Goal: Task Accomplishment & Management: Use online tool/utility

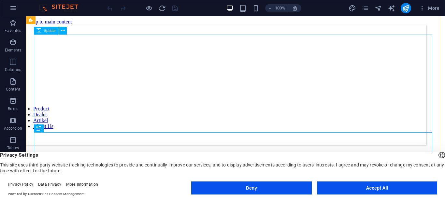
scroll to position [33, 0]
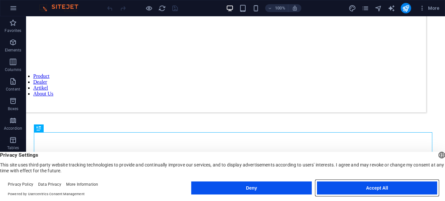
click at [365, 188] on button "Accept All" at bounding box center [377, 188] width 120 height 13
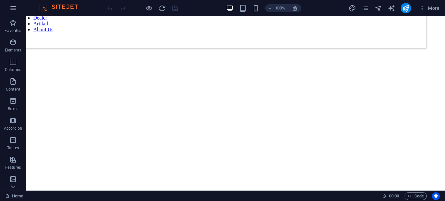
scroll to position [0, 0]
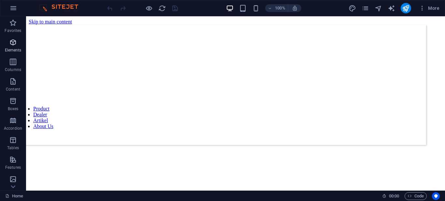
click at [11, 44] on icon "button" at bounding box center [13, 42] width 8 height 8
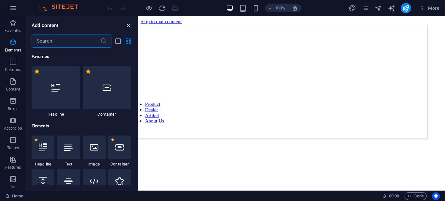
click at [127, 27] on icon "close panel" at bounding box center [129, 26] width 8 height 8
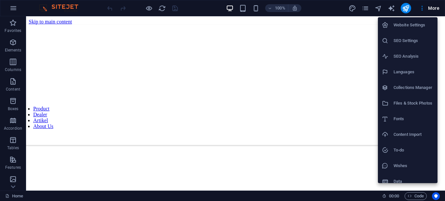
click at [364, 9] on div at bounding box center [222, 100] width 445 height 201
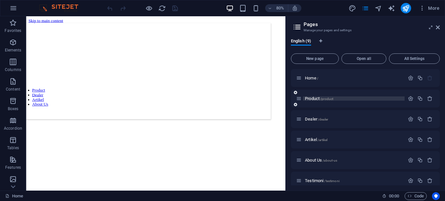
click at [316, 98] on span "Product /product" at bounding box center [319, 98] width 28 height 5
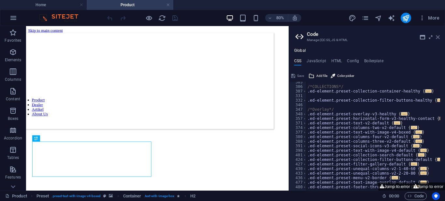
click at [437, 36] on icon at bounding box center [438, 37] width 4 height 5
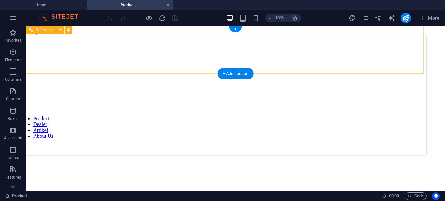
click at [299, 116] on nav "Product Dealer Artikel About Us" at bounding box center [219, 127] width 399 height 23
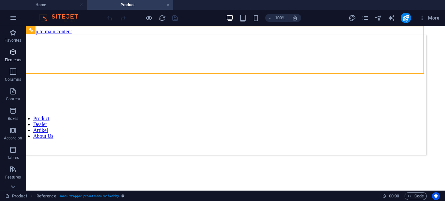
click at [8, 53] on span "Elements" at bounding box center [13, 56] width 26 height 16
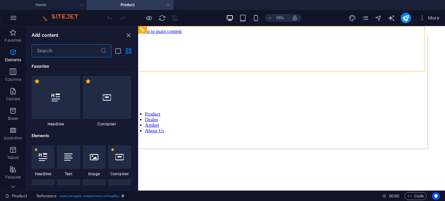
scroll to position [69, 0]
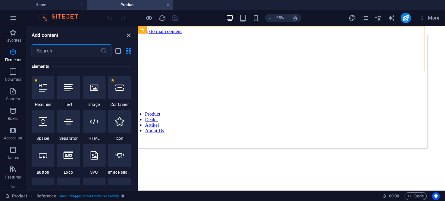
click at [128, 35] on icon "close panel" at bounding box center [129, 36] width 8 height 8
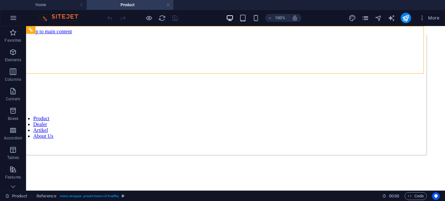
click at [364, 17] on icon "pages" at bounding box center [366, 18] width 8 height 8
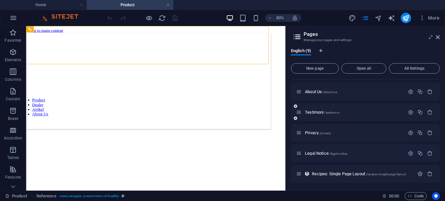
scroll to position [13, 0]
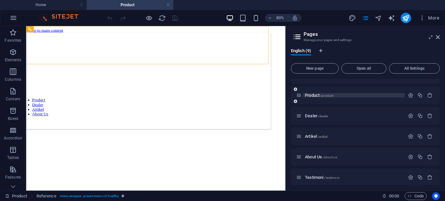
click at [352, 95] on p "Product /product" at bounding box center [354, 95] width 98 height 4
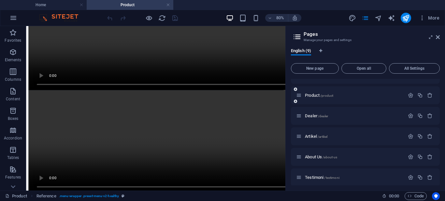
scroll to position [1109, 0]
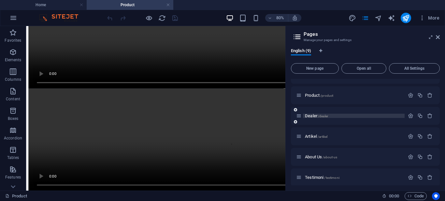
click at [320, 114] on span "/dealer" at bounding box center [323, 116] width 10 height 4
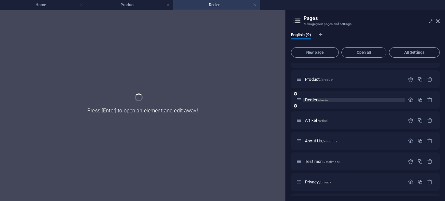
scroll to position [0, 0]
click at [47, 6] on h4 "Home" at bounding box center [43, 4] width 87 height 7
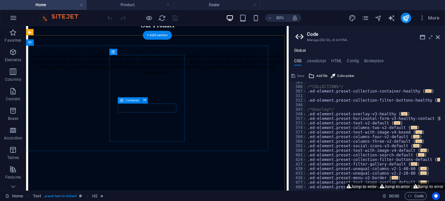
scroll to position [1207, 0]
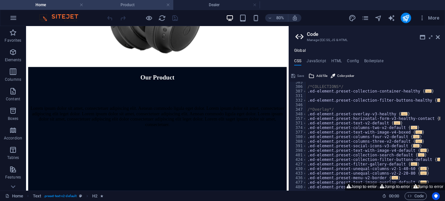
click at [120, 1] on li "Product" at bounding box center [130, 5] width 87 height 10
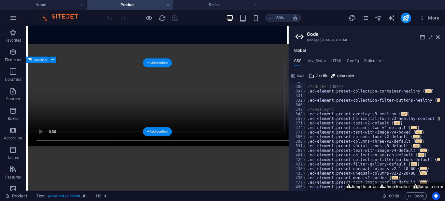
scroll to position [810, 0]
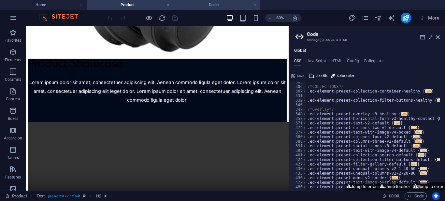
click at [203, 1] on li "Dealer" at bounding box center [217, 5] width 87 height 10
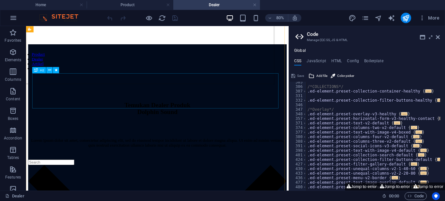
scroll to position [0, 0]
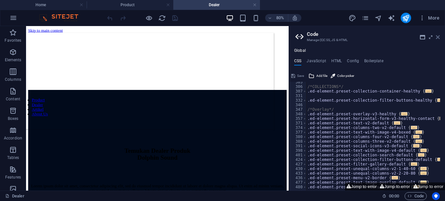
click at [438, 36] on icon at bounding box center [438, 37] width 4 height 5
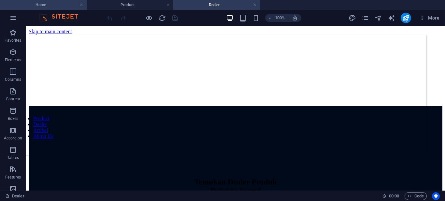
click at [23, 3] on h4 "Home" at bounding box center [43, 4] width 87 height 7
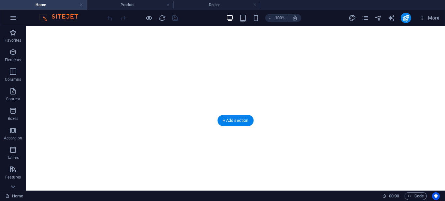
scroll to position [294, 0]
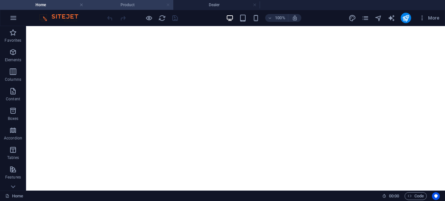
click at [168, 6] on link at bounding box center [168, 5] width 4 height 6
click at [170, 2] on h4 "Dealer" at bounding box center [130, 4] width 87 height 7
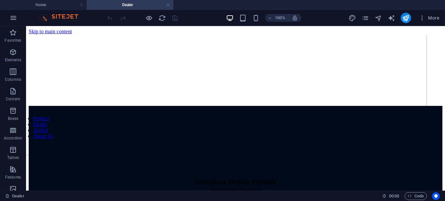
scroll to position [0, 0]
click at [169, 5] on link at bounding box center [168, 5] width 4 height 6
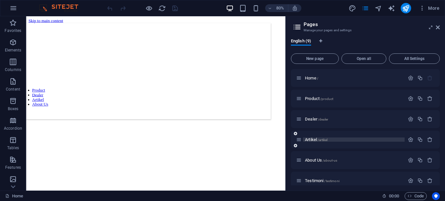
scroll to position [65, 0]
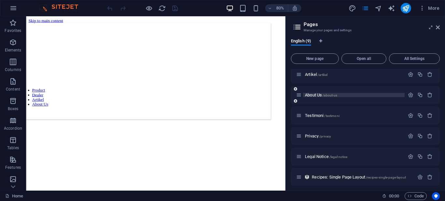
click at [332, 95] on span "/about-us" at bounding box center [330, 96] width 15 height 4
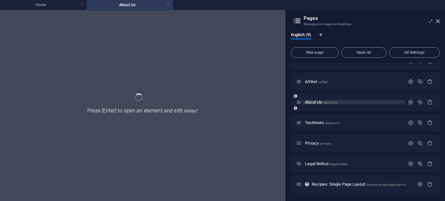
scroll to position [52, 0]
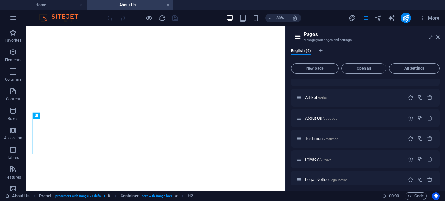
click at [438, 21] on button "More" at bounding box center [430, 18] width 26 height 10
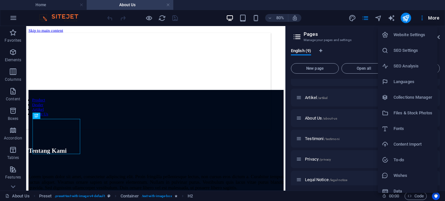
scroll to position [0, 0]
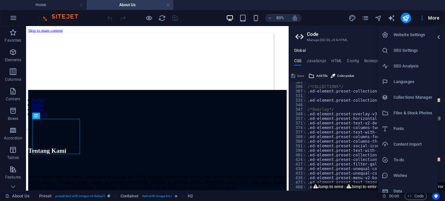
click at [227, 54] on div at bounding box center [222, 100] width 445 height 201
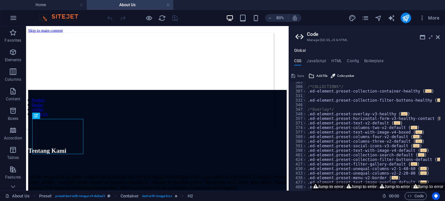
click at [441, 37] on aside "Code Manage (S)CSS, JS & HTML Global CSS JavaScript HTML Config Boilerplate /*H…" at bounding box center [367, 108] width 157 height 165
click at [437, 37] on icon at bounding box center [438, 37] width 4 height 5
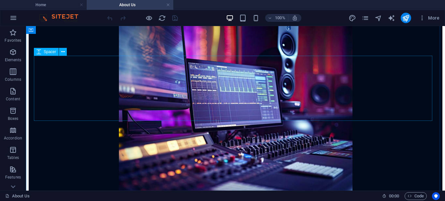
scroll to position [554, 0]
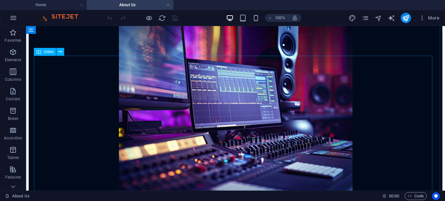
scroll to position [522, 0]
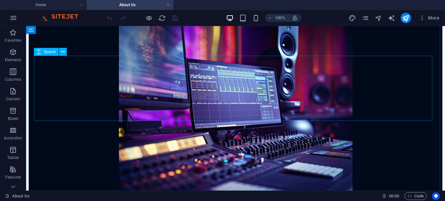
scroll to position [554, 0]
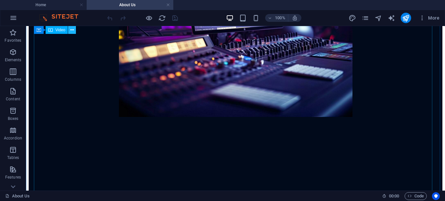
click at [72, 31] on icon at bounding box center [72, 30] width 4 height 7
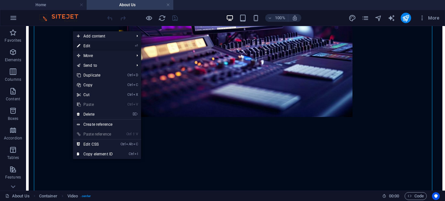
click at [106, 45] on link "⏎ Edit" at bounding box center [95, 46] width 44 height 10
select select "px"
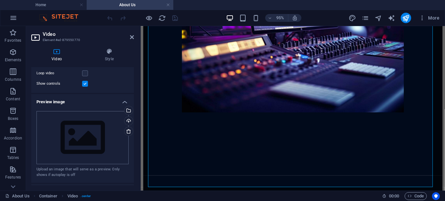
scroll to position [186, 0]
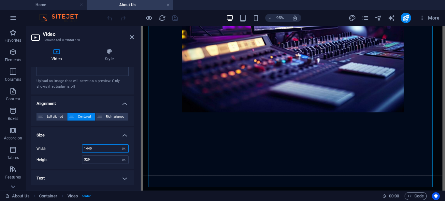
click at [96, 150] on input "1440" at bounding box center [106, 149] width 46 height 8
click at [128, 149] on div "Width 1440 auto px % Height 529 auto px" at bounding box center [82, 154] width 103 height 30
click at [123, 149] on select "auto px %" at bounding box center [123, 149] width 9 height 8
select select "%"
click at [119, 145] on select "auto px %" at bounding box center [123, 149] width 9 height 8
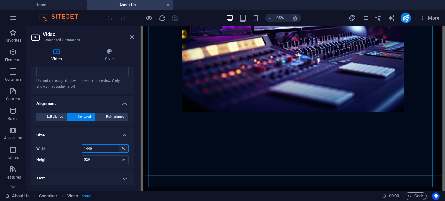
type input "100"
click at [135, 41] on aside "Video Element #ed-879550770 Video Style Video Drag files here, click to choose …" at bounding box center [83, 108] width 115 height 165
click at [131, 38] on icon at bounding box center [132, 37] width 4 height 5
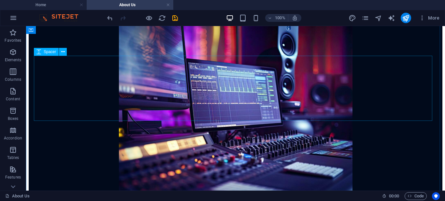
scroll to position [391, 0]
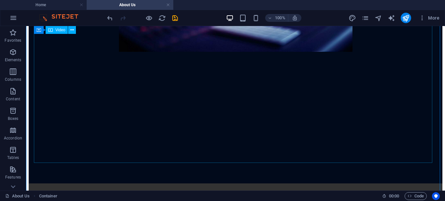
scroll to position [652, 0]
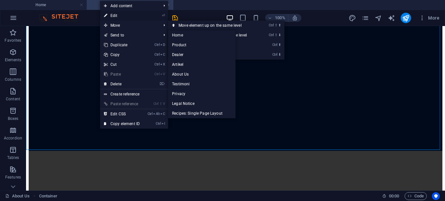
click at [123, 14] on link "⏎ Edit" at bounding box center [122, 16] width 44 height 10
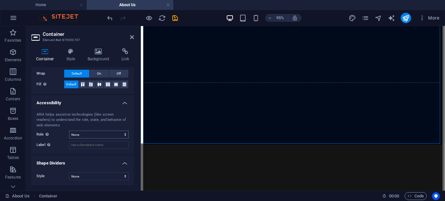
scroll to position [69, 0]
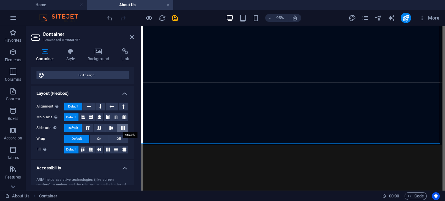
click at [120, 128] on icon at bounding box center [123, 128] width 8 height 4
click at [69, 127] on span "Default" at bounding box center [73, 128] width 10 height 8
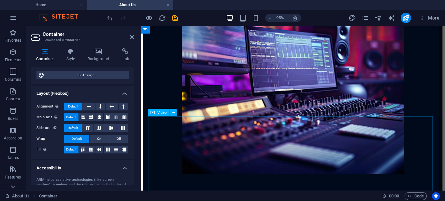
scroll to position [744, 0]
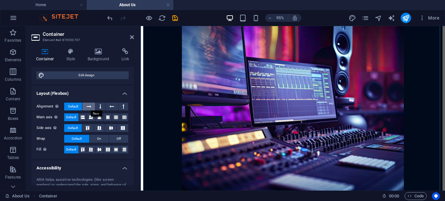
click at [91, 107] on button at bounding box center [89, 107] width 12 height 8
click at [77, 109] on span "Default" at bounding box center [73, 107] width 10 height 8
click at [100, 115] on icon at bounding box center [100, 117] width 4 height 8
click at [68, 115] on span "Default" at bounding box center [71, 117] width 10 height 8
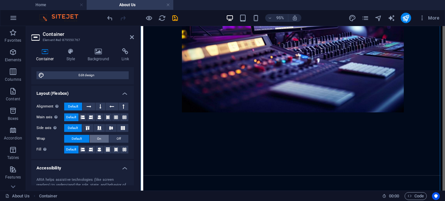
click at [101, 140] on button "On" at bounding box center [99, 139] width 19 height 8
click at [72, 138] on span "Default" at bounding box center [77, 139] width 10 height 8
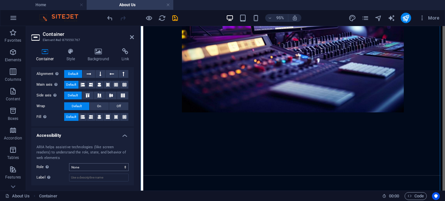
scroll to position [134, 0]
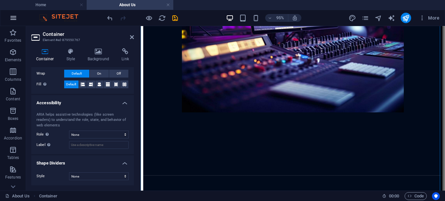
click at [8, 16] on button "button" at bounding box center [14, 18] width 16 height 16
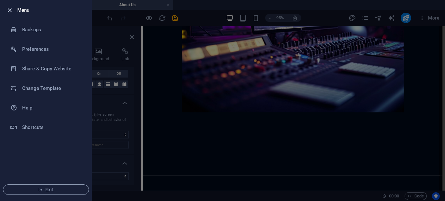
click at [11, 8] on icon "button" at bounding box center [10, 11] width 8 height 8
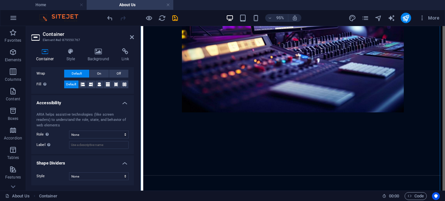
click at [135, 37] on aside "Container Element #ed-879550767 Container Style Background Link Size Height Def…" at bounding box center [83, 108] width 115 height 165
click at [129, 35] on h2 "Container" at bounding box center [88, 34] width 91 height 6
click at [133, 38] on icon at bounding box center [132, 37] width 4 height 5
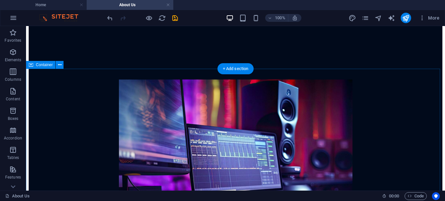
scroll to position [457, 0]
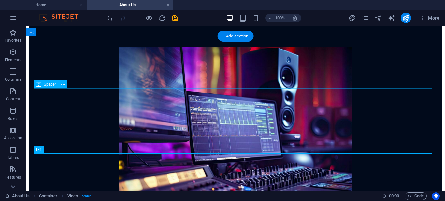
scroll to position [522, 0]
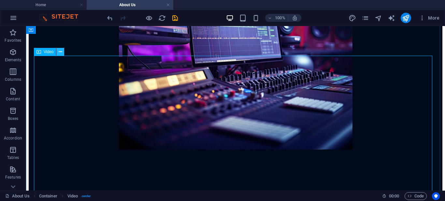
click at [62, 51] on icon at bounding box center [61, 52] width 4 height 7
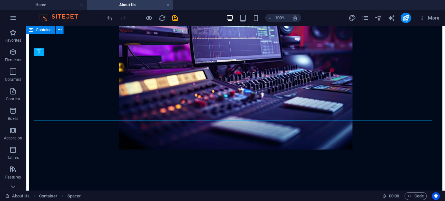
scroll to position [457, 0]
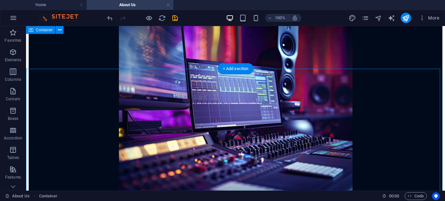
scroll to position [391, 0]
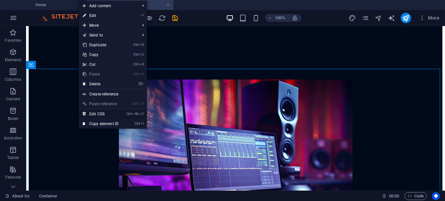
click at [115, 112] on link "Ctrl Alt C Edit CSS" at bounding box center [101, 114] width 44 height 10
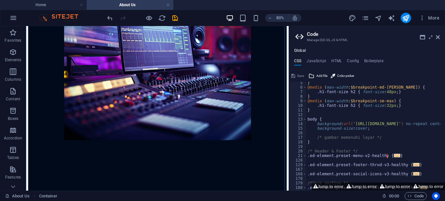
scroll to position [39, 0]
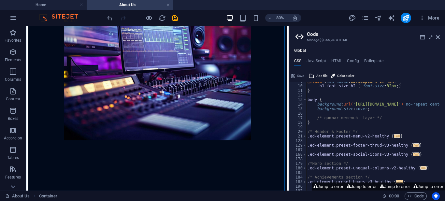
click at [340, 125] on div "@media ( max-width : $breakpoint-[PERSON_NAME] ) { .h1-font-size h2 { font-size…" at bounding box center [408, 135] width 203 height 113
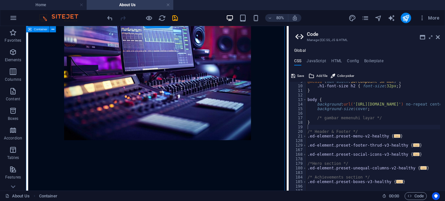
scroll to position [649, 0]
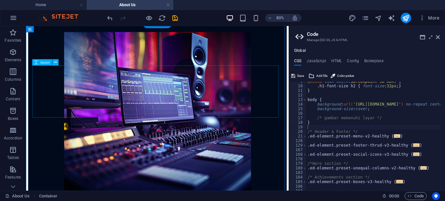
select select "px"
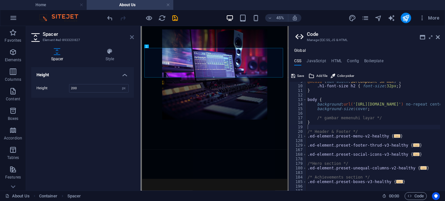
click at [131, 37] on icon at bounding box center [132, 37] width 4 height 5
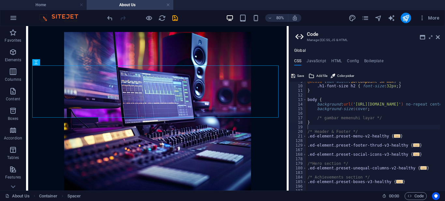
click at [442, 33] on aside "Code Manage (S)CSS, JS & HTML Global CSS JavaScript HTML Config Boilerplate 9 1…" at bounding box center [367, 108] width 157 height 165
click at [439, 35] on icon at bounding box center [438, 37] width 4 height 5
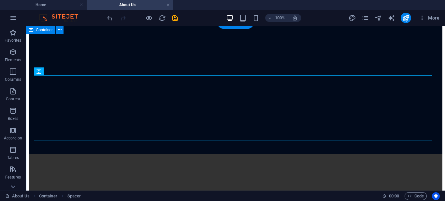
scroll to position [437, 0]
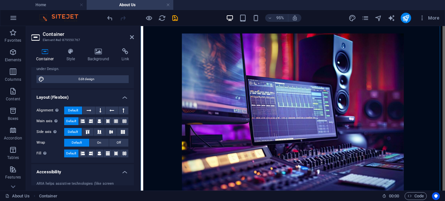
scroll to position [0, 0]
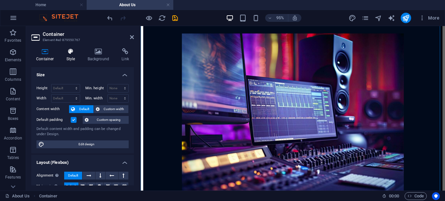
click at [63, 57] on h4 "Style" at bounding box center [72, 55] width 21 height 14
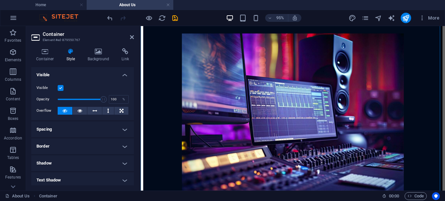
scroll to position [33, 0]
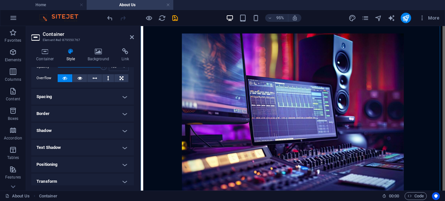
click at [94, 98] on h4 "Spacing" at bounding box center [82, 97] width 103 height 16
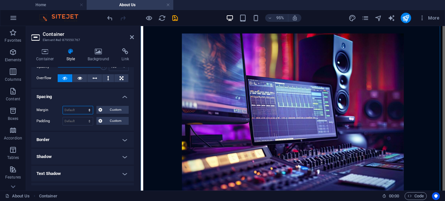
click at [89, 112] on select "Default auto px % rem vw vh Custom" at bounding box center [78, 110] width 30 height 8
click at [80, 109] on select "Default auto px % rem vw vh Custom" at bounding box center [78, 110] width 30 height 8
click at [73, 109] on select "Default auto px % rem vw vh Custom" at bounding box center [78, 110] width 30 height 8
click at [63, 106] on select "Default auto px % rem vw vh Custom" at bounding box center [78, 110] width 30 height 8
click at [78, 108] on select "Default auto px % rem vw vh Custom" at bounding box center [78, 110] width 30 height 8
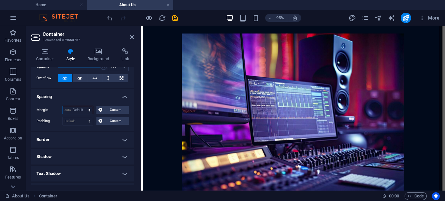
click at [63, 106] on select "Default auto px % rem vw vh Custom" at bounding box center [78, 110] width 30 height 8
select select "DISABLED_OPTION_VALUE"
click at [113, 112] on span "Custom" at bounding box center [115, 110] width 23 height 8
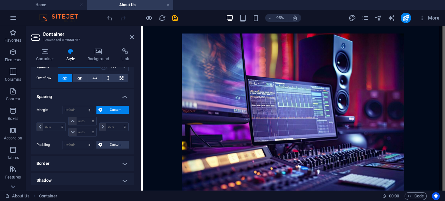
click at [107, 111] on span "Custom" at bounding box center [115, 110] width 23 height 8
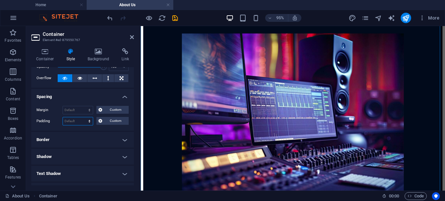
click at [83, 121] on select "Default px rem % vh vw Custom" at bounding box center [78, 121] width 30 height 8
click at [80, 122] on select "Default px rem % vh vw Custom" at bounding box center [78, 121] width 30 height 8
click at [83, 118] on select "Default px rem % vh vw Custom" at bounding box center [78, 121] width 30 height 8
click at [83, 121] on select "Default px rem % vh vw Custom" at bounding box center [78, 121] width 30 height 8
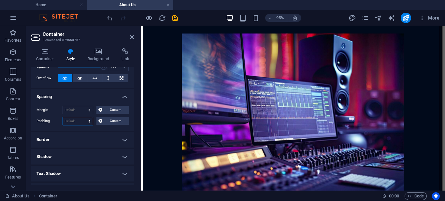
select select "px"
click at [83, 117] on select "Default px rem % vh vw Custom" at bounding box center [78, 121] width 30 height 8
type input "0"
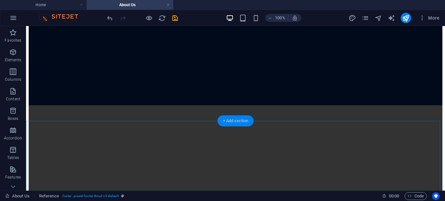
scroll to position [339, 0]
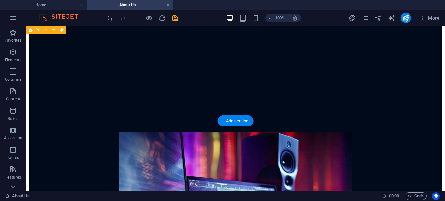
click at [186, 88] on div "Tentang Kami Lorem ipsum dolor sit amet, consectetur adipiscing elit. Proin fri…" at bounding box center [236, 83] width 414 height 632
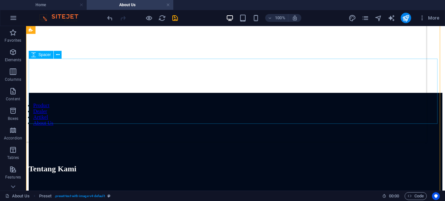
scroll to position [0, 0]
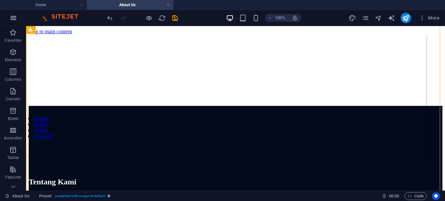
click at [13, 16] on icon "button" at bounding box center [13, 18] width 8 height 8
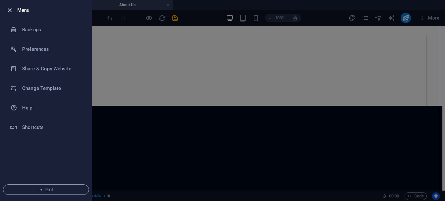
click at [10, 8] on icon "button" at bounding box center [10, 11] width 8 height 8
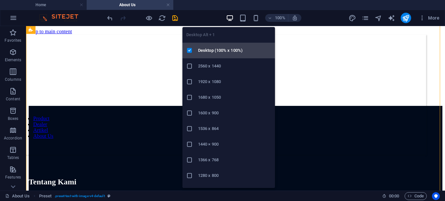
click at [217, 48] on h6 "Desktop (100% x 100%)" at bounding box center [234, 51] width 73 height 8
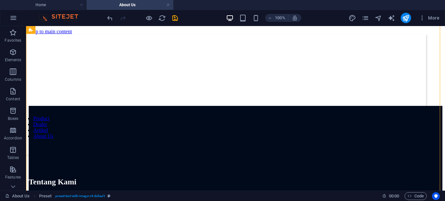
click at [416, 15] on div "More" at bounding box center [396, 18] width 94 height 10
click at [422, 15] on icon "button" at bounding box center [422, 18] width 7 height 7
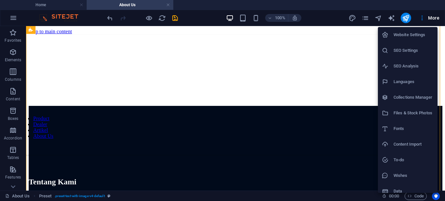
click at [367, 17] on div at bounding box center [222, 100] width 445 height 201
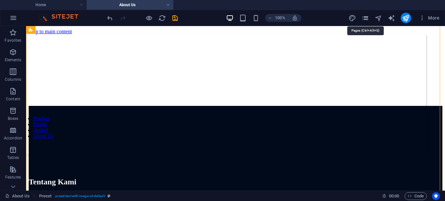
click at [367, 18] on icon "pages" at bounding box center [366, 18] width 8 height 8
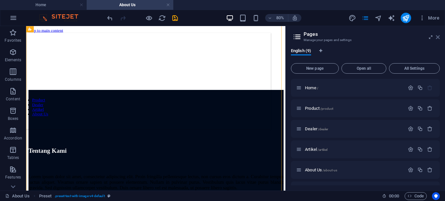
click at [437, 36] on icon at bounding box center [438, 37] width 4 height 5
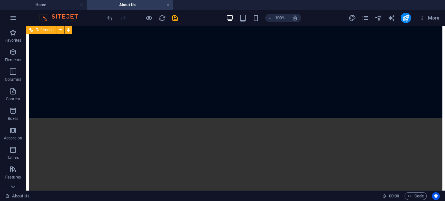
scroll to position [652, 0]
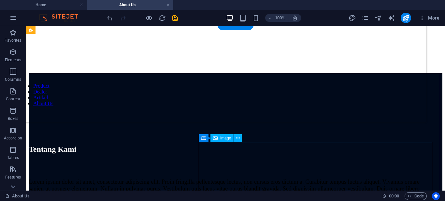
scroll to position [0, 0]
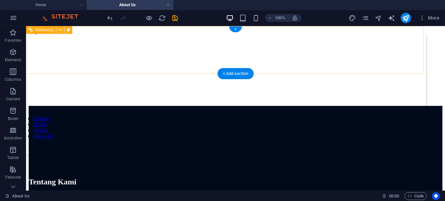
click at [292, 116] on nav "Product Dealer Artikel About Us" at bounding box center [219, 127] width 399 height 23
click at [187, 116] on nav "Product Dealer Artikel About Us" at bounding box center [219, 127] width 399 height 23
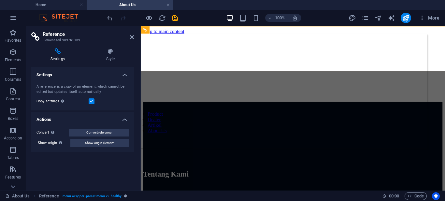
click at [132, 38] on icon at bounding box center [132, 37] width 4 height 5
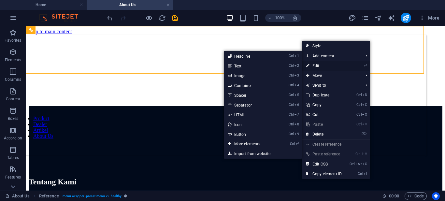
click at [326, 64] on link "⏎ Edit" at bounding box center [324, 66] width 44 height 10
select select "%"
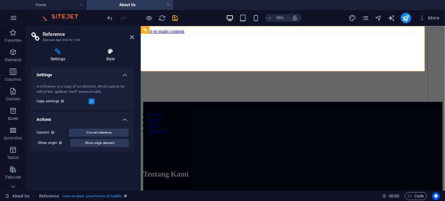
click at [112, 59] on h4 "Style" at bounding box center [110, 55] width 47 height 14
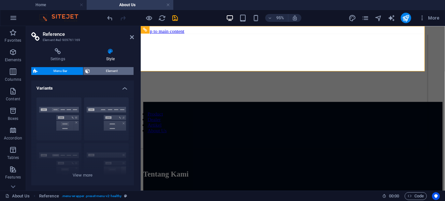
click at [102, 69] on span "Element" at bounding box center [112, 71] width 40 height 8
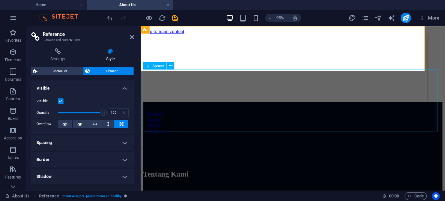
click at [319, 106] on div at bounding box center [300, 138] width 315 height 65
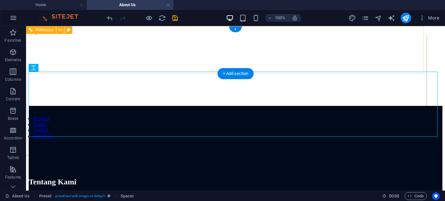
click at [338, 116] on nav "Product Dealer Artikel About Us" at bounding box center [219, 127] width 399 height 23
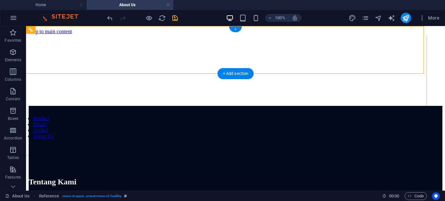
click at [234, 29] on div "+" at bounding box center [235, 29] width 13 height 6
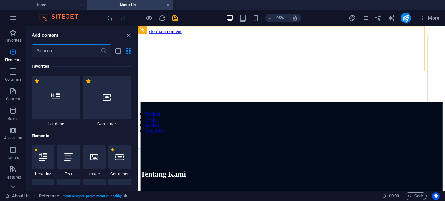
scroll to position [1141, 0]
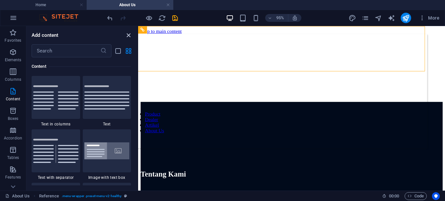
click at [129, 35] on icon "close panel" at bounding box center [129, 36] width 8 height 8
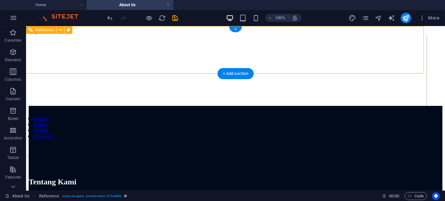
click at [340, 43] on div "Product Dealer Artikel About Us" at bounding box center [219, 95] width 414 height 120
click at [288, 116] on nav "Product Dealer Artikel About Us" at bounding box center [219, 127] width 399 height 23
click at [181, 116] on nav "Product Dealer Artikel About Us" at bounding box center [219, 127] width 399 height 23
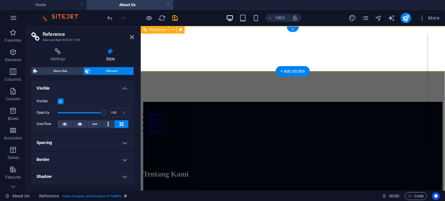
click at [296, 116] on nav "Product Dealer Artikel About Us" at bounding box center [285, 127] width 300 height 23
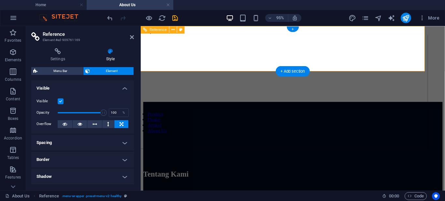
click at [296, 116] on nav "Product Dealer Artikel About Us" at bounding box center [285, 127] width 300 height 23
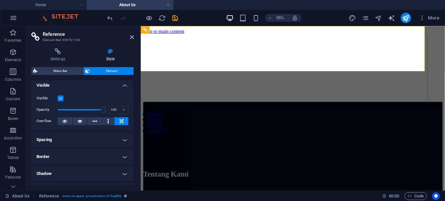
scroll to position [0, 0]
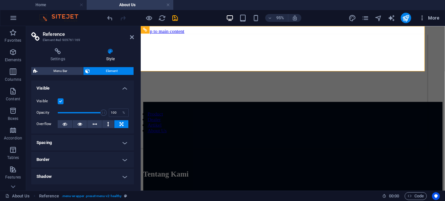
click at [433, 17] on span "More" at bounding box center [429, 18] width 21 height 7
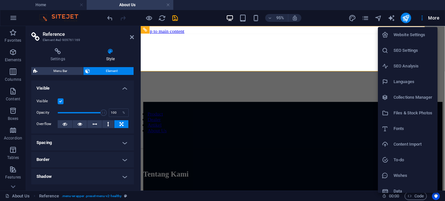
click at [132, 39] on div at bounding box center [222, 100] width 445 height 201
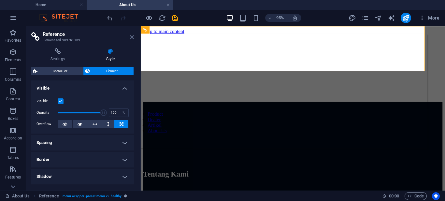
click at [131, 37] on icon at bounding box center [132, 37] width 4 height 5
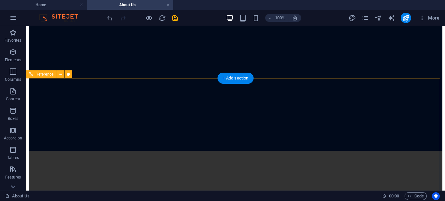
scroll to position [685, 0]
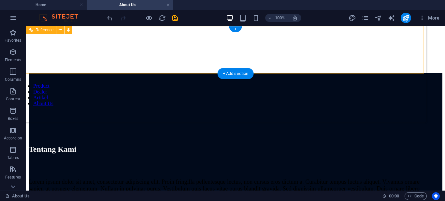
scroll to position [98, 0]
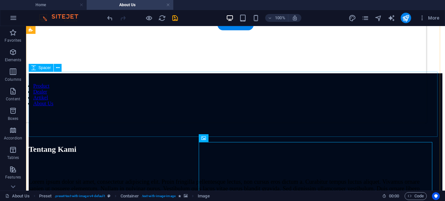
scroll to position [0, 0]
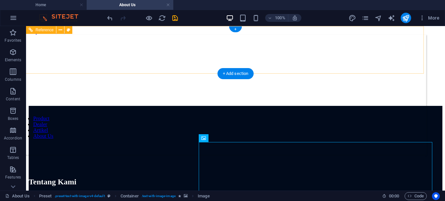
click at [166, 54] on div "Product Dealer Artikel About Us" at bounding box center [219, 95] width 414 height 120
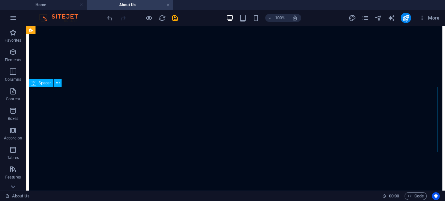
scroll to position [326, 0]
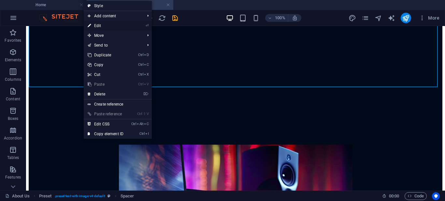
click at [112, 24] on link "⏎ Edit" at bounding box center [106, 26] width 44 height 10
select select "px"
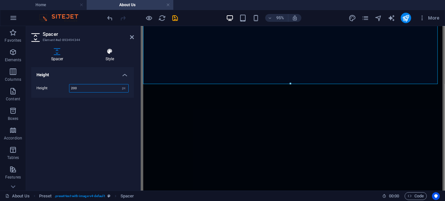
scroll to position [613, 0]
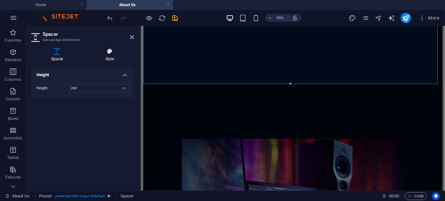
click at [102, 49] on icon at bounding box center [110, 51] width 48 height 7
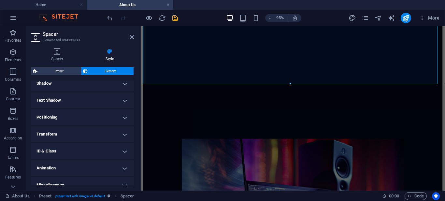
scroll to position [130, 0]
click at [133, 39] on icon at bounding box center [132, 37] width 4 height 5
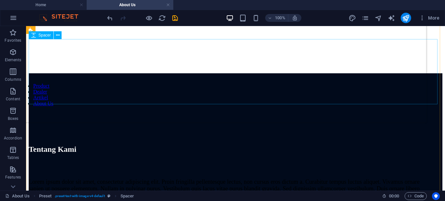
scroll to position [0, 0]
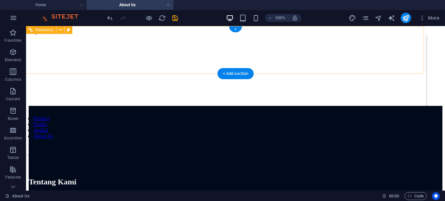
drag, startPoint x: 409, startPoint y: 35, endPoint x: 391, endPoint y: 47, distance: 22.0
click at [403, 39] on div "Product Dealer Artikel About Us" at bounding box center [219, 95] width 414 height 120
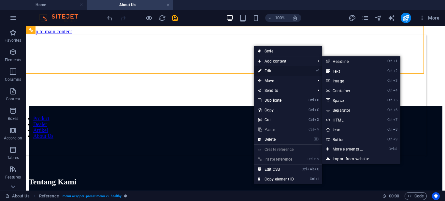
click at [273, 71] on link "⏎ Edit" at bounding box center [276, 71] width 44 height 10
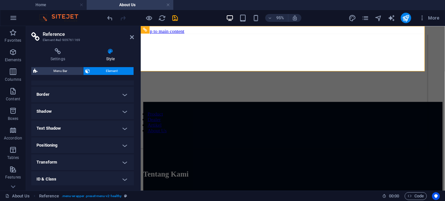
scroll to position [98, 0]
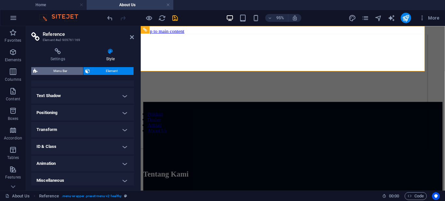
click at [54, 71] on span "Menu Bar" at bounding box center [60, 71] width 42 height 8
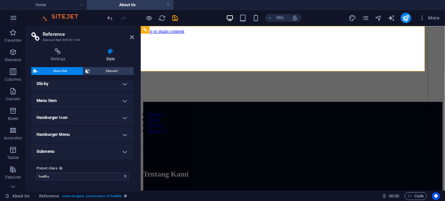
scroll to position [117, 0]
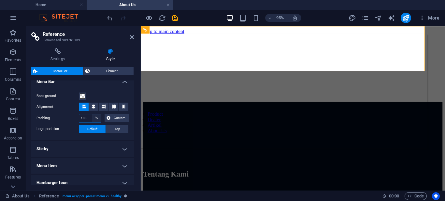
click at [98, 116] on select "px rem % vh vw Custom" at bounding box center [96, 118] width 9 height 8
select select "px"
click at [92, 114] on select "px rem % vh vw Custom" at bounding box center [96, 118] width 9 height 8
click at [92, 118] on select "px rem % vh vw Custom" at bounding box center [96, 118] width 9 height 8
click at [89, 117] on input "100" at bounding box center [90, 118] width 22 height 8
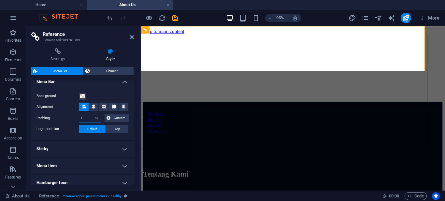
type input "1"
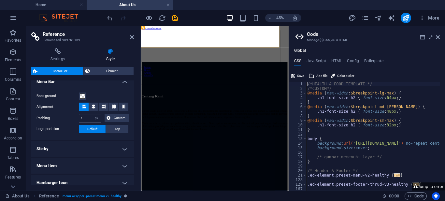
scroll to position [0, 0]
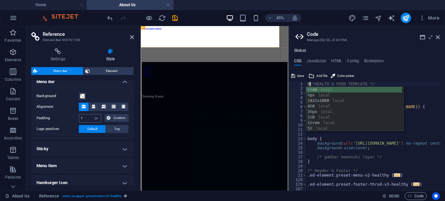
type textarea "/*HEALTH & FOOD TEMPLATE */"
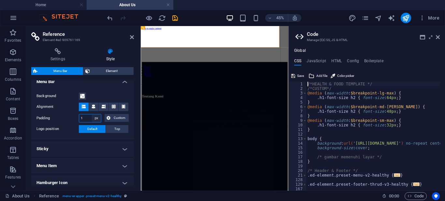
click at [92, 116] on select "px rem % vh vw Custom" at bounding box center [96, 118] width 9 height 8
click at [89, 116] on input "1" at bounding box center [90, 118] width 22 height 8
type input "0"
drag, startPoint x: 449, startPoint y: 46, endPoint x: 452, endPoint y: 34, distance: 12.6
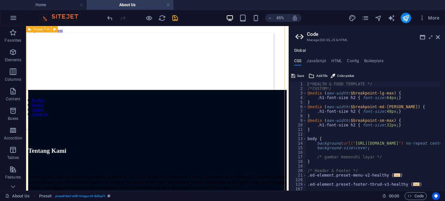
click at [307, 116] on nav "Product Dealer Artikel About Us" at bounding box center [174, 127] width 308 height 23
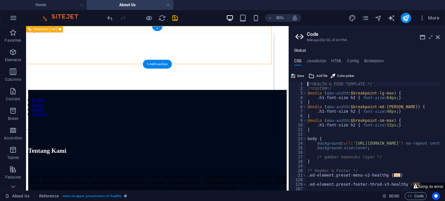
click at [310, 37] on div "Product Dealer Artikel About Us" at bounding box center [174, 95] width 324 height 120
select select "px"
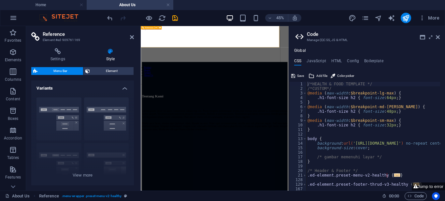
click at [250, 53] on div "Product Dealer Artikel About Us" at bounding box center [289, 95] width 324 height 120
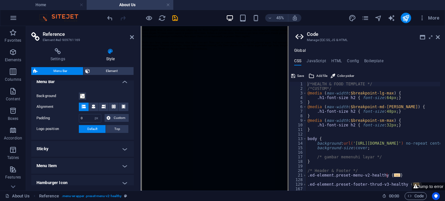
scroll to position [150, 0]
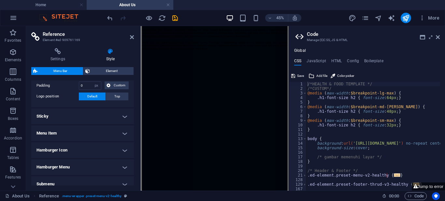
click at [89, 133] on h4 "Menu Item" at bounding box center [82, 134] width 103 height 16
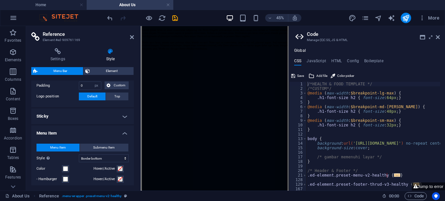
click at [89, 133] on h4 "Menu Item" at bounding box center [82, 132] width 103 height 12
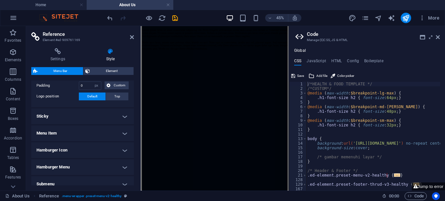
click at [89, 115] on h4 "Sticky" at bounding box center [82, 117] width 103 height 16
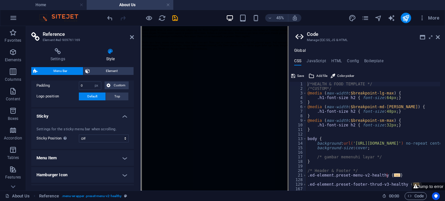
click at [89, 115] on h4 "Sticky" at bounding box center [82, 115] width 103 height 12
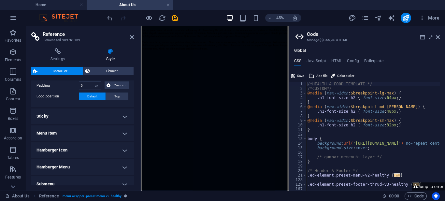
scroll to position [183, 0]
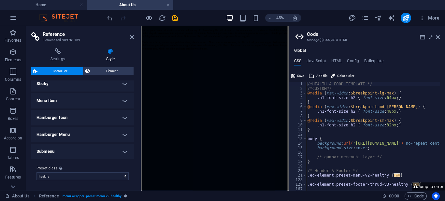
click at [80, 151] on h4 "Submenu" at bounding box center [82, 152] width 103 height 16
click at [80, 151] on h4 "Submenu" at bounding box center [82, 150] width 103 height 12
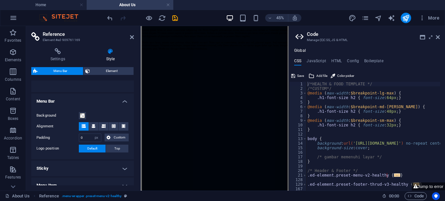
scroll to position [33, 0]
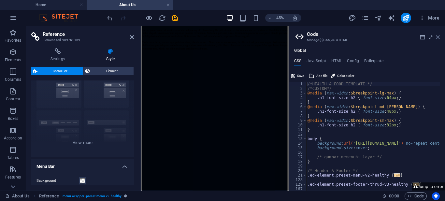
drag, startPoint x: 438, startPoint y: 37, endPoint x: 302, endPoint y: 15, distance: 137.8
click at [438, 37] on icon at bounding box center [438, 37] width 4 height 5
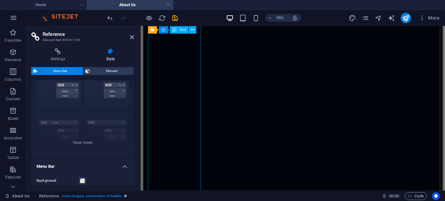
scroll to position [359, 0]
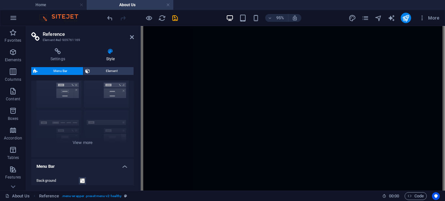
click at [132, 34] on h2 "Reference" at bounding box center [88, 34] width 91 height 6
click at [132, 38] on icon at bounding box center [132, 37] width 4 height 5
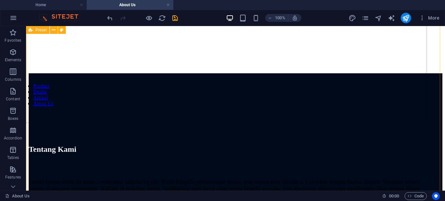
scroll to position [0, 0]
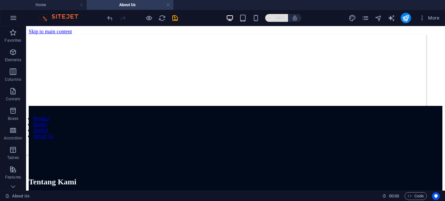
click at [279, 18] on h6 "100%" at bounding box center [280, 18] width 10 height 8
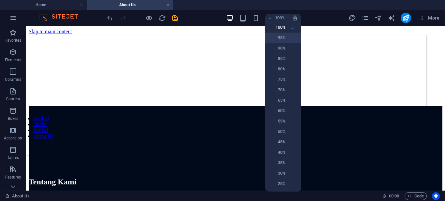
click at [283, 38] on h6 "95%" at bounding box center [277, 38] width 17 height 8
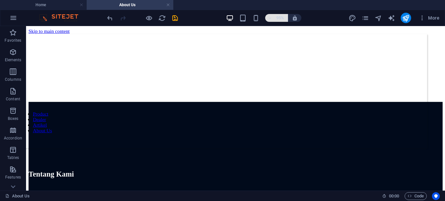
click at [277, 19] on h6 "95%" at bounding box center [280, 18] width 10 height 8
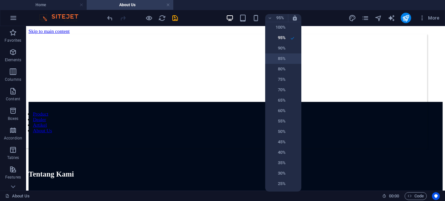
click at [284, 64] on li "85%" at bounding box center [283, 58] width 36 height 10
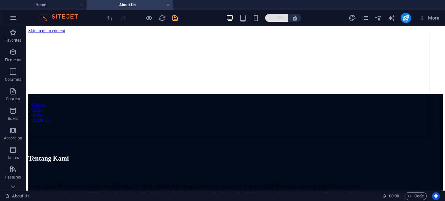
click at [272, 16] on icon "button" at bounding box center [270, 18] width 5 height 4
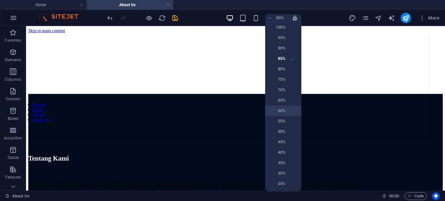
click at [277, 114] on h6 "60%" at bounding box center [277, 111] width 17 height 8
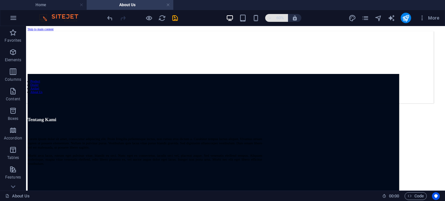
click at [282, 20] on h6 "60%" at bounding box center [280, 18] width 10 height 8
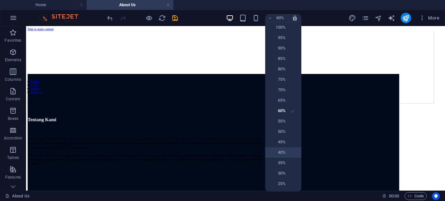
click at [287, 152] on li "40%" at bounding box center [283, 152] width 36 height 10
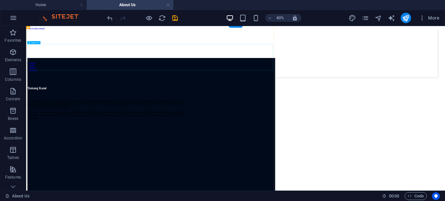
click at [445, 106] on div at bounding box center [339, 138] width 620 height 65
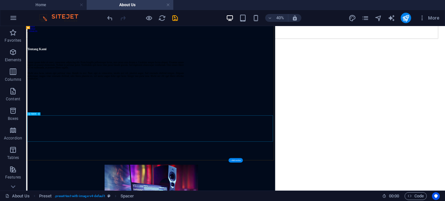
scroll to position [228, 0]
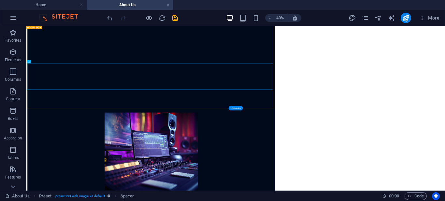
click at [392, 198] on div "Tentang Kami Lorem ipsum dolor sit amet, consectetur adipiscing elit. Proin fri…" at bounding box center [339, 194] width 620 height 632
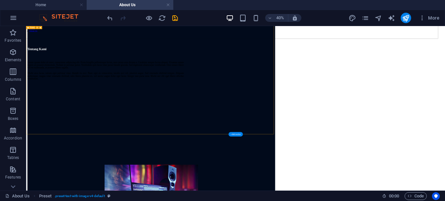
scroll to position [163, 0]
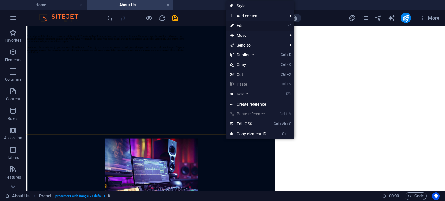
click at [259, 25] on link "⏎ Edit" at bounding box center [249, 26] width 44 height 10
select select "px"
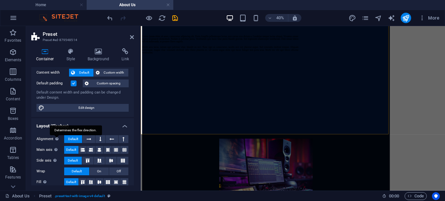
scroll to position [0, 0]
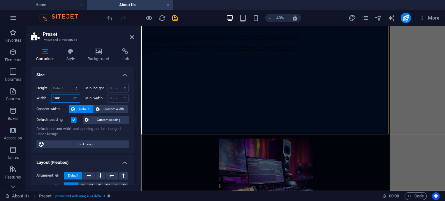
click at [63, 99] on input "1901" at bounding box center [66, 99] width 28 height 8
drag, startPoint x: 66, startPoint y: 98, endPoint x: 48, endPoint y: 98, distance: 17.6
click at [48, 98] on div "Width 1901 Default px rem % em vh vw" at bounding box center [59, 98] width 44 height 8
click at [73, 100] on select "Default px rem % em vh vw" at bounding box center [75, 99] width 9 height 8
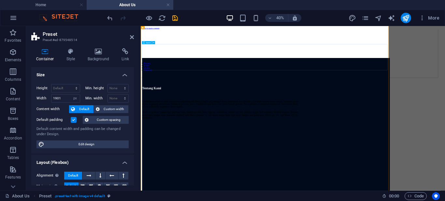
click at [445, 108] on div at bounding box center [453, 138] width 620 height 65
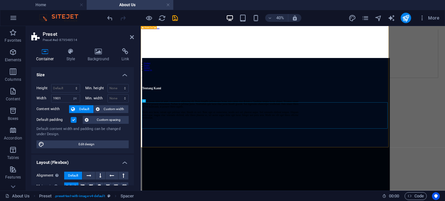
scroll to position [130, 0]
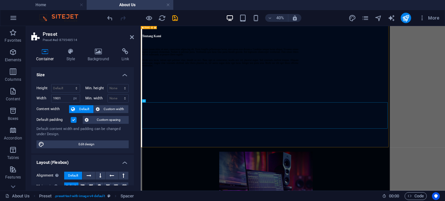
click at [130, 41] on header "Preset Preset #ed-879548514" at bounding box center [82, 34] width 103 height 17
click at [130, 38] on icon at bounding box center [132, 37] width 4 height 5
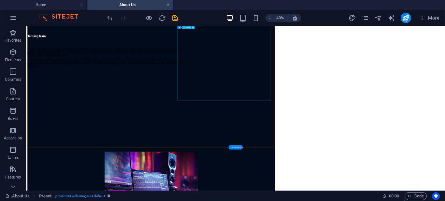
scroll to position [0, 0]
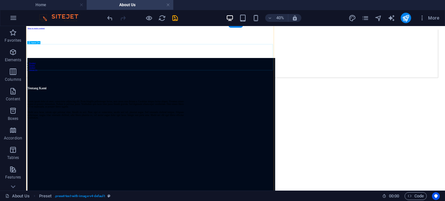
click at [368, 106] on div at bounding box center [339, 138] width 620 height 65
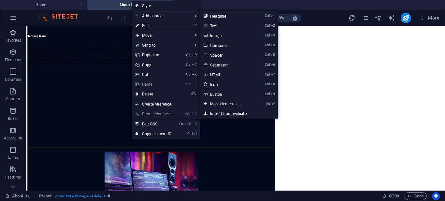
click at [159, 24] on link "⏎ Edit" at bounding box center [154, 26] width 44 height 10
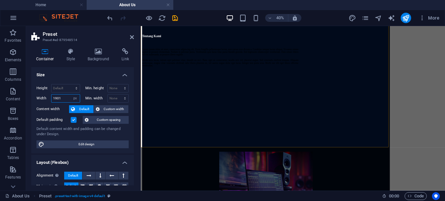
click at [65, 97] on input "1901" at bounding box center [66, 99] width 28 height 8
click at [72, 98] on select "Default px rem % em vh vw" at bounding box center [75, 99] width 9 height 8
select select "%"
click at [71, 95] on select "Default px rem % em vh vw" at bounding box center [75, 99] width 9 height 8
click at [67, 98] on input "81.94" at bounding box center [66, 99] width 28 height 8
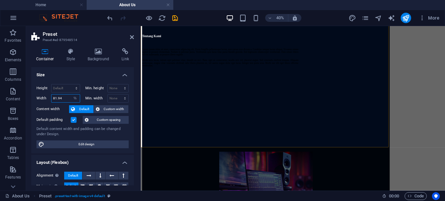
drag, startPoint x: 67, startPoint y: 98, endPoint x: 32, endPoint y: 97, distance: 34.6
click at [32, 97] on div "Height Default px rem % vh vw Min. height None px rem % vh vw Width 81.94 Defau…" at bounding box center [82, 116] width 103 height 75
type input "100"
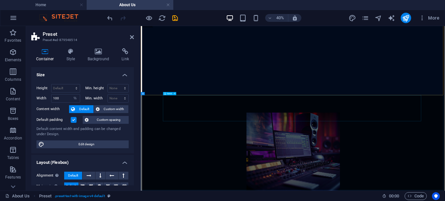
scroll to position [261, 0]
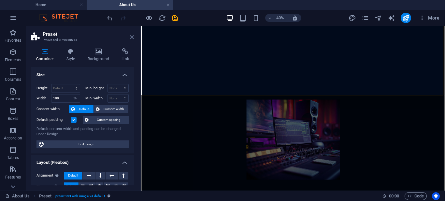
click at [132, 36] on icon at bounding box center [132, 37] width 4 height 5
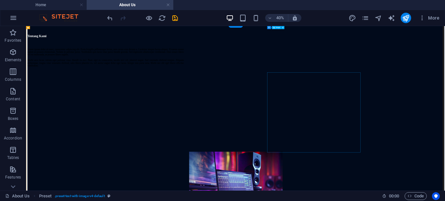
scroll to position [0, 0]
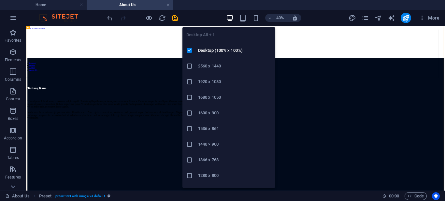
click at [219, 62] on li "2560 x 1440" at bounding box center [229, 66] width 93 height 16
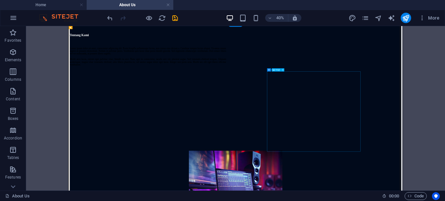
scroll to position [2, 0]
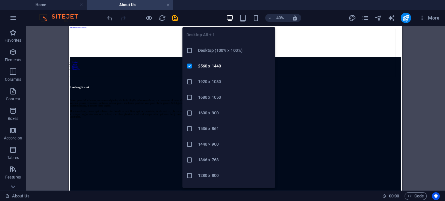
click at [225, 80] on h6 "1920 x 1080" at bounding box center [234, 82] width 73 height 8
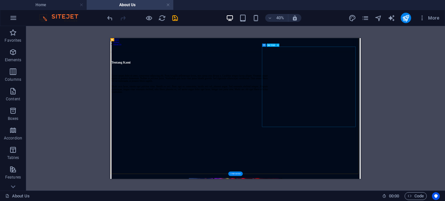
scroll to position [0, 0]
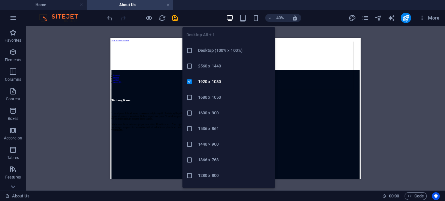
click at [231, 19] on icon "button" at bounding box center [230, 18] width 8 height 8
click at [208, 95] on h6 "1680 x 1050" at bounding box center [234, 98] width 73 height 8
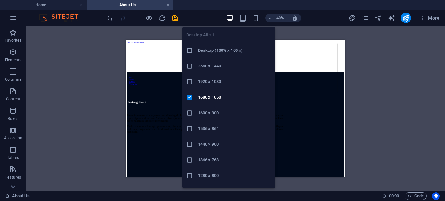
click at [228, 49] on h6 "Desktop (100% x 100%)" at bounding box center [234, 51] width 73 height 8
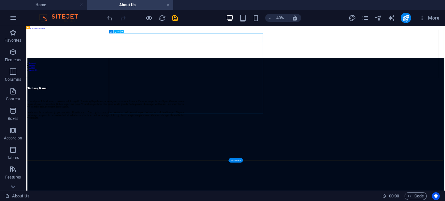
scroll to position [98, 0]
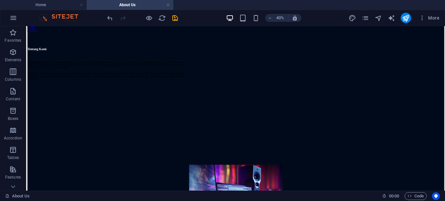
click at [234, 17] on div "40%" at bounding box center [263, 18] width 75 height 10
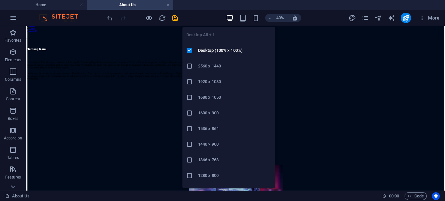
click at [220, 69] on h6 "2560 x 1440" at bounding box center [234, 66] width 73 height 8
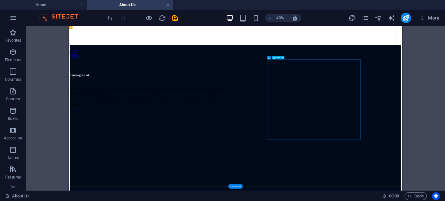
scroll to position [0, 0]
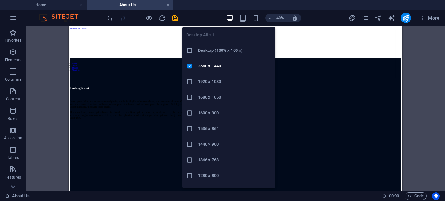
click at [217, 76] on li "1920 x 1080" at bounding box center [229, 82] width 93 height 16
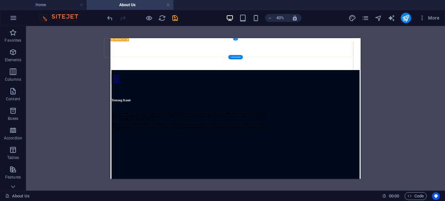
click at [445, 128] on nav "Product Dealer Artikel About Us" at bounding box center [407, 139] width 605 height 23
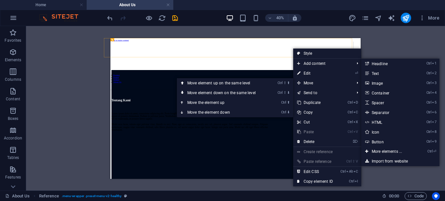
click at [391, 39] on div "Drag here to replace the existing content. Press “Ctrl” if you want to create a…" at bounding box center [235, 108] width 419 height 165
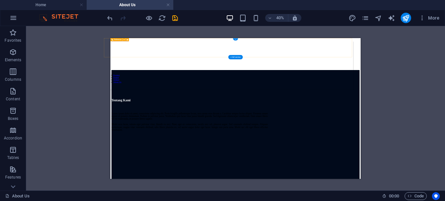
click at [445, 58] on div "Product Dealer Artikel About Us" at bounding box center [407, 106] width 621 height 120
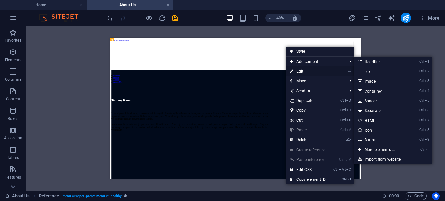
click at [307, 73] on link "⏎ Edit" at bounding box center [308, 72] width 44 height 10
select select "px"
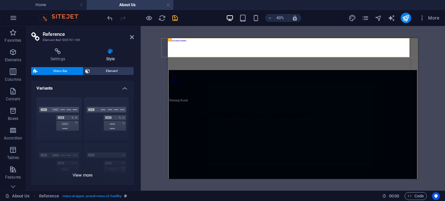
click at [82, 93] on div "Border Centered Default Fixed Loki Trigger Wide XXL" at bounding box center [82, 141] width 103 height 98
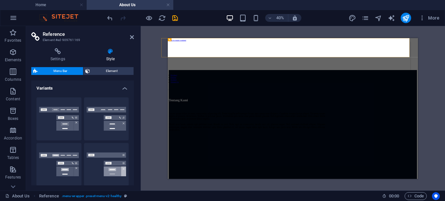
click at [88, 86] on h4 "Variants" at bounding box center [82, 87] width 103 height 12
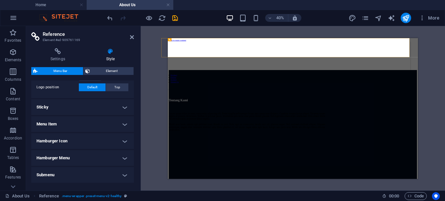
scroll to position [89, 0]
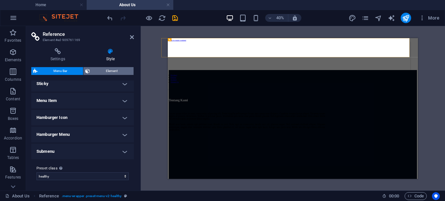
click at [107, 73] on span "Element" at bounding box center [112, 71] width 40 height 8
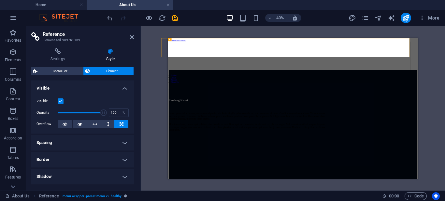
scroll to position [33, 0]
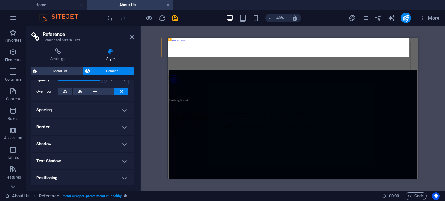
click at [100, 108] on h4 "Spacing" at bounding box center [82, 110] width 103 height 16
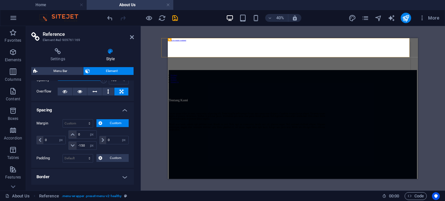
scroll to position [130, 0]
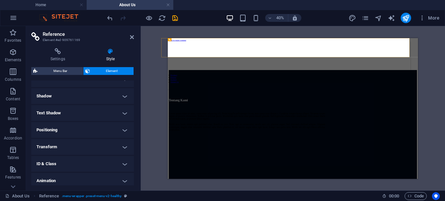
click at [96, 95] on h4 "Shadow" at bounding box center [82, 96] width 103 height 16
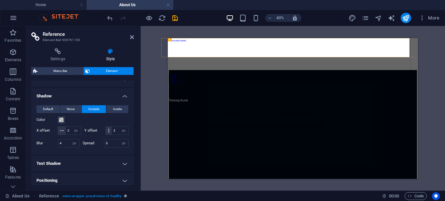
scroll to position [196, 0]
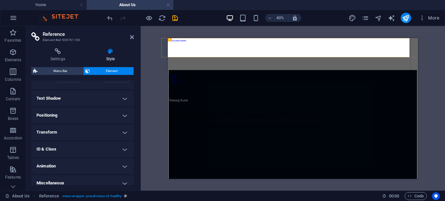
click at [102, 106] on h4 "Text Shadow" at bounding box center [82, 99] width 103 height 16
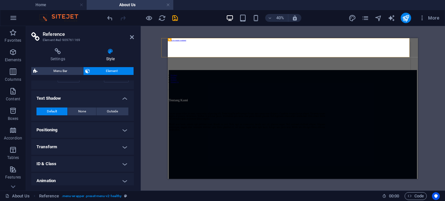
scroll to position [224, 0]
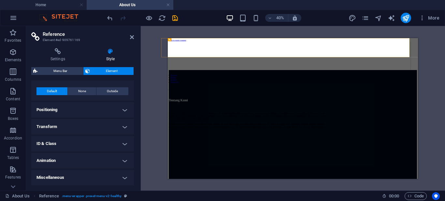
click at [89, 107] on h4 "Positioning" at bounding box center [82, 110] width 103 height 16
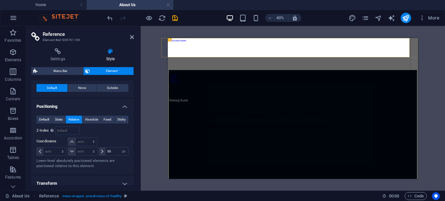
scroll to position [284, 0]
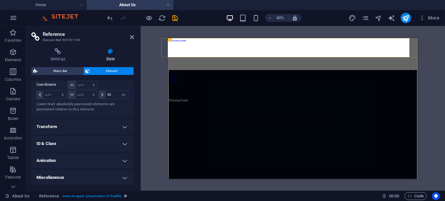
click at [103, 126] on h4 "Transform" at bounding box center [82, 127] width 103 height 16
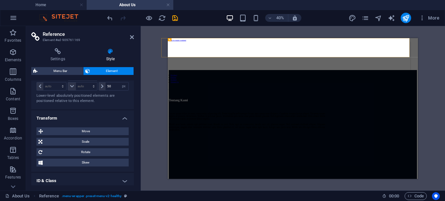
click at [103, 122] on h4 "Transform" at bounding box center [82, 117] width 103 height 12
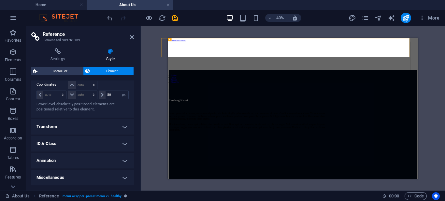
click at [82, 165] on h4 "Animation" at bounding box center [82, 161] width 103 height 16
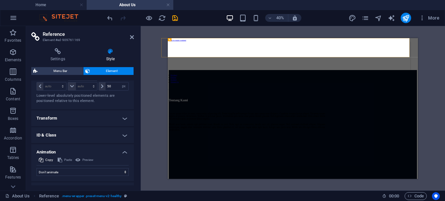
scroll to position [306, 0]
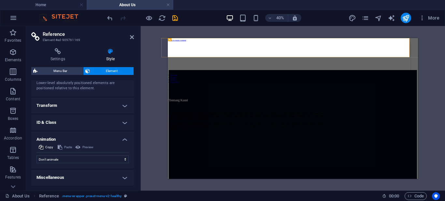
click at [100, 138] on h4 "Animation" at bounding box center [82, 138] width 103 height 12
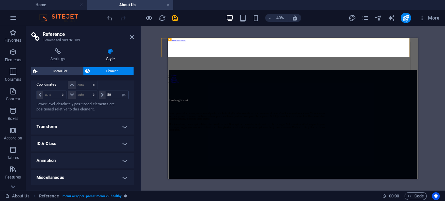
click at [85, 174] on h4 "Miscellaneous" at bounding box center [82, 178] width 103 height 16
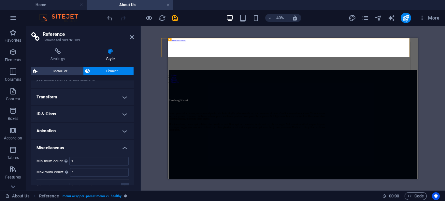
scroll to position [325, 0]
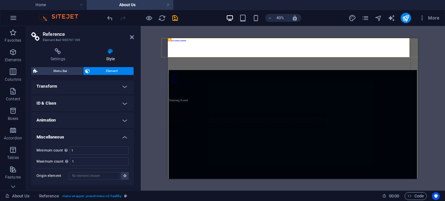
click at [83, 140] on h4 "Miscellaneous" at bounding box center [82, 135] width 103 height 12
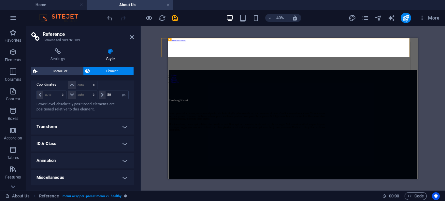
scroll to position [284, 0]
click at [78, 146] on h4 "ID & Class" at bounding box center [82, 144] width 103 height 16
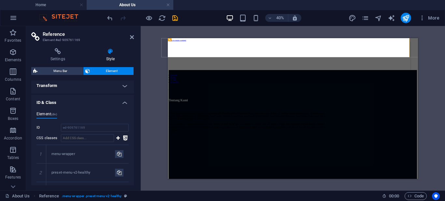
click at [84, 107] on h4 "ID & Class" at bounding box center [82, 101] width 103 height 12
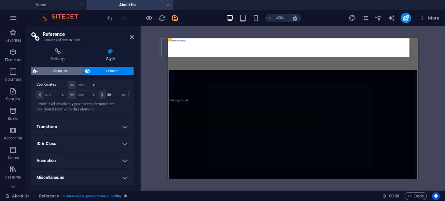
click at [54, 68] on span "Menu Bar" at bounding box center [60, 71] width 42 height 8
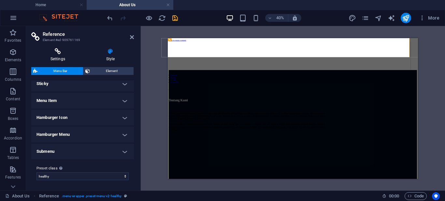
click at [62, 58] on h4 "Settings" at bounding box center [59, 55] width 56 height 14
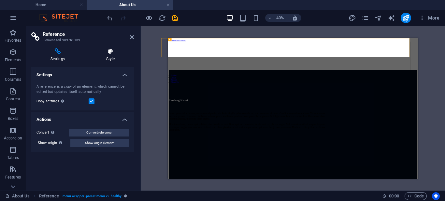
click at [107, 57] on h4 "Style" at bounding box center [110, 55] width 47 height 14
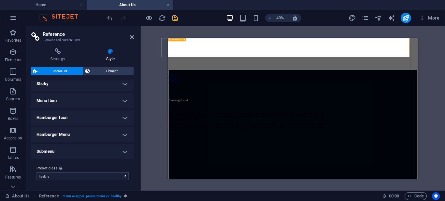
click at [182, 39] on icon at bounding box center [181, 39] width 1 height 3
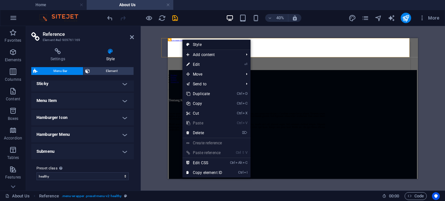
click at [208, 44] on link "Style" at bounding box center [217, 45] width 68 height 10
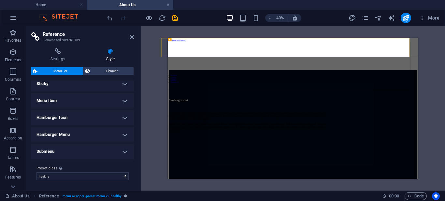
click at [113, 57] on h4 "Style" at bounding box center [110, 55] width 47 height 14
click at [115, 72] on span "Element" at bounding box center [112, 71] width 40 height 8
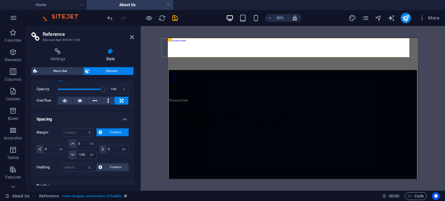
scroll to position [0, 0]
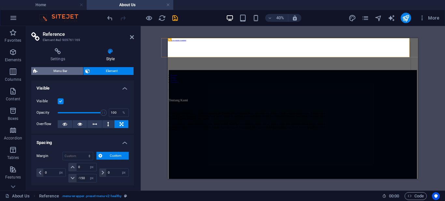
click at [59, 73] on span "Menu Bar" at bounding box center [60, 71] width 42 height 8
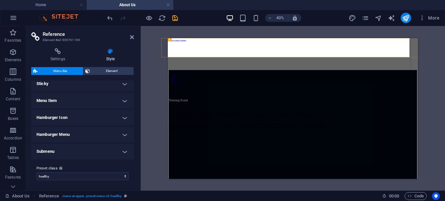
click at [98, 100] on h4 "Menu Item" at bounding box center [82, 101] width 103 height 16
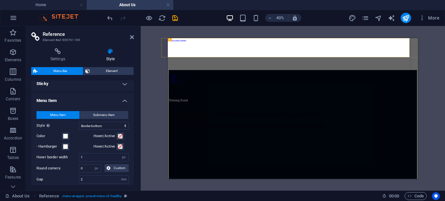
click at [98, 100] on h4 "Menu Item" at bounding box center [82, 99] width 103 height 12
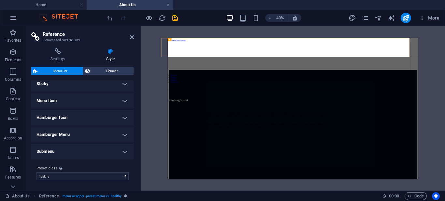
click at [95, 88] on h4 "Sticky" at bounding box center [82, 84] width 103 height 16
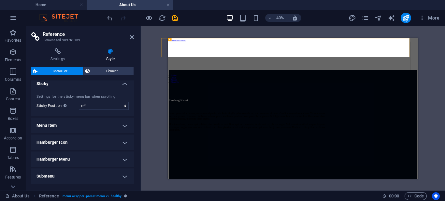
click at [93, 86] on h4 "Sticky" at bounding box center [82, 82] width 103 height 12
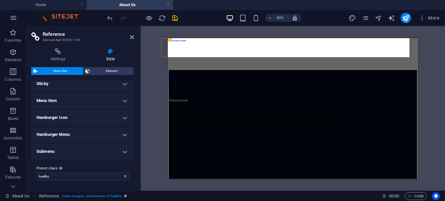
click at [84, 98] on h4 "Menu Item" at bounding box center [82, 101] width 103 height 16
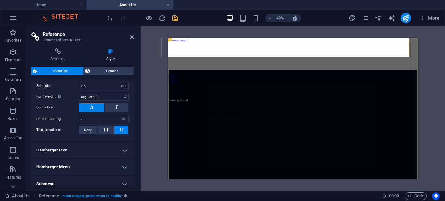
scroll to position [271, 0]
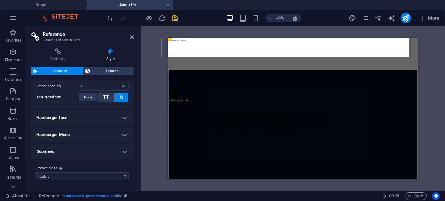
click at [91, 118] on h4 "Hamburger Icon" at bounding box center [82, 118] width 103 height 16
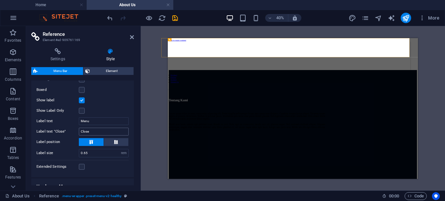
scroll to position [421, 0]
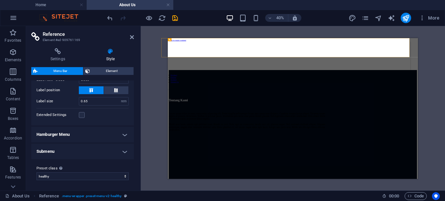
click at [106, 134] on h4 "Hamburger Menu" at bounding box center [82, 135] width 103 height 16
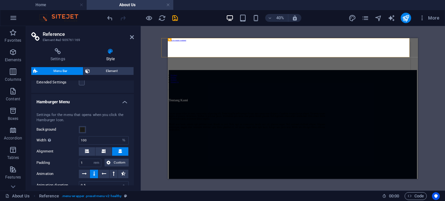
scroll to position [519, 0]
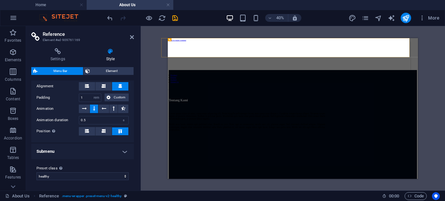
click at [104, 156] on h4 "Submenu" at bounding box center [82, 152] width 103 height 16
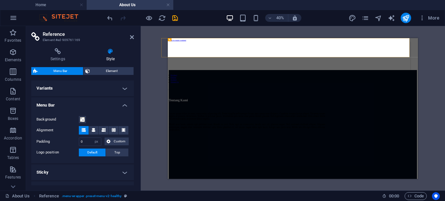
scroll to position [33, 0]
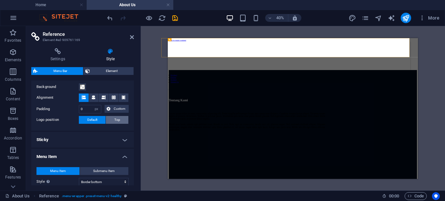
click at [112, 119] on button "Top" at bounding box center [117, 120] width 23 height 8
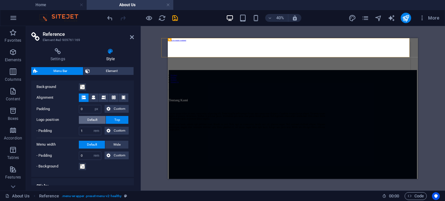
click at [95, 118] on span "Default" at bounding box center [92, 120] width 10 height 8
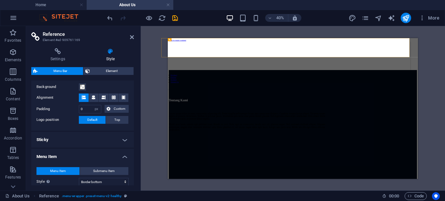
click at [92, 140] on h4 "Sticky" at bounding box center [82, 140] width 103 height 16
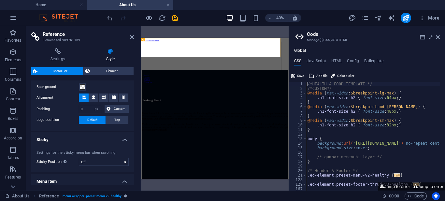
scroll to position [59, 0]
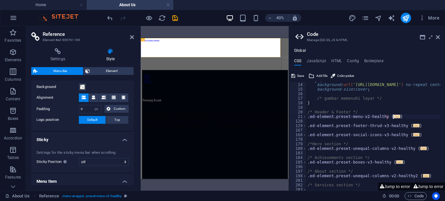
click at [395, 117] on div "body { background : url( '[URL][DOMAIN_NAME]' ) no-repeat center center fixed ;…" at bounding box center [408, 134] width 203 height 113
click at [394, 116] on span "..." at bounding box center [397, 117] width 7 height 4
type textarea ".ed-element.preset-menu-v2-healthy {"
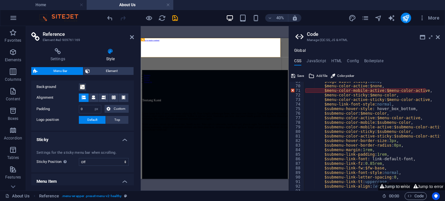
scroll to position [313, 0]
click at [437, 37] on icon at bounding box center [438, 37] width 4 height 5
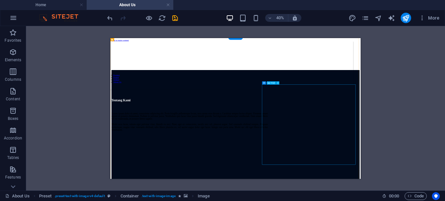
click at [445, 118] on div at bounding box center [423, 150] width 621 height 65
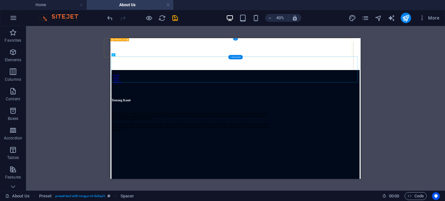
click at [445, 71] on div "Product Dealer Artikel About Us" at bounding box center [407, 106] width 621 height 120
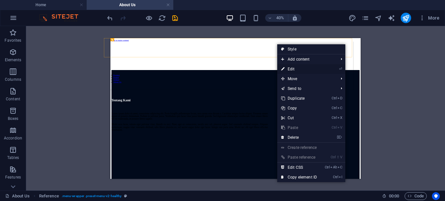
click at [302, 68] on link "⏎ Edit" at bounding box center [300, 69] width 44 height 10
select select "px"
select select "hover_border_bottom"
select select "px"
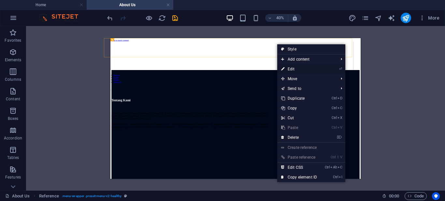
select select "rem"
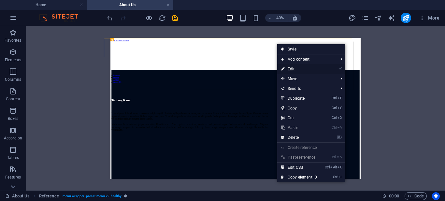
select select "link-special-font"
select select "rem"
select select "400"
select select "px"
select select "rem"
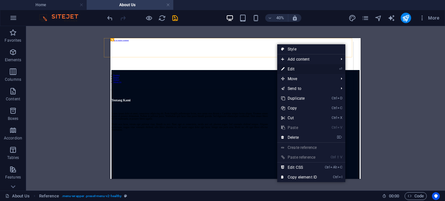
select select "%"
select select "rem"
select select "px"
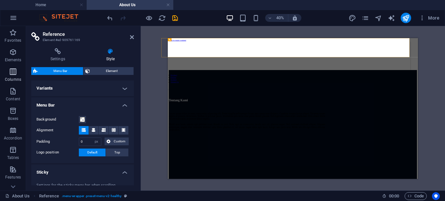
click at [16, 78] on p "Columns" at bounding box center [13, 79] width 16 height 5
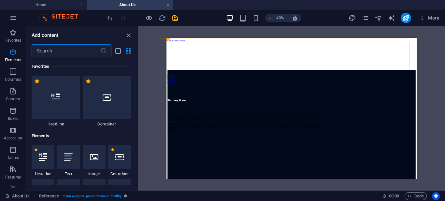
scroll to position [323, 0]
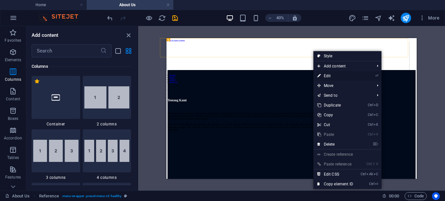
click at [327, 74] on link "⏎ Edit" at bounding box center [336, 76] width 44 height 10
select select "px"
select select "hover_border_bottom"
select select "px"
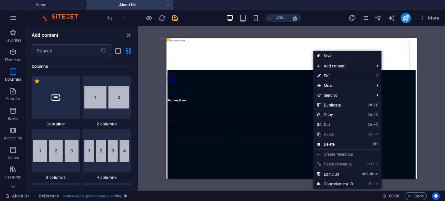
select select "rem"
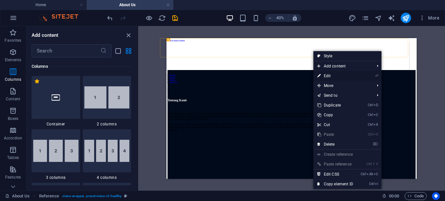
select select "link-special-font"
select select "rem"
select select "400"
select select "px"
select select "rem"
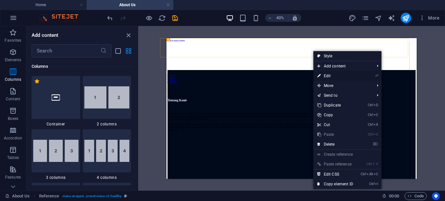
select select "%"
select select "rem"
select select "px"
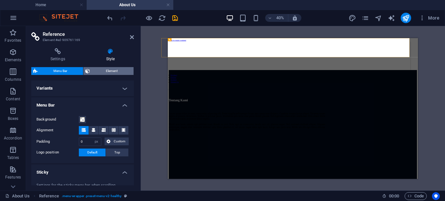
click at [101, 70] on span "Element" at bounding box center [112, 71] width 40 height 8
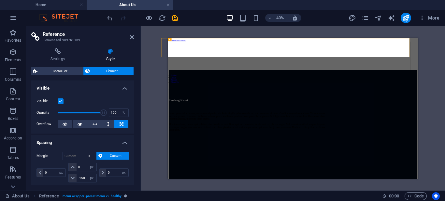
click at [78, 86] on h4 "Visible" at bounding box center [82, 87] width 103 height 12
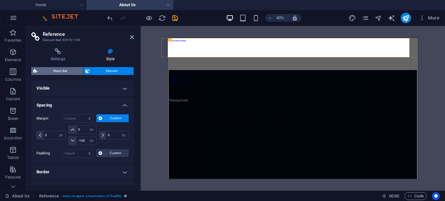
click at [61, 72] on span "Menu Bar" at bounding box center [60, 71] width 42 height 8
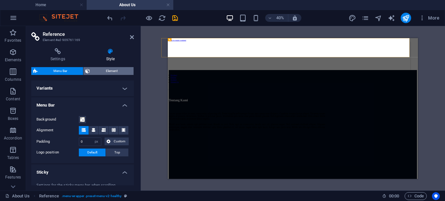
click at [106, 71] on span "Element" at bounding box center [112, 71] width 40 height 8
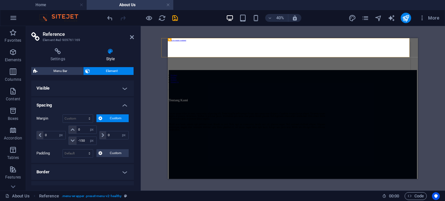
click at [100, 89] on h4 "Visible" at bounding box center [82, 89] width 103 height 16
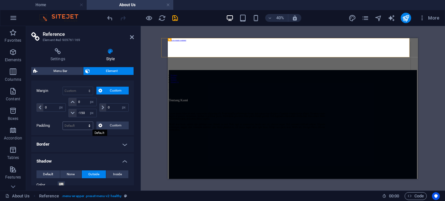
scroll to position [98, 0]
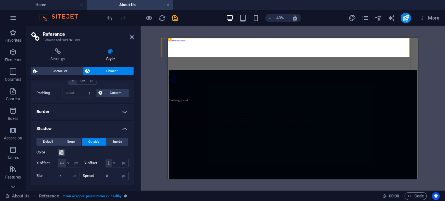
click at [116, 111] on h4 "Border" at bounding box center [82, 112] width 103 height 16
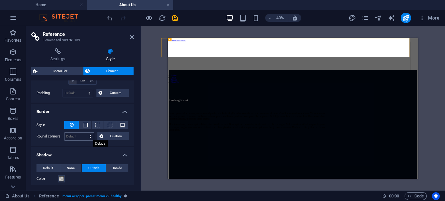
scroll to position [130, 0]
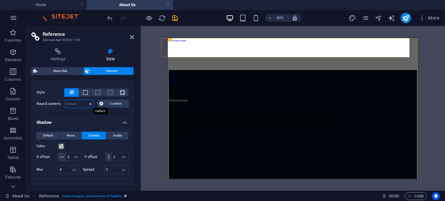
click at [91, 101] on select "Default px rem % vh vw Custom" at bounding box center [79, 104] width 29 height 8
click at [114, 117] on h4 "Shadow" at bounding box center [82, 121] width 103 height 12
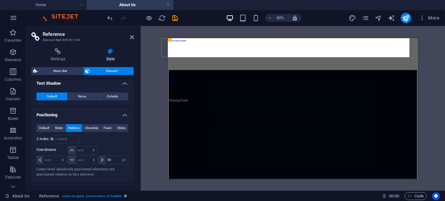
scroll to position [252, 0]
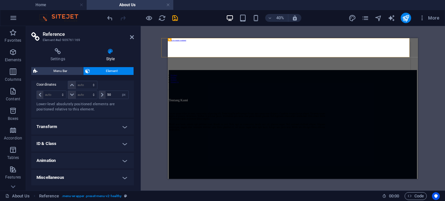
click at [85, 128] on h4 "Transform" at bounding box center [82, 127] width 103 height 16
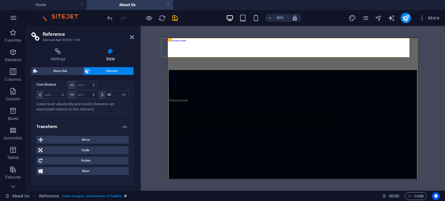
click at [99, 127] on h4 "Transform" at bounding box center [82, 125] width 103 height 12
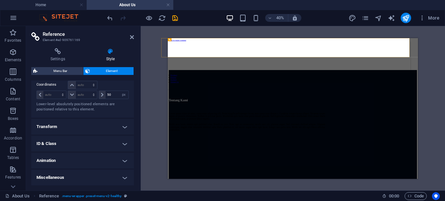
click at [75, 143] on h4 "ID & Class" at bounding box center [82, 144] width 103 height 16
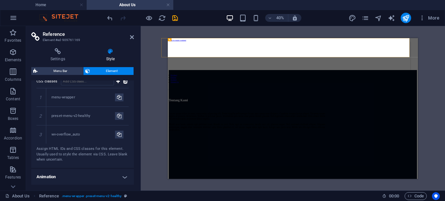
scroll to position [366, 0]
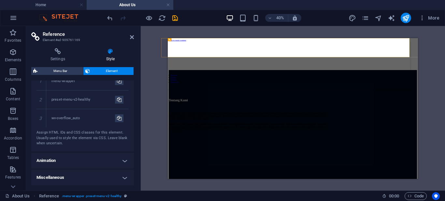
click at [67, 168] on h4 "Animation" at bounding box center [82, 161] width 103 height 16
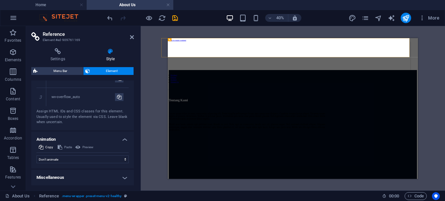
click at [90, 178] on h4 "Miscellaneous" at bounding box center [82, 178] width 103 height 16
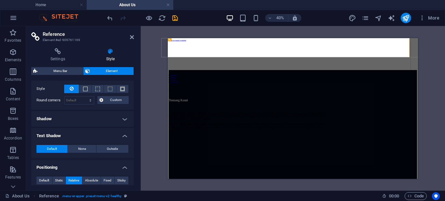
scroll to position [0, 0]
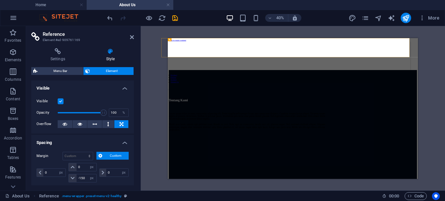
click at [91, 141] on h4 "Spacing" at bounding box center [82, 141] width 103 height 12
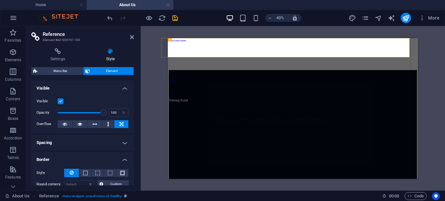
scroll to position [65, 0]
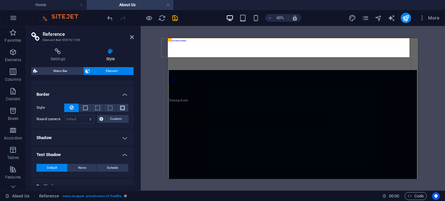
click at [104, 89] on h4 "Border" at bounding box center [82, 93] width 103 height 12
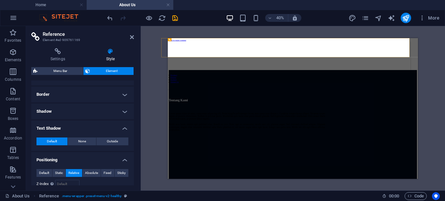
click at [105, 98] on h4 "Border" at bounding box center [82, 95] width 103 height 16
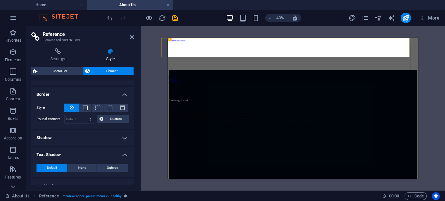
click at [92, 137] on h4 "Shadow" at bounding box center [82, 138] width 103 height 16
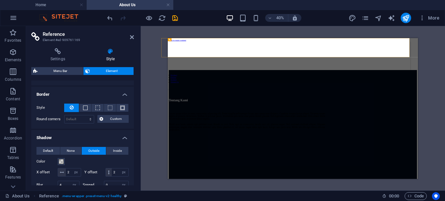
scroll to position [130, 0]
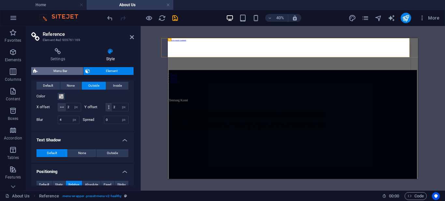
click at [69, 69] on span "Menu Bar" at bounding box center [60, 71] width 42 height 8
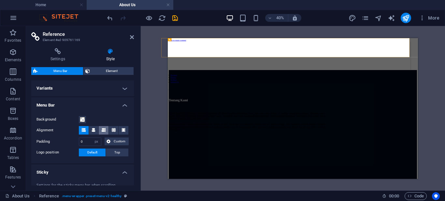
click at [104, 130] on icon at bounding box center [104, 130] width 4 height 4
click at [95, 129] on icon at bounding box center [94, 130] width 4 height 4
click at [84, 129] on icon at bounding box center [84, 130] width 4 height 4
click at [88, 142] on input "0" at bounding box center [90, 142] width 22 height 8
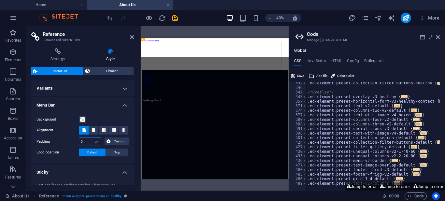
click at [64, 143] on div "Padding 0 px rem % vh vw Custom Custom" at bounding box center [83, 142] width 92 height 8
click at [437, 36] on icon at bounding box center [438, 37] width 4 height 5
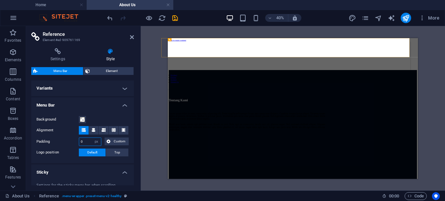
click at [84, 143] on input "0" at bounding box center [90, 142] width 22 height 8
click at [92, 142] on select "px rem % vh vw Custom" at bounding box center [96, 142] width 9 height 8
click at [86, 141] on input "50" at bounding box center [90, 142] width 22 height 8
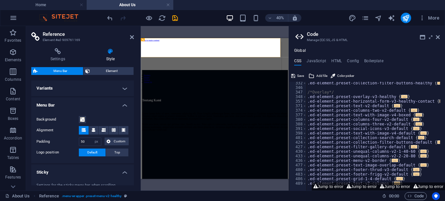
click at [440, 34] on h2 "Code" at bounding box center [373, 34] width 133 height 6
click at [438, 36] on icon at bounding box center [438, 37] width 4 height 5
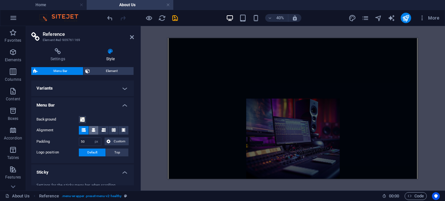
scroll to position [391, 0]
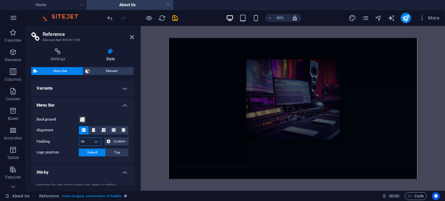
click at [88, 140] on input "50" at bounding box center [90, 142] width 22 height 8
type input "5"
type input "0"
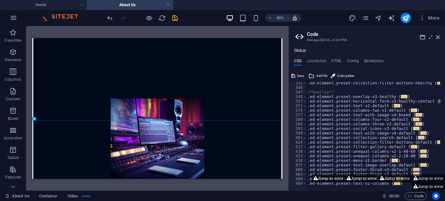
scroll to position [252, 0]
click at [438, 35] on icon at bounding box center [438, 37] width 4 height 5
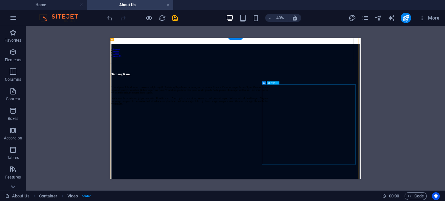
scroll to position [0, 0]
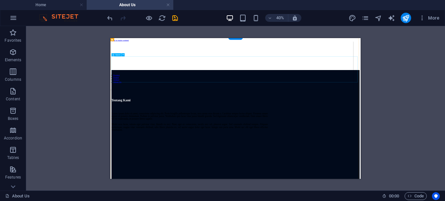
click at [391, 118] on div at bounding box center [423, 150] width 621 height 65
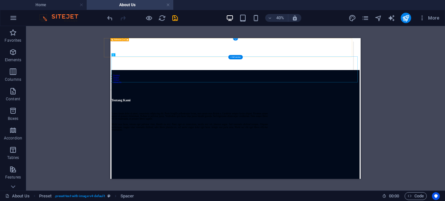
click at [300, 55] on div "Product Dealer Artikel About Us" at bounding box center [407, 106] width 621 height 120
click at [445, 64] on div "Product Dealer Artikel About Us" at bounding box center [407, 106] width 621 height 120
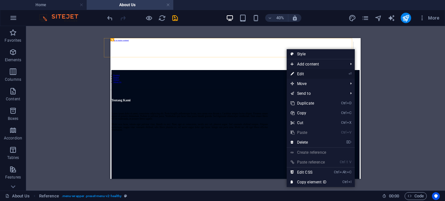
click at [340, 74] on li "⏎ Edit" at bounding box center [321, 74] width 68 height 10
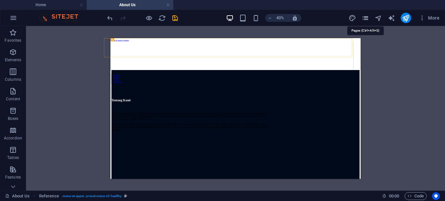
click at [369, 19] on icon "pages" at bounding box center [366, 18] width 8 height 8
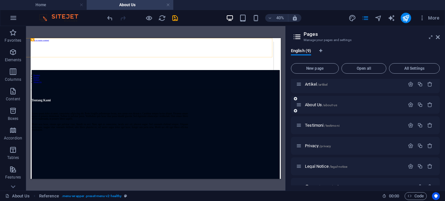
scroll to position [78, 0]
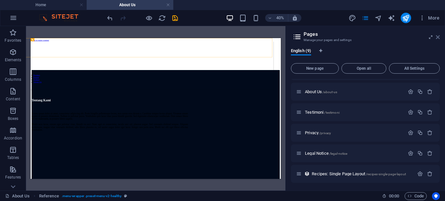
click at [439, 37] on icon at bounding box center [438, 37] width 4 height 5
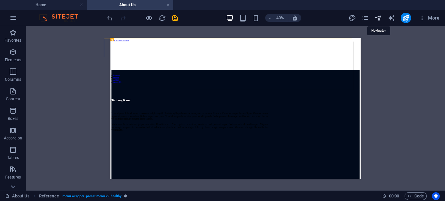
click at [377, 17] on icon "navigator" at bounding box center [379, 18] width 8 height 8
select select "16646388-en"
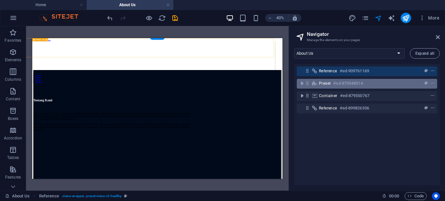
click at [328, 81] on div "Preset #ed-879548514" at bounding box center [362, 84] width 86 height 8
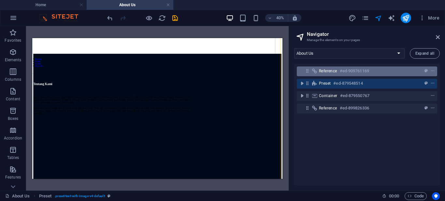
click at [307, 73] on icon at bounding box center [308, 71] width 6 height 6
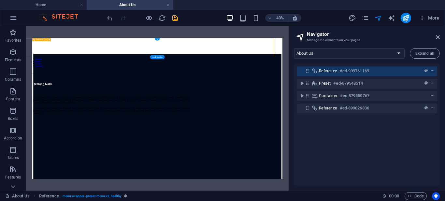
scroll to position [0, 0]
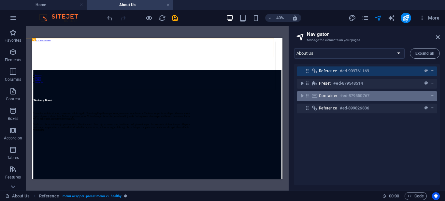
click at [320, 94] on span "Container" at bounding box center [328, 95] width 19 height 5
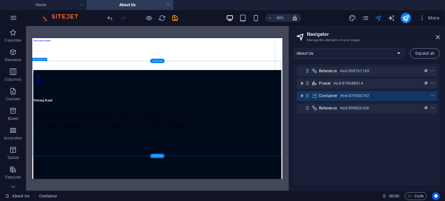
scroll to position [377, 0]
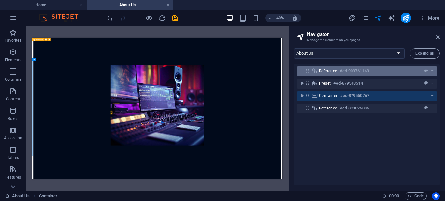
click at [334, 69] on span "Reference" at bounding box center [328, 70] width 18 height 5
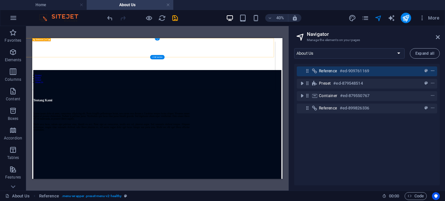
click at [432, 71] on icon "context-menu" at bounding box center [433, 71] width 5 height 5
click at [343, 72] on h6 "#ed-909761169" at bounding box center [354, 71] width 29 height 8
select select "px"
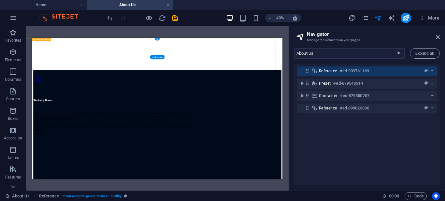
select select "hover_border_bottom"
select select "px"
select select "rem"
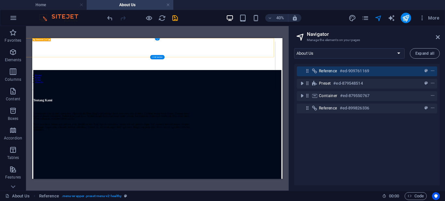
select select "rem"
select select "link-special-font"
select select "rem"
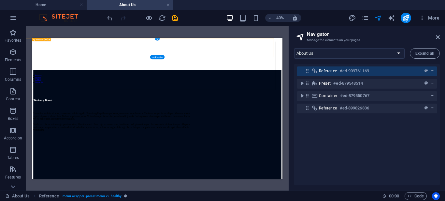
select select "400"
select select "px"
select select "rem"
select select "%"
select select "rem"
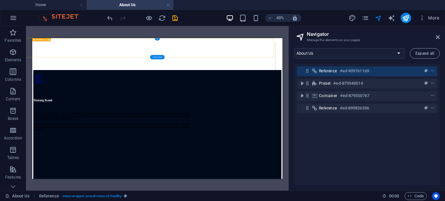
select select "rem"
select select "px"
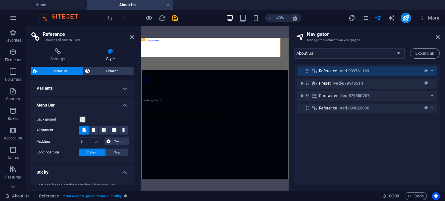
click at [95, 90] on h4 "Variants" at bounding box center [82, 89] width 103 height 16
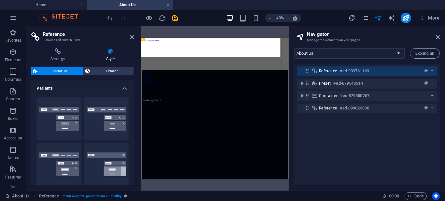
click at [89, 85] on h4 "Variants" at bounding box center [82, 87] width 103 height 12
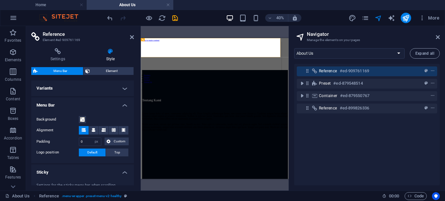
click at [98, 103] on h4 "Menu Bar" at bounding box center [82, 104] width 103 height 12
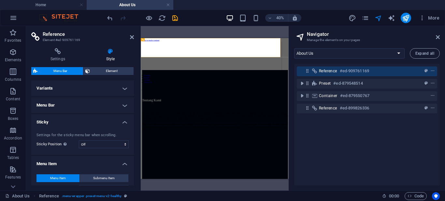
click at [98, 103] on h4 "Menu Bar" at bounding box center [82, 106] width 103 height 16
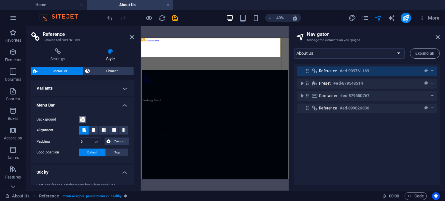
click at [80, 120] on span at bounding box center [82, 119] width 5 height 5
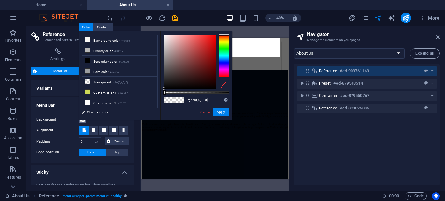
click at [80, 120] on span at bounding box center [82, 119] width 5 height 5
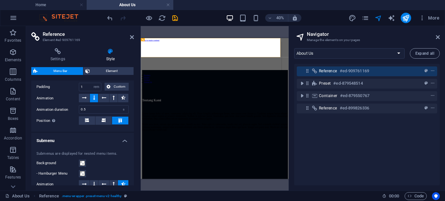
scroll to position [489, 0]
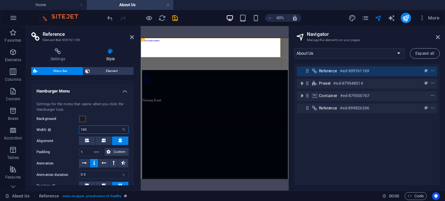
click at [97, 128] on input "100" at bounding box center [103, 130] width 49 height 8
click at [123, 129] on select "auto px rem % vh vw" at bounding box center [123, 130] width 9 height 8
click at [119, 126] on select "auto px rem % vh vw" at bounding box center [123, 130] width 9 height 8
click at [111, 130] on input "100" at bounding box center [103, 130] width 49 height 8
click at [122, 132] on select "auto px rem % vh vw" at bounding box center [123, 130] width 9 height 8
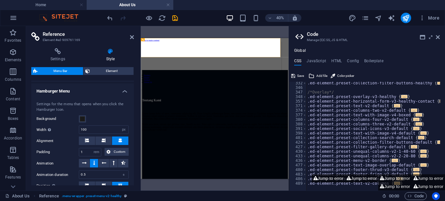
scroll to position [252, 0]
click at [124, 127] on select "auto px rem % vh vw" at bounding box center [123, 130] width 9 height 8
select select "%"
click at [119, 126] on select "auto px rem % vh vw" at bounding box center [123, 130] width 9 height 8
click at [439, 37] on icon at bounding box center [438, 37] width 4 height 5
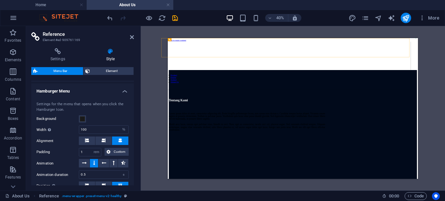
drag, startPoint x: 228, startPoint y: 45, endPoint x: 785, endPoint y: 49, distance: 556.7
drag, startPoint x: 542, startPoint y: 62, endPoint x: 773, endPoint y: 43, distance: 231.6
drag, startPoint x: 773, startPoint y: 43, endPoint x: 921, endPoint y: 46, distance: 148.4
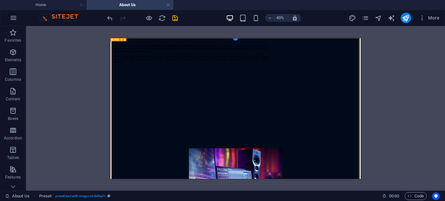
scroll to position [0, 0]
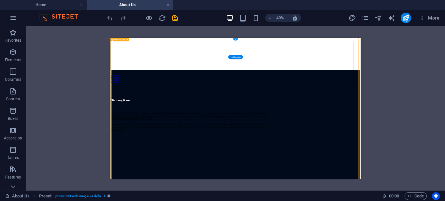
click at [445, 68] on div "Product Dealer Artikel About Us" at bounding box center [407, 106] width 621 height 120
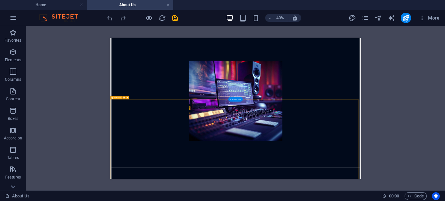
scroll to position [519, 0]
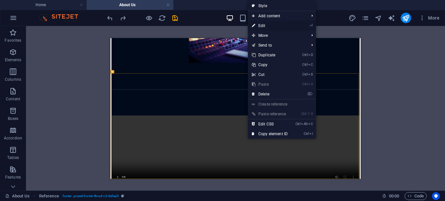
click at [294, 28] on li "⏎ Edit" at bounding box center [282, 26] width 68 height 10
click at [271, 25] on link "⏎ Edit" at bounding box center [270, 26] width 44 height 10
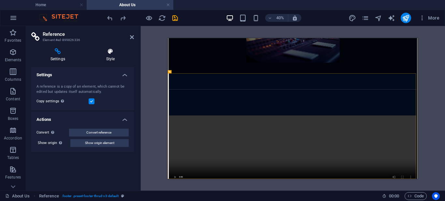
click at [108, 53] on icon at bounding box center [110, 51] width 47 height 7
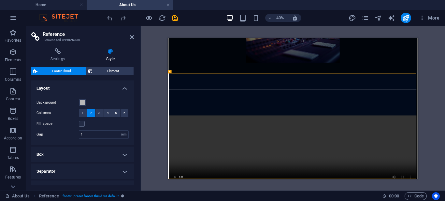
scroll to position [37, 0]
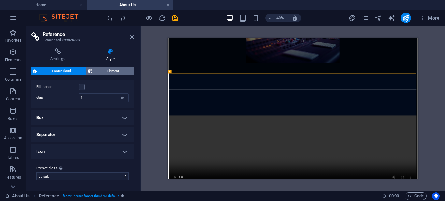
click at [114, 71] on span "Element" at bounding box center [113, 71] width 37 height 8
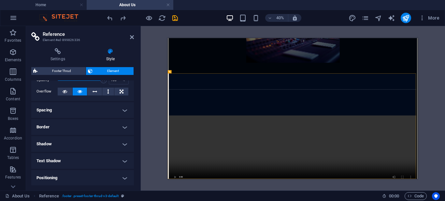
scroll to position [0, 0]
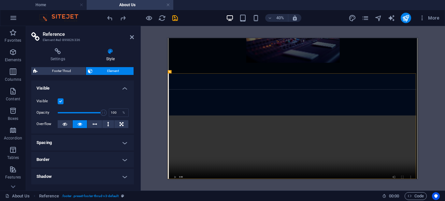
click at [100, 87] on h4 "Visible" at bounding box center [82, 87] width 103 height 12
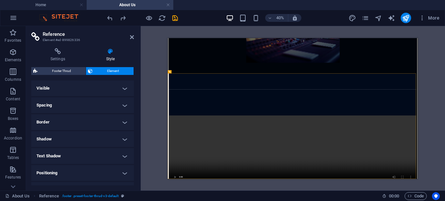
click at [97, 100] on h4 "Spacing" at bounding box center [82, 106] width 103 height 16
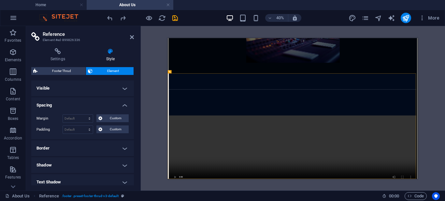
click at [97, 101] on h4 "Spacing" at bounding box center [82, 104] width 103 height 12
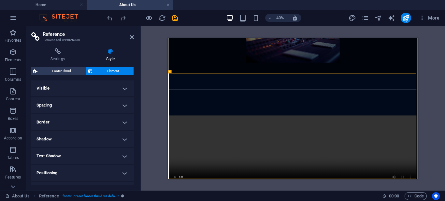
click at [99, 119] on h4 "Border" at bounding box center [82, 122] width 103 height 16
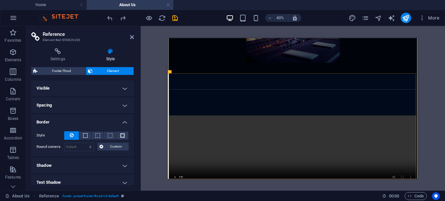
click at [99, 119] on h4 "Border" at bounding box center [82, 120] width 103 height 12
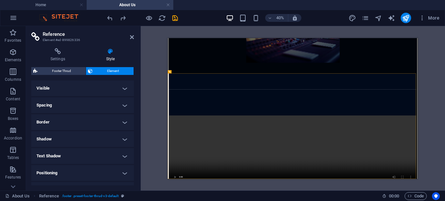
scroll to position [63, 0]
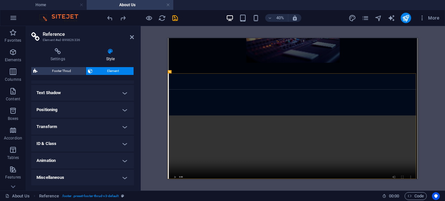
click at [83, 108] on h4 "Positioning" at bounding box center [82, 110] width 103 height 16
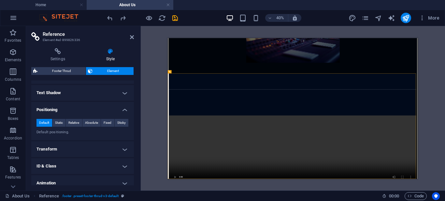
click at [83, 108] on h4 "Positioning" at bounding box center [82, 108] width 103 height 12
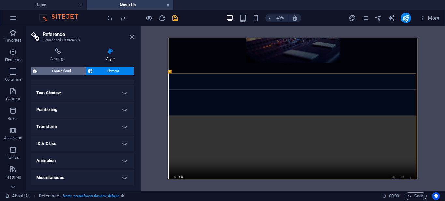
click at [78, 67] on span "Footer Thrud" at bounding box center [61, 71] width 44 height 8
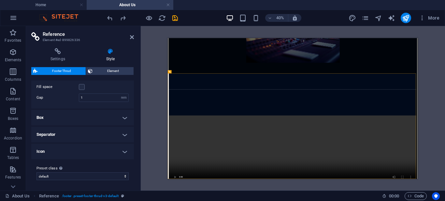
scroll to position [0, 0]
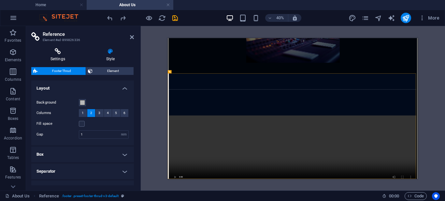
click at [62, 50] on icon at bounding box center [57, 51] width 53 height 7
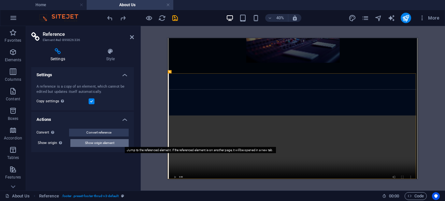
click at [98, 141] on span "Show origin element" at bounding box center [99, 143] width 29 height 8
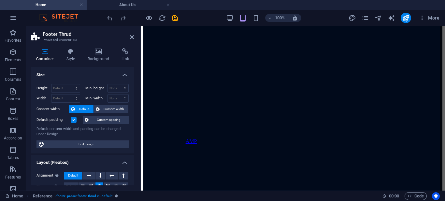
scroll to position [134, 0]
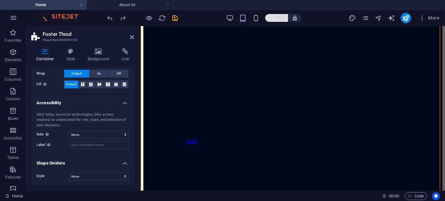
click at [276, 18] on h6 "100%" at bounding box center [280, 18] width 10 height 8
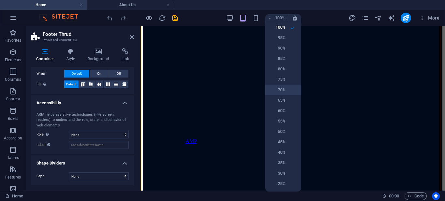
click at [282, 87] on h6 "70%" at bounding box center [277, 90] width 17 height 8
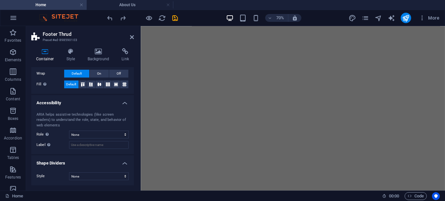
scroll to position [510, 0]
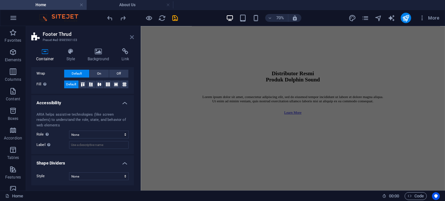
click at [132, 37] on icon at bounding box center [132, 37] width 4 height 5
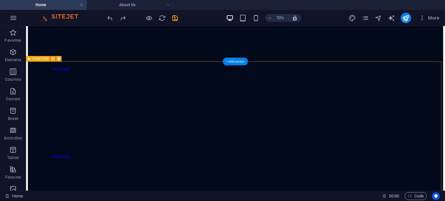
scroll to position [1523, 0]
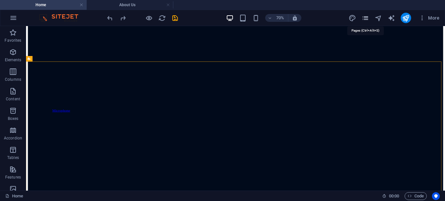
click at [364, 19] on icon "pages" at bounding box center [366, 18] width 8 height 8
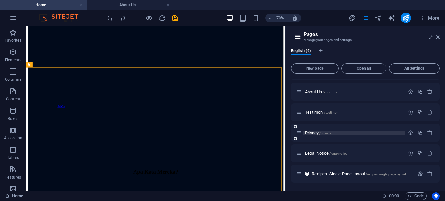
scroll to position [46, 0]
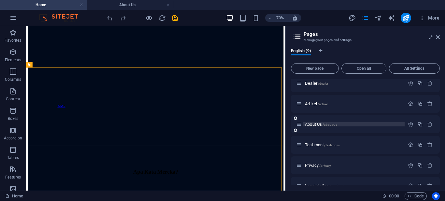
click at [330, 125] on span "/about-us" at bounding box center [330, 125] width 15 height 4
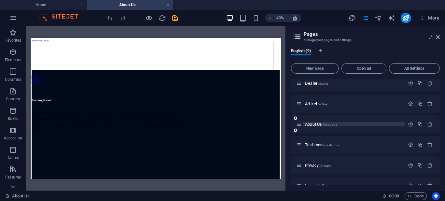
scroll to position [584, 0]
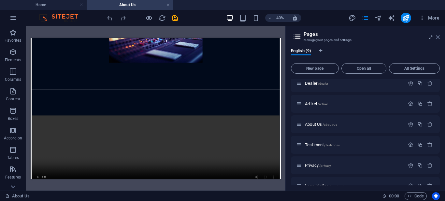
click at [437, 37] on icon at bounding box center [438, 37] width 4 height 5
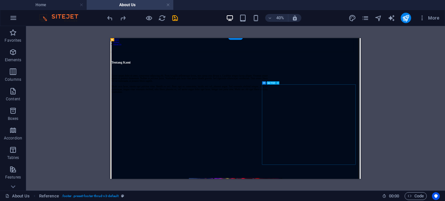
scroll to position [0, 0]
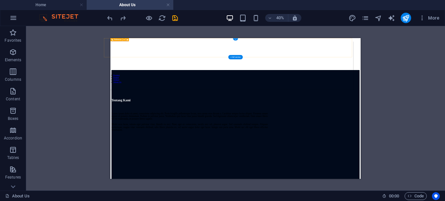
click at [445, 46] on div "Product Dealer Artikel About Us" at bounding box center [407, 106] width 621 height 120
click at [445, 73] on div "Product Dealer Artikel About Us" at bounding box center [407, 106] width 621 height 120
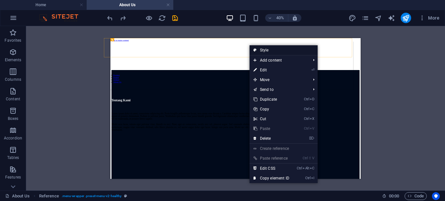
click at [257, 52] on link "Style" at bounding box center [284, 50] width 68 height 10
select select "px"
select select "hover_border_bottom"
select select "px"
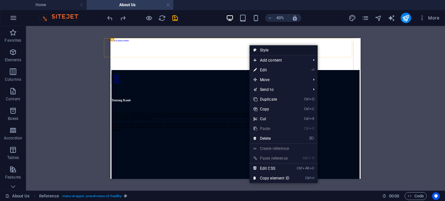
select select "rem"
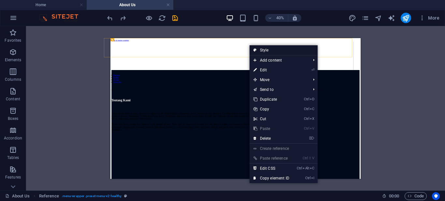
select select "link-special-font"
select select "rem"
select select "400"
select select "px"
select select "rem"
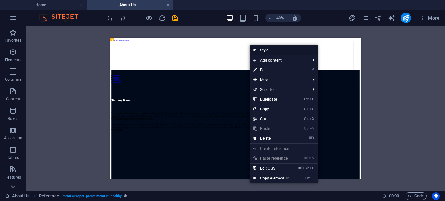
select select "%"
select select "rem"
select select "px"
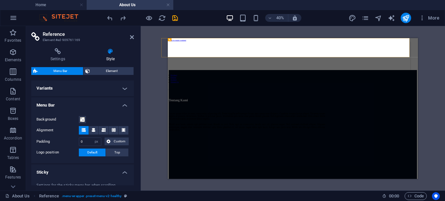
click at [97, 91] on h4 "Variants" at bounding box center [82, 89] width 103 height 16
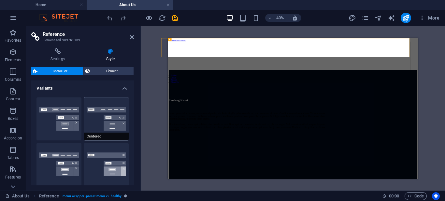
click at [99, 104] on button "Centered" at bounding box center [106, 119] width 45 height 43
type input "1"
select select "rem"
select select "sticky_menu"
select select "hover_border_bottom"
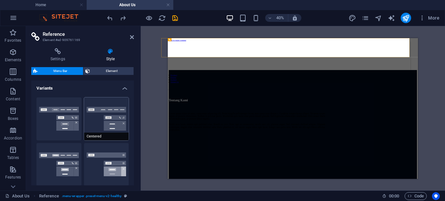
type input "1"
select select "DISABLED_OPTION_VALUE"
type input "0"
select select "link-special-font"
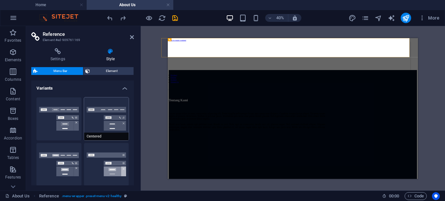
type input "1.5"
select select "rem"
select select
type input "2"
type input "0.5"
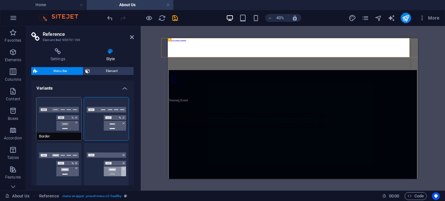
click at [58, 113] on button "Border" at bounding box center [59, 119] width 45 height 43
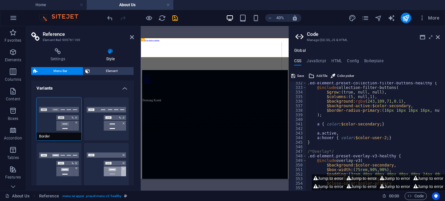
select select "sticky_reverse"
select select "hover_border"
type input "1"
type input "3"
type input "1"
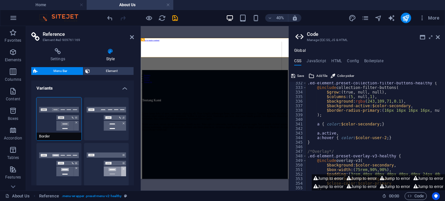
type input "1"
select select "rem"
type input "1"
select select "link-special-font"
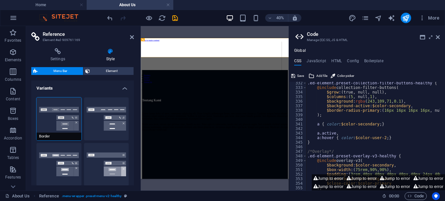
type input "1.1"
select select "rem"
select select
type input "1"
select select "DISABLED_OPTION_VALUE"
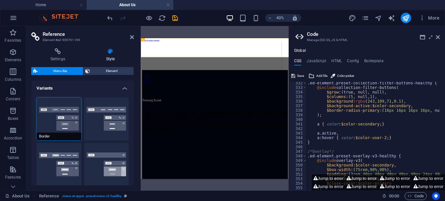
type input "0.3"
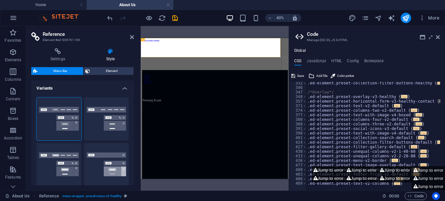
drag, startPoint x: 71, startPoint y: 115, endPoint x: 220, endPoint y: 31, distance: 171.0
click at [220, 31] on div "Drag here to replace the existing content. Press “Ctrl” if you want to create a…" at bounding box center [215, 108] width 148 height 165
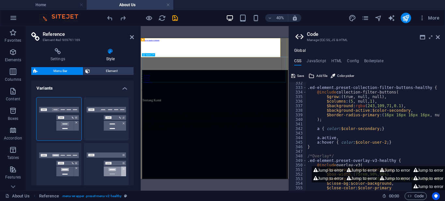
select select "sticky_menu"
select select "hover_border_bottom"
type input "1"
type input "0"
type input "2"
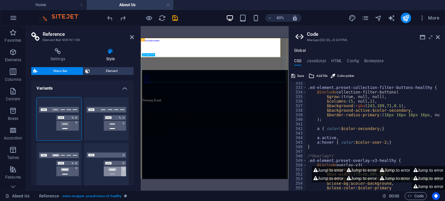
select select "DISABLED_OPTION_VALUE"
type input "0"
select select "link-special-font"
type input "1.5"
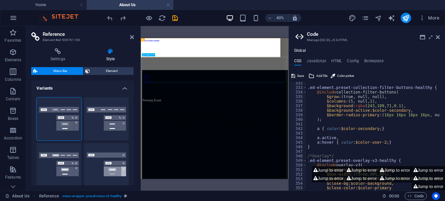
select select "rem"
select select
type input "2"
type input "100"
select select "%"
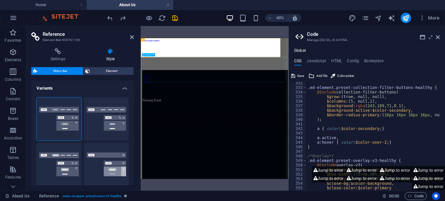
type input "0.5"
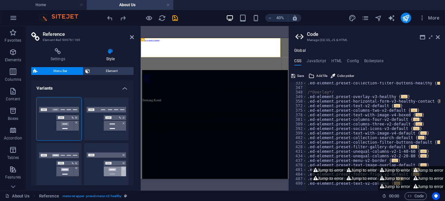
click at [440, 34] on aside "Code Manage (S)CSS, JS & HTML Global CSS JavaScript HTML Config Boilerplate /*H…" at bounding box center [367, 108] width 157 height 165
click at [440, 35] on aside "Code Manage (S)CSS, JS & HTML Global CSS JavaScript HTML Config Boilerplate /*H…" at bounding box center [367, 108] width 157 height 165
click at [438, 37] on icon at bounding box center [438, 37] width 4 height 5
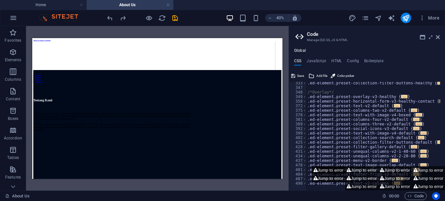
click at [330, 170] on button "Jump to error" at bounding box center [328, 170] width 33 height 8
type textarea "$menu-color-mobile-active: $menu-color-active,"
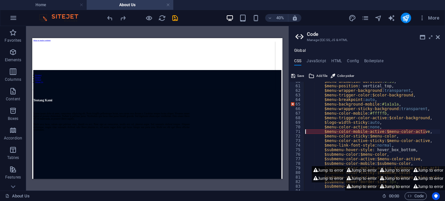
scroll to position [272, 0]
click at [355, 170] on button "Jump to error" at bounding box center [361, 170] width 33 height 8
click at [439, 36] on icon at bounding box center [438, 37] width 4 height 5
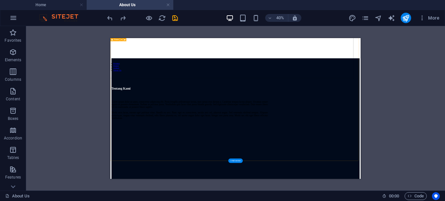
scroll to position [0, 0]
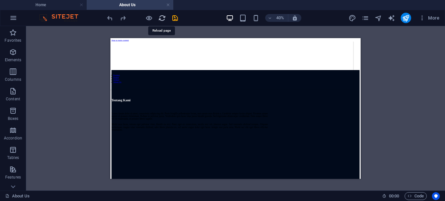
click at [162, 19] on icon "reload" at bounding box center [163, 18] width 8 height 8
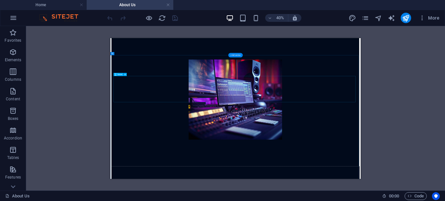
scroll to position [522, 0]
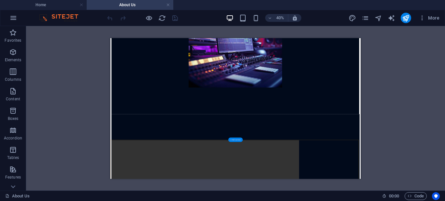
click at [242, 140] on div "+ Add section" at bounding box center [236, 140] width 14 height 5
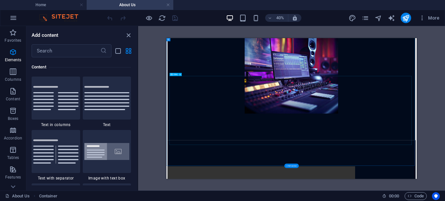
scroll to position [1141, 0]
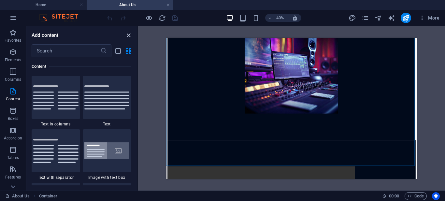
click at [127, 35] on icon "close panel" at bounding box center [129, 36] width 8 height 8
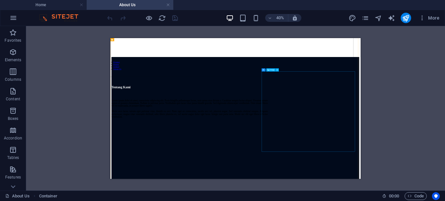
scroll to position [0, 0]
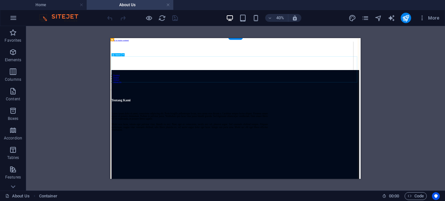
click at [445, 125] on div at bounding box center [423, 150] width 620 height 65
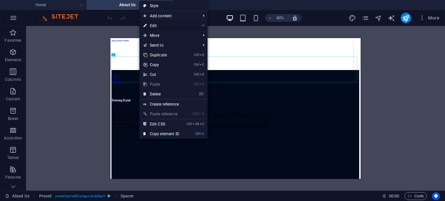
click at [183, 25] on link "⏎ Edit" at bounding box center [162, 26] width 44 height 10
select select "px"
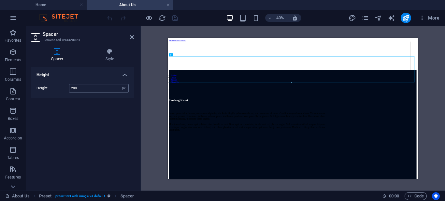
click at [82, 90] on input "200" at bounding box center [98, 88] width 59 height 8
type input "2"
type input "100"
click at [385, 201] on div "Tentang Kami Lorem ipsum dolor sit amet, consectetur adipiscing elit. Proin fri…" at bounding box center [366, 200] width 391 height 87
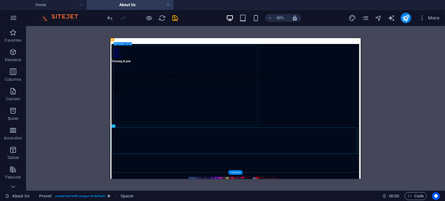
click at [305, 179] on div "Tentang Kami Lorem ipsum dolor sit amet, consectetur adipiscing elit. Proin fri…" at bounding box center [308, 135] width 391 height 87
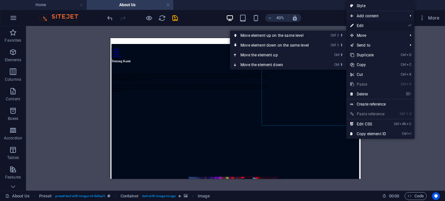
drag, startPoint x: 372, startPoint y: 25, endPoint x: 48, endPoint y: 94, distance: 331.3
click at [372, 25] on link "⏎ Edit" at bounding box center [369, 26] width 44 height 10
select select "px"
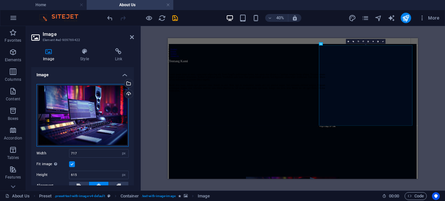
click at [93, 117] on div "Drag files here, click to choose files or select files from Files or our free s…" at bounding box center [83, 115] width 92 height 63
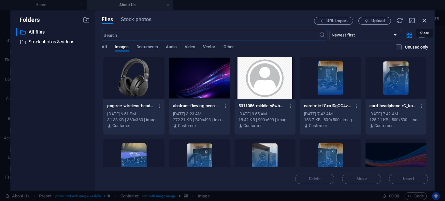
click at [425, 19] on icon "button" at bounding box center [424, 20] width 7 height 7
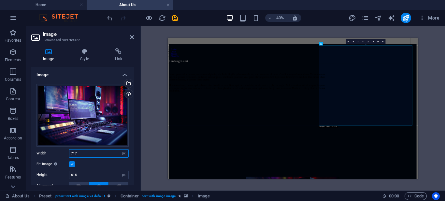
click at [81, 155] on input "717" at bounding box center [98, 154] width 59 height 8
type input "7"
click at [125, 151] on select "Default auto px rem % em vh vw" at bounding box center [123, 154] width 9 height 8
click at [119, 150] on select "Default auto px rem % em vh vw" at bounding box center [123, 154] width 9 height 8
click at [99, 150] on select "Default auto px rem % em vh vw" at bounding box center [98, 154] width 59 height 8
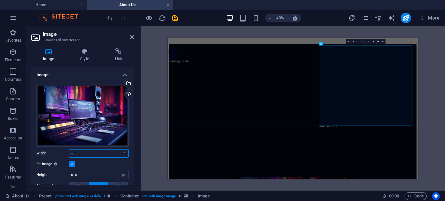
select select "px"
click at [118, 150] on select "Default auto px rem % em vh vw" at bounding box center [98, 154] width 59 height 8
type input "717"
click at [120, 154] on select "Default auto px rem % em vh vw" at bounding box center [123, 154] width 9 height 8
select select "%"
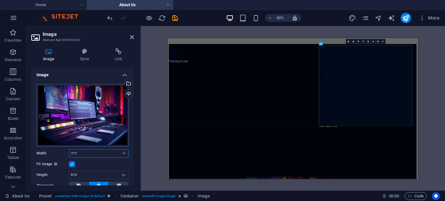
click at [119, 150] on select "Default auto px rem % em vh vw" at bounding box center [123, 154] width 9 height 8
type input "100"
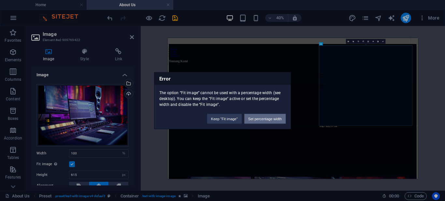
click at [271, 115] on button "Set percentage width" at bounding box center [265, 119] width 41 height 10
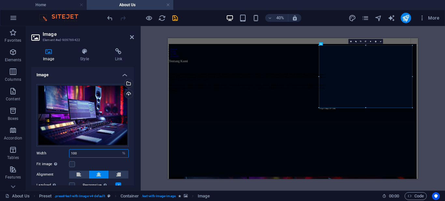
click at [96, 153] on input "100" at bounding box center [98, 154] width 59 height 8
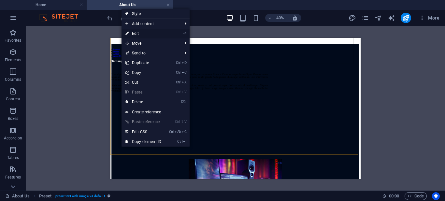
click at [152, 32] on link "⏎ Edit" at bounding box center [144, 34] width 44 height 10
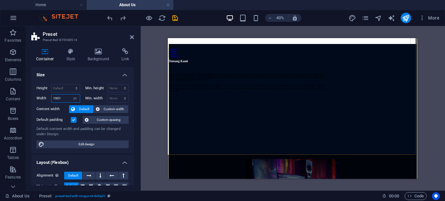
click at [65, 100] on input "1901" at bounding box center [66, 99] width 28 height 8
drag, startPoint x: 65, startPoint y: 100, endPoint x: 50, endPoint y: 98, distance: 15.4
click at [50, 98] on div "Width 1901 Default px rem % em vh vw" at bounding box center [59, 98] width 44 height 8
click at [77, 100] on select "Default px rem % em vh vw" at bounding box center [75, 99] width 9 height 8
select select "%"
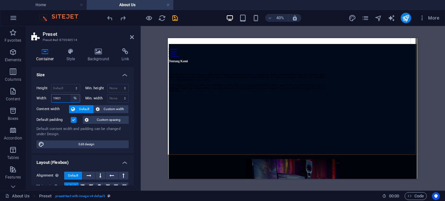
click at [71, 95] on select "Default px rem % em vh vw" at bounding box center [75, 99] width 9 height 8
click at [64, 98] on input "99.79" at bounding box center [66, 99] width 28 height 8
drag, startPoint x: 64, startPoint y: 99, endPoint x: 50, endPoint y: 96, distance: 14.3
click at [50, 96] on div "Width 99.79 Default px rem % em vh vw" at bounding box center [59, 98] width 44 height 8
type input "100"
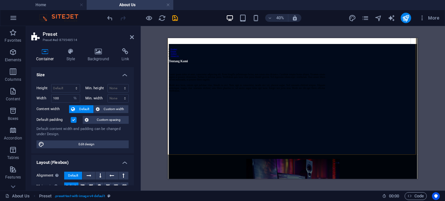
click at [442, 113] on div "Spacer Preset Container Text H2 Spacer Reference Container Image Container Cont…" at bounding box center [293, 108] width 305 height 165
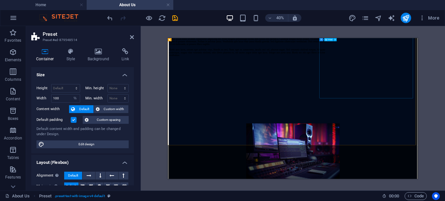
scroll to position [0, 0]
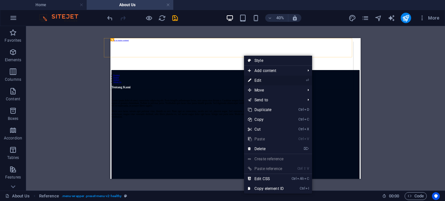
click at [266, 79] on link "⏎ Edit" at bounding box center [266, 81] width 44 height 10
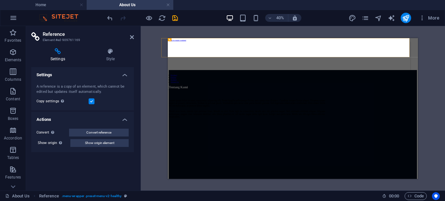
click at [55, 100] on label "Copy settings Use the same settings (flex, animation, position, style) as for t…" at bounding box center [63, 102] width 52 height 8
click at [0, 0] on input "Copy settings Use the same settings (flex, animation, position, style) as for t…" at bounding box center [0, 0] width 0 height 0
click at [89, 99] on label at bounding box center [92, 101] width 6 height 6
click at [0, 0] on input "Copy settings Use the same settings (flex, animation, position, style) as for t…" at bounding box center [0, 0] width 0 height 0
click at [105, 59] on h4 "Style" at bounding box center [110, 55] width 47 height 14
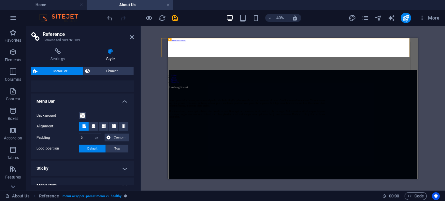
scroll to position [183, 0]
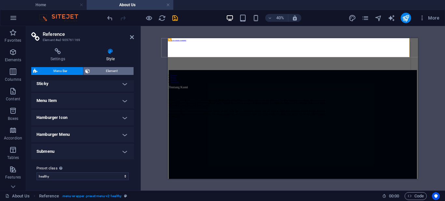
click at [101, 72] on span "Element" at bounding box center [112, 71] width 40 height 8
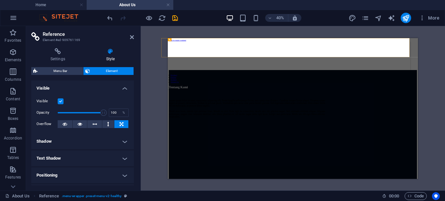
scroll to position [30, 0]
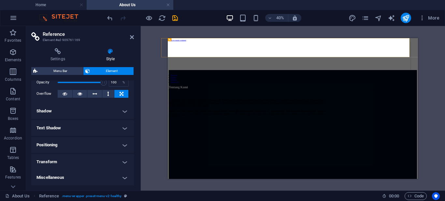
click at [95, 112] on h4 "Shadow" at bounding box center [82, 111] width 103 height 16
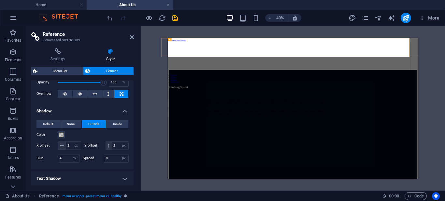
click at [95, 112] on h4 "Shadow" at bounding box center [82, 109] width 103 height 12
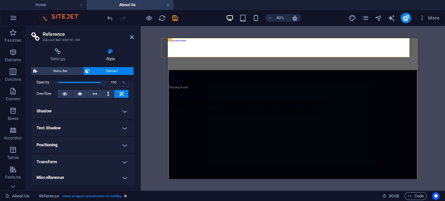
click at [92, 127] on h4 "Text Shadow" at bounding box center [82, 128] width 103 height 16
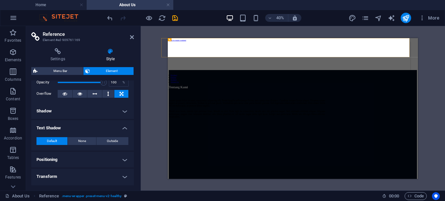
scroll to position [45, 0]
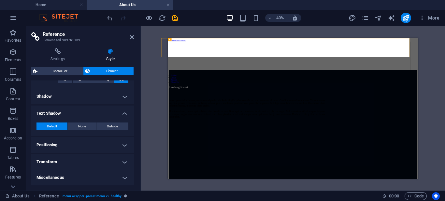
click at [106, 115] on h4 "Text Shadow" at bounding box center [82, 112] width 103 height 12
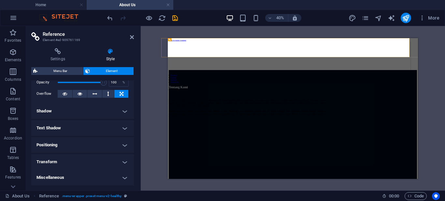
click at [87, 143] on h4 "Positioning" at bounding box center [82, 145] width 103 height 16
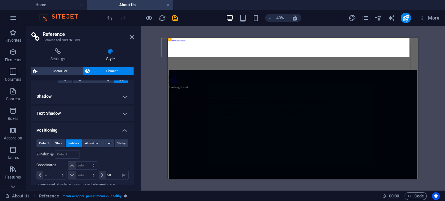
click at [102, 133] on h4 "Positioning" at bounding box center [82, 129] width 103 height 12
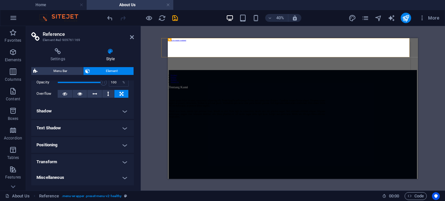
click at [102, 133] on h4 "Text Shadow" at bounding box center [82, 128] width 103 height 16
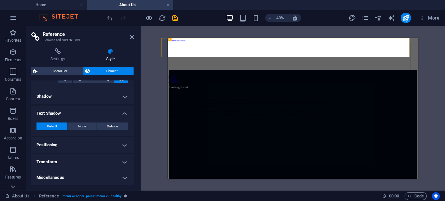
click at [97, 113] on h4 "Text Shadow" at bounding box center [82, 112] width 103 height 12
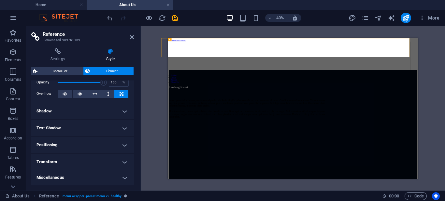
click at [71, 146] on h4 "Positioning" at bounding box center [82, 145] width 103 height 16
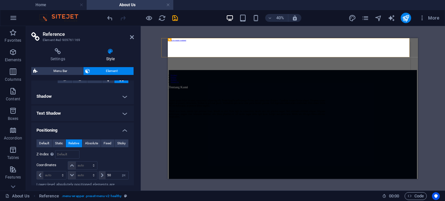
scroll to position [90, 0]
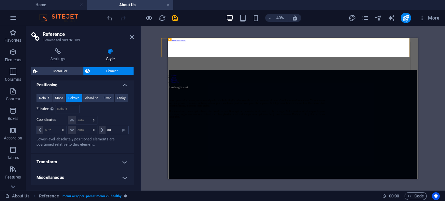
click at [87, 86] on h4 "Positioning" at bounding box center [82, 83] width 103 height 12
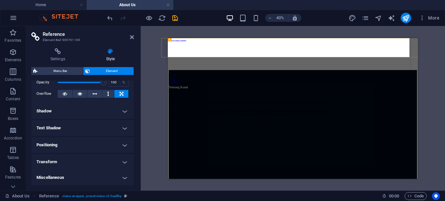
scroll to position [30, 0]
click at [91, 145] on h4 "Positioning" at bounding box center [82, 145] width 103 height 16
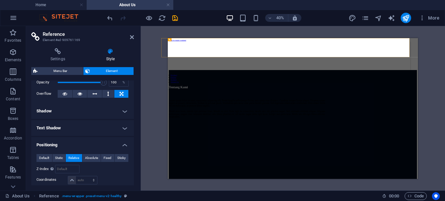
scroll to position [90, 0]
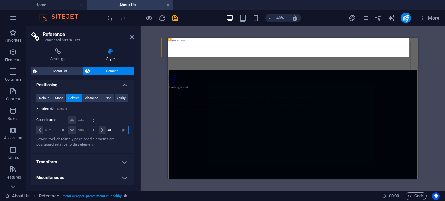
click at [111, 130] on input "50" at bounding box center [117, 130] width 23 height 8
drag, startPoint x: 112, startPoint y: 131, endPoint x: 103, endPoint y: 131, distance: 9.5
click at [103, 131] on div "50 auto px rem % em" at bounding box center [114, 130] width 30 height 8
type input "0"
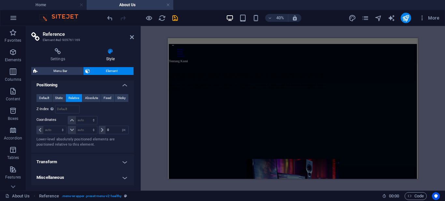
click at [436, 83] on div "Spacer Preset Container Text Container H2 Spacer Reference Container Image Cont…" at bounding box center [293, 108] width 305 height 165
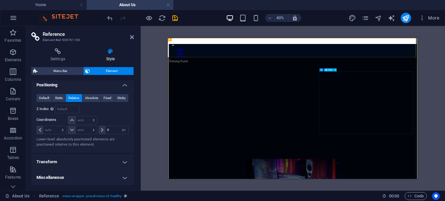
scroll to position [0, 0]
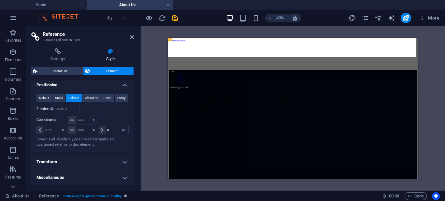
click at [428, 72] on div "Spacer Preset Container Text H2 Spacer Reference Container Image Container Cont…" at bounding box center [293, 108] width 305 height 165
click at [220, 29] on div "Spacer Preset Container Text H2 Spacer Reference Container Image Container Cont…" at bounding box center [293, 108] width 305 height 165
click at [165, 75] on div "Spacer Preset Container Text H2 Spacer Reference Container Image Container Cont…" at bounding box center [293, 108] width 305 height 165
click at [130, 37] on icon at bounding box center [132, 37] width 4 height 5
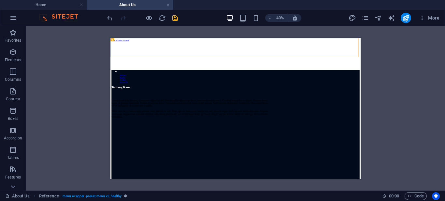
click at [388, 83] on div "Spacer Preset Container Text Container H2 Spacer Reference Container Image Cont…" at bounding box center [235, 108] width 419 height 165
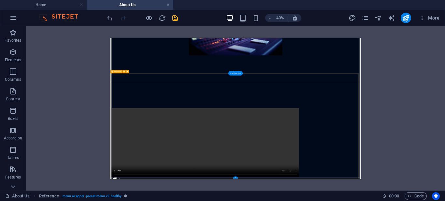
scroll to position [611, 0]
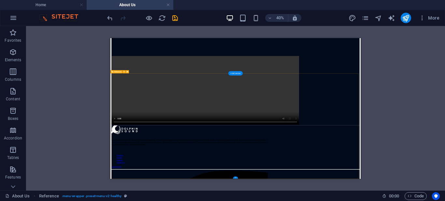
drag, startPoint x: 191, startPoint y: 158, endPoint x: 298, endPoint y: 185, distance: 110.3
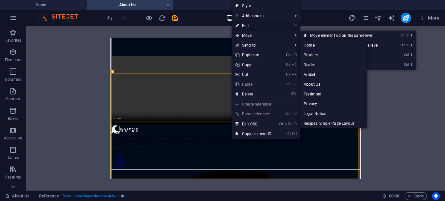
click at [274, 26] on link "⏎ Edit" at bounding box center [254, 26] width 44 height 10
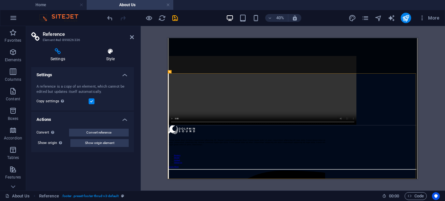
click at [112, 51] on icon at bounding box center [110, 51] width 47 height 7
select select "rem"
select select "preset-footer-thrud-v3-default"
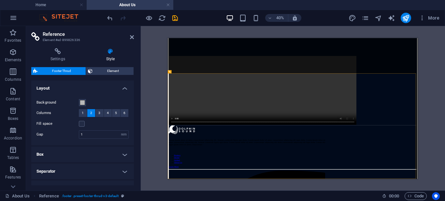
scroll to position [37, 0]
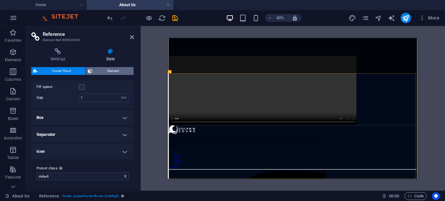
click at [101, 68] on span "Element" at bounding box center [113, 71] width 37 height 8
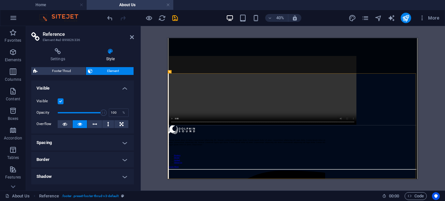
scroll to position [33, 0]
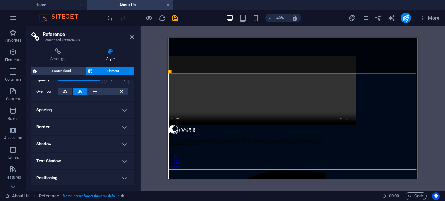
click at [67, 108] on h4 "Spacing" at bounding box center [82, 110] width 103 height 16
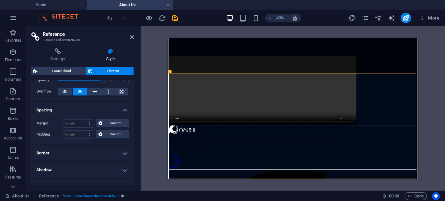
click at [71, 111] on h4 "Spacing" at bounding box center [82, 108] width 103 height 12
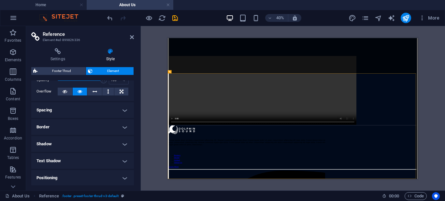
click at [71, 126] on h4 "Border" at bounding box center [82, 127] width 103 height 16
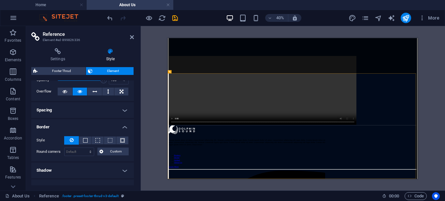
click at [71, 126] on h4 "Border" at bounding box center [82, 125] width 103 height 12
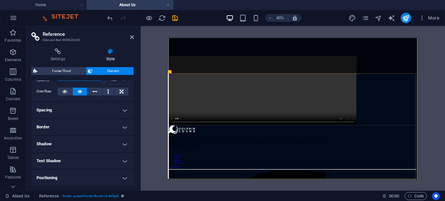
scroll to position [65, 0]
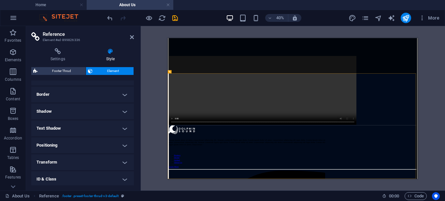
click at [68, 116] on h4 "Shadow" at bounding box center [82, 112] width 103 height 16
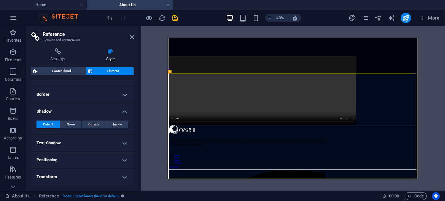
click at [70, 112] on h4 "Shadow" at bounding box center [82, 110] width 103 height 12
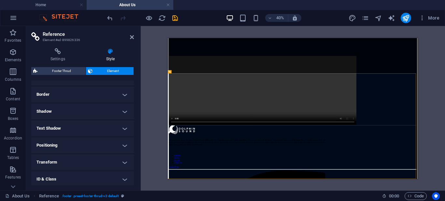
click at [71, 125] on h4 "Text Shadow" at bounding box center [82, 129] width 103 height 16
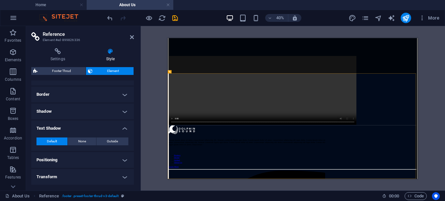
scroll to position [115, 0]
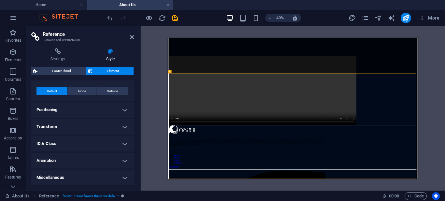
click at [75, 113] on h4 "Positioning" at bounding box center [82, 110] width 103 height 16
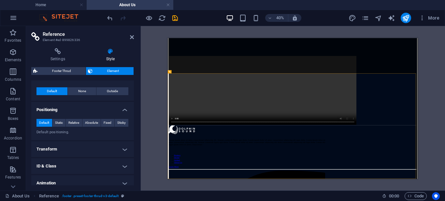
click at [85, 144] on h4 "Transform" at bounding box center [82, 150] width 103 height 16
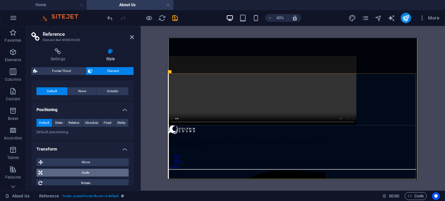
scroll to position [148, 0]
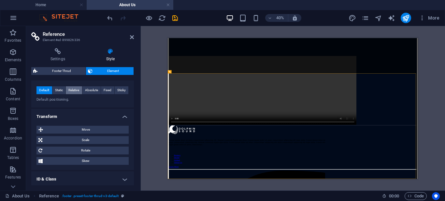
click at [75, 92] on span "Relative" at bounding box center [73, 90] width 11 height 8
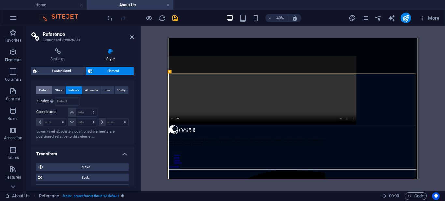
click at [41, 92] on span "Default" at bounding box center [44, 90] width 10 height 8
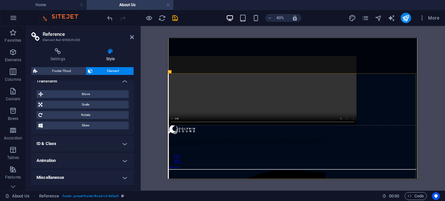
click at [101, 143] on h4 "ID & Class" at bounding box center [82, 144] width 103 height 16
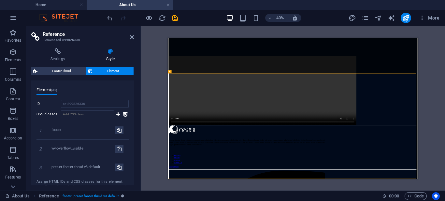
scroll to position [298, 0]
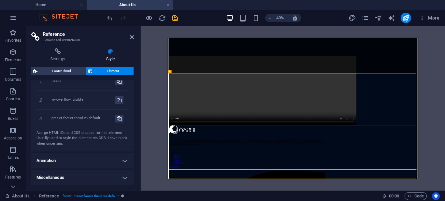
click at [86, 159] on h4 "Animation" at bounding box center [82, 161] width 103 height 16
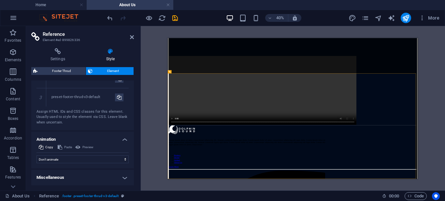
click at [75, 179] on h4 "Miscellaneous" at bounding box center [82, 178] width 103 height 16
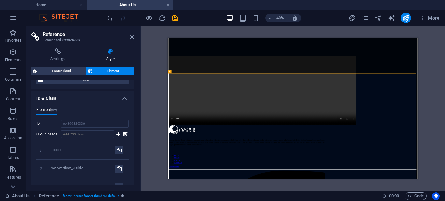
scroll to position [262, 0]
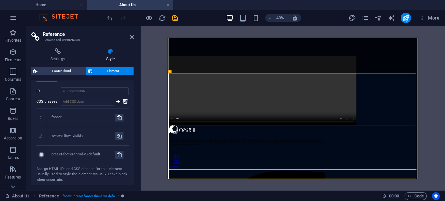
click at [41, 156] on icon at bounding box center [41, 155] width 3 height 4
click at [42, 155] on icon at bounding box center [41, 155] width 3 height 4
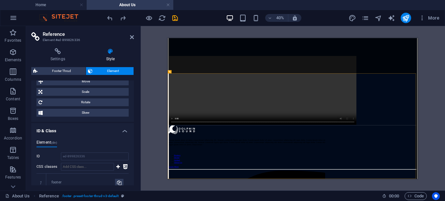
click at [76, 130] on h4 "ID & Class" at bounding box center [82, 129] width 103 height 12
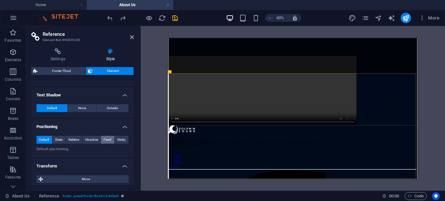
scroll to position [0, 0]
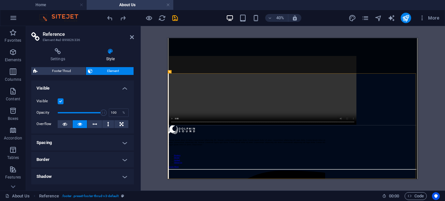
click at [112, 81] on h4 "Visible" at bounding box center [82, 87] width 103 height 12
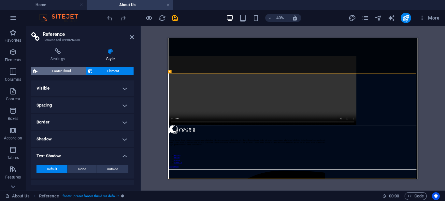
click at [62, 71] on span "Footer Thrud" at bounding box center [61, 71] width 44 height 8
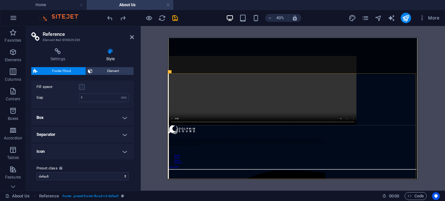
click at [72, 120] on h4 "Box" at bounding box center [82, 118] width 103 height 16
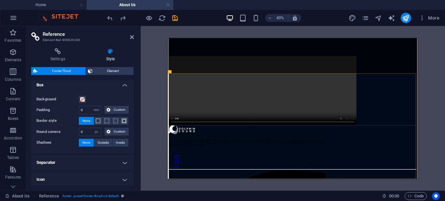
scroll to position [98, 0]
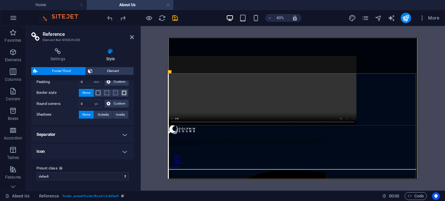
click at [81, 127] on h4 "Separator" at bounding box center [82, 135] width 103 height 16
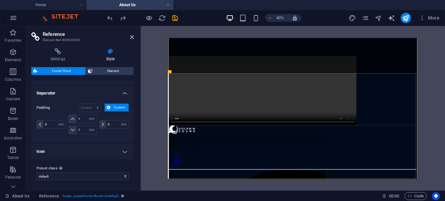
click at [108, 95] on h4 "Separator" at bounding box center [82, 91] width 103 height 12
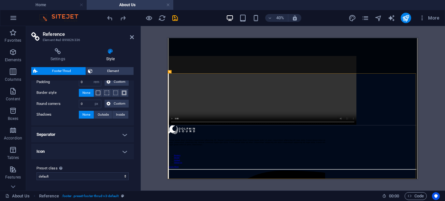
click at [83, 152] on h4 "Icon" at bounding box center [82, 152] width 103 height 16
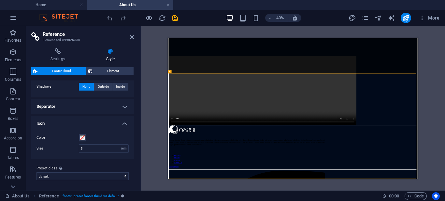
click at [94, 119] on h4 "Icon" at bounding box center [82, 122] width 103 height 12
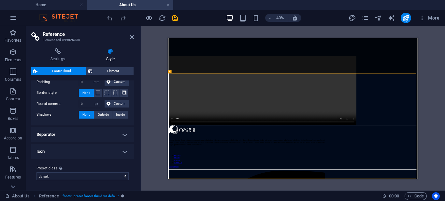
scroll to position [0, 0]
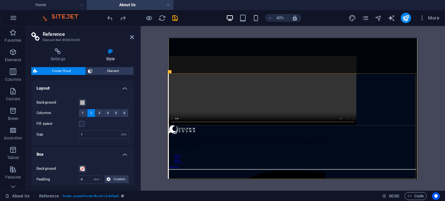
click at [92, 86] on h4 "Layout" at bounding box center [82, 87] width 103 height 12
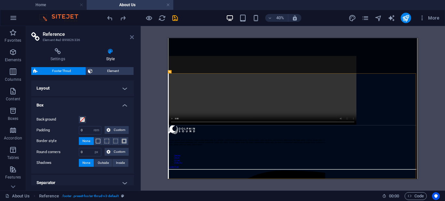
click at [130, 39] on icon at bounding box center [132, 37] width 4 height 5
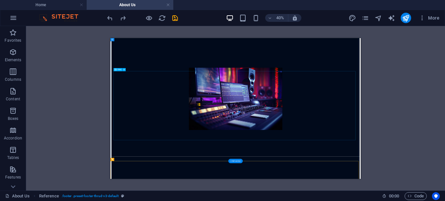
scroll to position [391, 0]
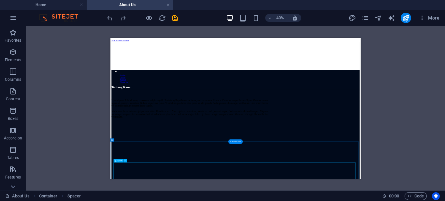
scroll to position [98, 0]
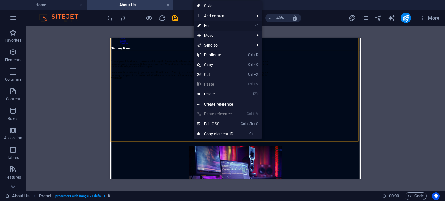
drag, startPoint x: 223, startPoint y: 27, endPoint x: 138, endPoint y: 1, distance: 89.6
click at [223, 27] on link "⏎ Edit" at bounding box center [216, 26] width 44 height 10
select select "%"
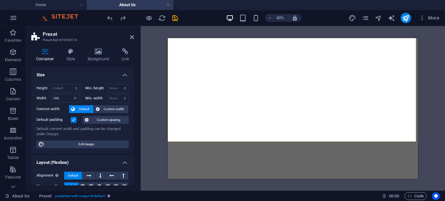
select select "%"
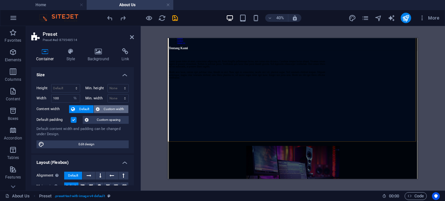
scroll to position [98, 0]
click at [113, 106] on span "Custom width" at bounding box center [114, 109] width 25 height 8
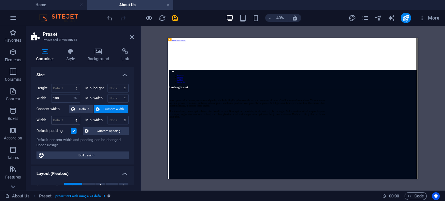
scroll to position [33, 0]
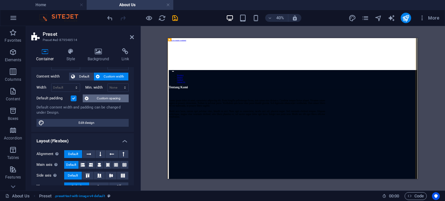
click at [101, 95] on span "Custom spacing" at bounding box center [109, 99] width 36 height 8
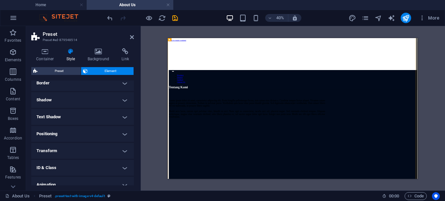
scroll to position [0, 0]
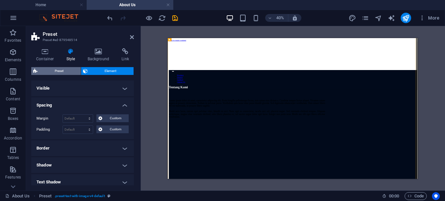
click at [64, 71] on span "Preset" at bounding box center [58, 71] width 39 height 8
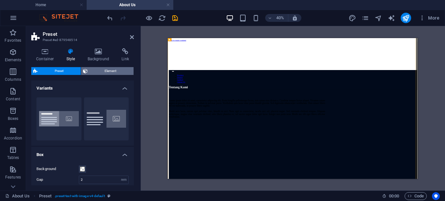
click at [98, 73] on span "Element" at bounding box center [111, 71] width 42 height 8
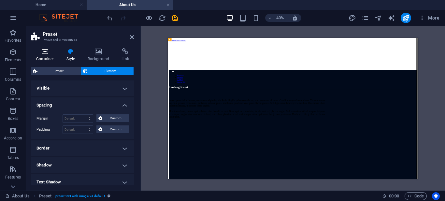
click at [44, 55] on h4 "Container" at bounding box center [46, 55] width 30 height 14
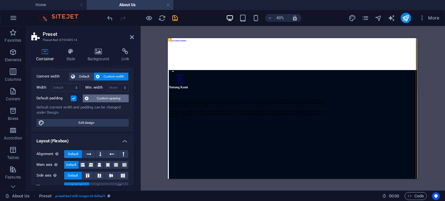
click at [105, 96] on span "Custom spacing" at bounding box center [109, 99] width 36 height 8
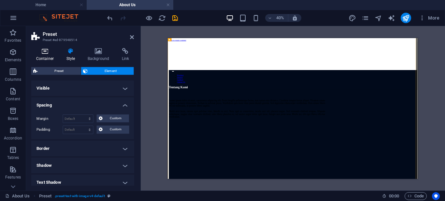
click at [48, 56] on h4 "Container" at bounding box center [46, 55] width 30 height 14
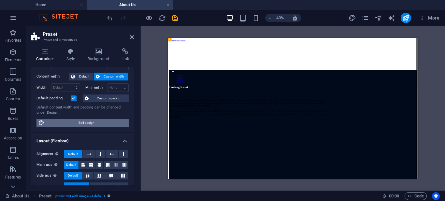
click at [64, 126] on span "Edit design" at bounding box center [86, 123] width 81 height 8
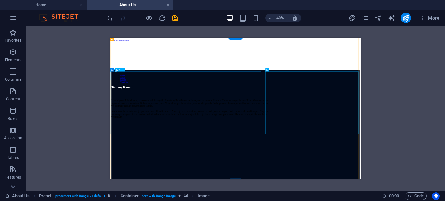
click at [445, 157] on div "Tentang Kami" at bounding box center [308, 161] width 391 height 9
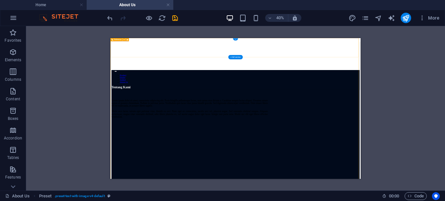
click at [352, 71] on div "Product Dealer Artikel About Us" at bounding box center [423, 106] width 621 height 120
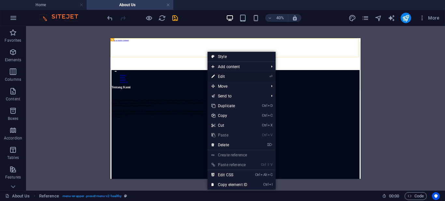
click at [222, 77] on link "⏎ Edit" at bounding box center [230, 77] width 44 height 10
select select "px"
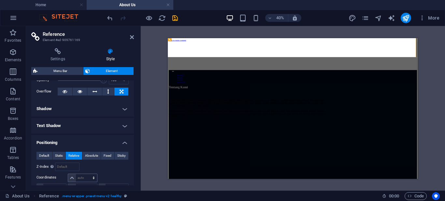
scroll to position [65, 0]
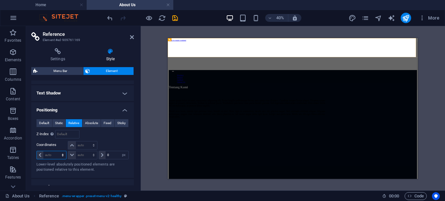
click at [57, 154] on select "auto px rem % em" at bounding box center [51, 155] width 29 height 8
select select "px"
click at [57, 151] on select "auto px rem % em" at bounding box center [51, 155] width 29 height 8
type input "50"
click at [114, 155] on input "0" at bounding box center [117, 155] width 23 height 8
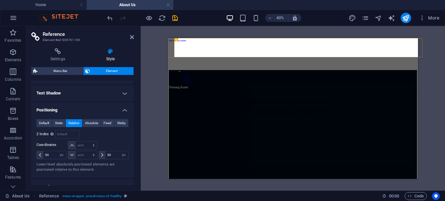
click at [113, 148] on div at bounding box center [113, 145] width 31 height 9
click at [114, 140] on div "Default Static Relative Absolute Fixed Sticky Z-Index Sets the order of the ele…" at bounding box center [83, 145] width 92 height 53
click at [115, 154] on input "50" at bounding box center [117, 155] width 23 height 8
type input "50"
click at [49, 156] on input "50" at bounding box center [54, 155] width 23 height 8
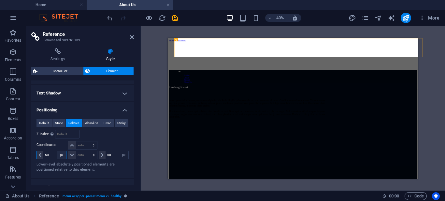
type input "5"
type input "0"
click at [53, 152] on input "0" at bounding box center [54, 155] width 23 height 8
click at [115, 154] on input "50" at bounding box center [117, 155] width 23 height 8
click at [116, 157] on input "50" at bounding box center [117, 155] width 23 height 8
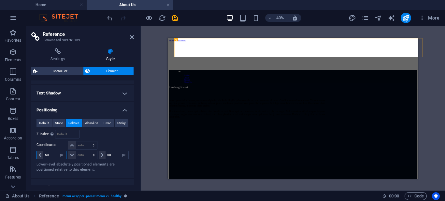
click at [56, 155] on input "50" at bounding box center [54, 155] width 23 height 8
type input "5"
type input "0"
click at [126, 109] on h4 "Positioning" at bounding box center [82, 108] width 103 height 12
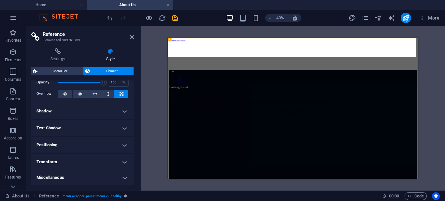
scroll to position [0, 0]
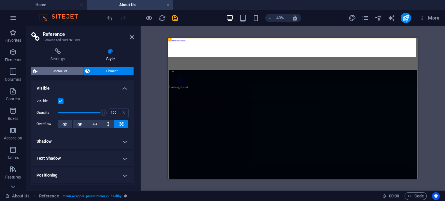
click at [59, 73] on span "Menu Bar" at bounding box center [60, 71] width 42 height 8
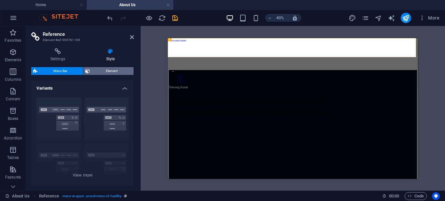
click at [108, 73] on span "Element" at bounding box center [112, 71] width 40 height 8
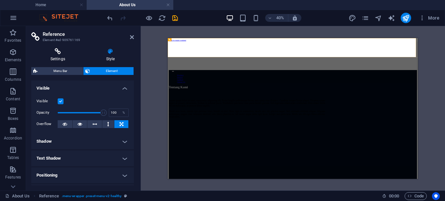
click at [68, 59] on h4 "Settings" at bounding box center [59, 55] width 56 height 14
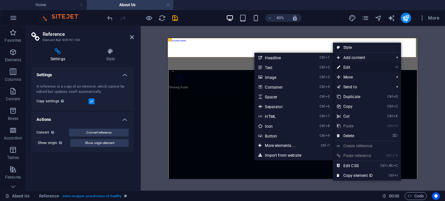
drag, startPoint x: 351, startPoint y: 65, endPoint x: 457, endPoint y: 67, distance: 106.0
click at [351, 65] on link "⏎ Edit" at bounding box center [355, 68] width 44 height 10
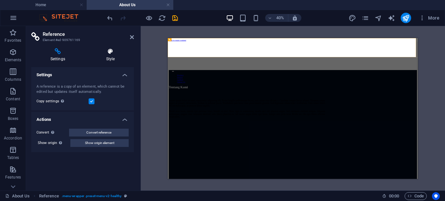
click at [108, 53] on icon at bounding box center [110, 51] width 47 height 7
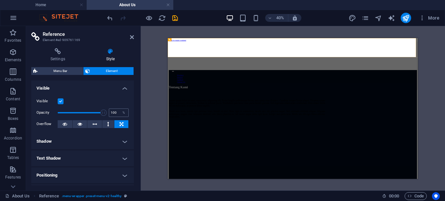
scroll to position [30, 0]
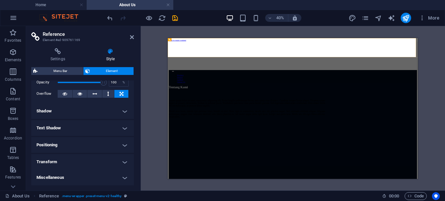
click at [76, 145] on h4 "Positioning" at bounding box center [82, 145] width 103 height 16
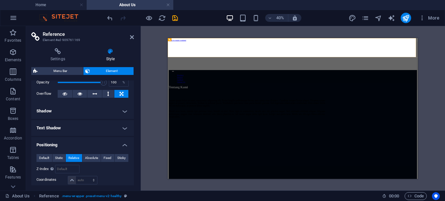
click at [76, 145] on h4 "Positioning" at bounding box center [82, 143] width 103 height 12
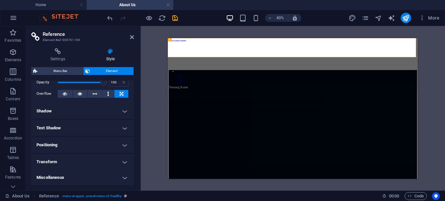
click at [65, 162] on h4 "Transform" at bounding box center [82, 162] width 103 height 16
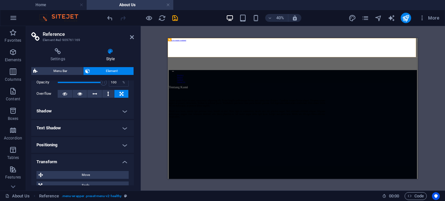
click at [64, 162] on h4 "Transform" at bounding box center [82, 160] width 103 height 12
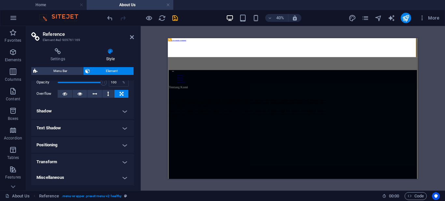
click at [66, 159] on h4 "Transform" at bounding box center [82, 162] width 103 height 16
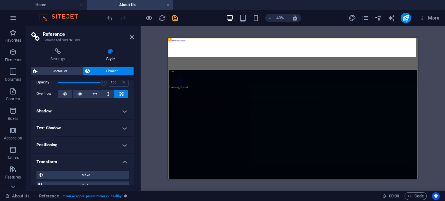
click at [66, 159] on h4 "Transform" at bounding box center [82, 160] width 103 height 12
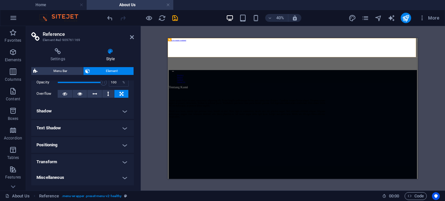
click at [74, 146] on h4 "Positioning" at bounding box center [82, 145] width 103 height 16
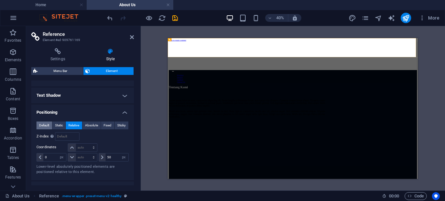
click at [39, 127] on span "Default" at bounding box center [44, 126] width 10 height 8
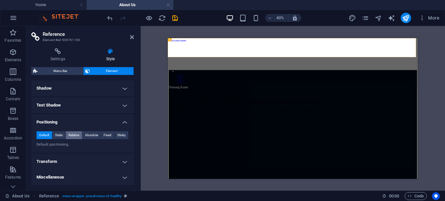
click at [71, 138] on span "Relative" at bounding box center [73, 135] width 11 height 8
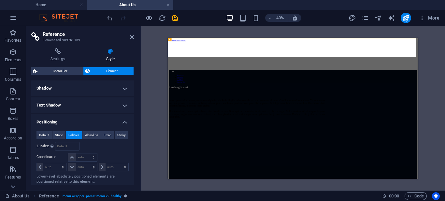
click at [99, 124] on h4 "Positioning" at bounding box center [82, 120] width 103 height 12
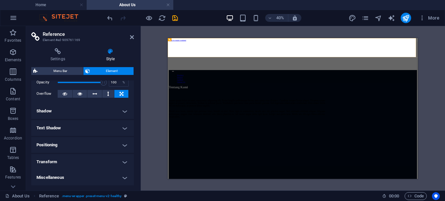
click at [82, 126] on h4 "Text Shadow" at bounding box center [82, 128] width 103 height 16
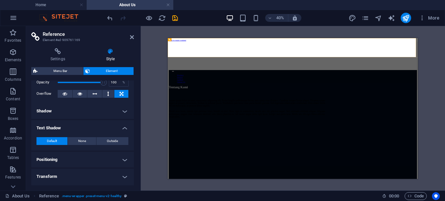
scroll to position [45, 0]
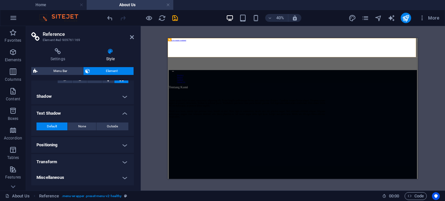
click at [84, 111] on h4 "Text Shadow" at bounding box center [82, 112] width 103 height 12
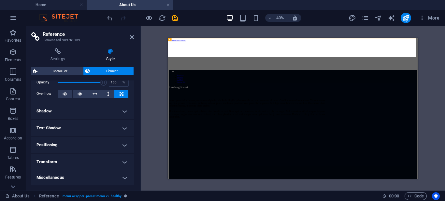
click at [83, 111] on h4 "Shadow" at bounding box center [82, 111] width 103 height 16
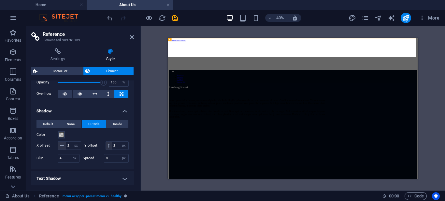
scroll to position [53, 0]
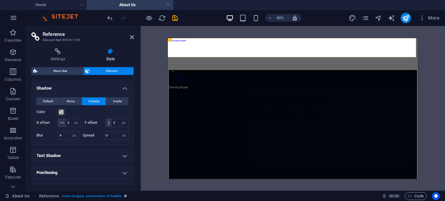
click at [83, 111] on div "Color" at bounding box center [83, 112] width 92 height 8
click at [95, 88] on h4 "Shadow" at bounding box center [82, 87] width 103 height 12
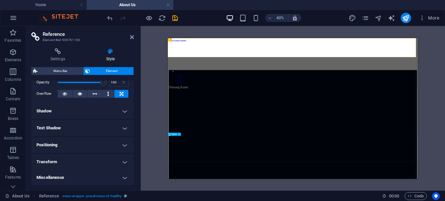
scroll to position [98, 0]
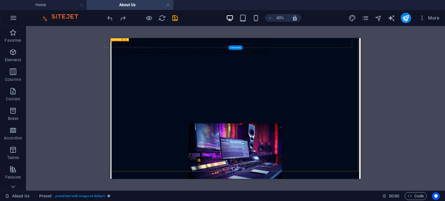
scroll to position [24, 0]
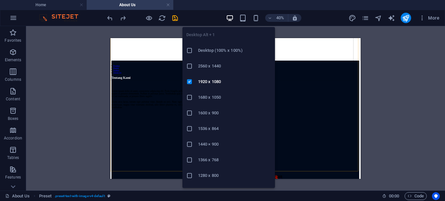
click at [214, 63] on h6 "2560 x 1440" at bounding box center [234, 66] width 73 height 8
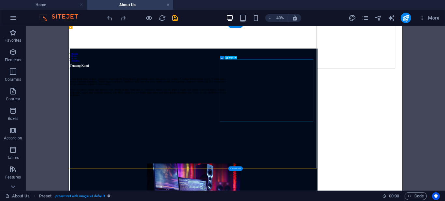
scroll to position [0, 0]
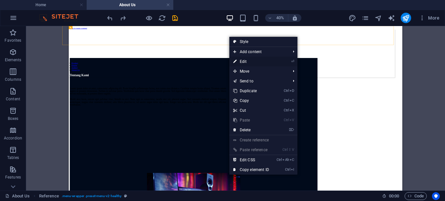
click at [254, 60] on link "⏎ Edit" at bounding box center [252, 62] width 44 height 10
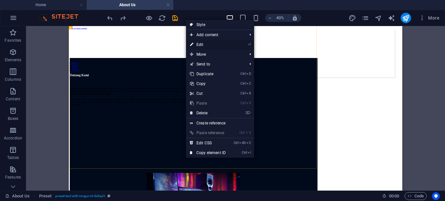
click at [239, 43] on li "⏎ Edit" at bounding box center [220, 45] width 68 height 10
click at [210, 45] on link "⏎ Edit" at bounding box center [208, 45] width 44 height 10
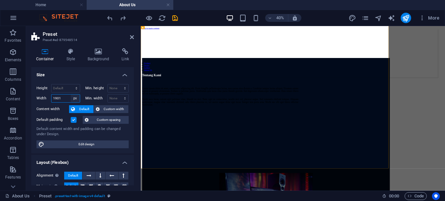
click at [71, 98] on select "Default px rem % em vh vw" at bounding box center [75, 99] width 9 height 8
select select "%"
click at [71, 95] on select "Default px rem % em vh vw" at bounding box center [75, 99] width 9 height 8
type input "100"
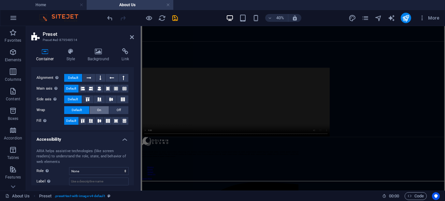
scroll to position [134, 0]
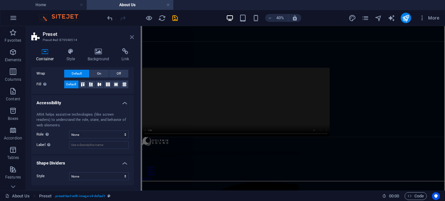
click at [133, 36] on icon at bounding box center [132, 37] width 4 height 5
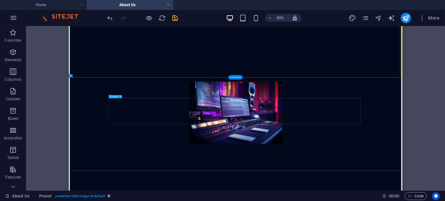
scroll to position [98, 0]
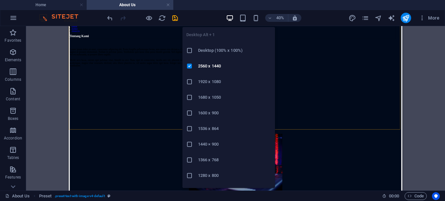
click at [217, 78] on h6 "1920 x 1080" at bounding box center [234, 82] width 73 height 8
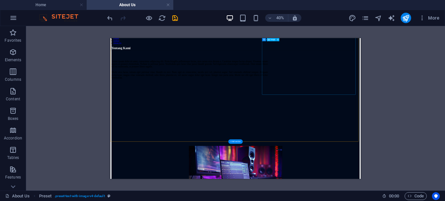
scroll to position [0, 0]
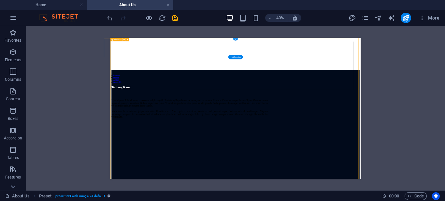
click at [388, 60] on div "Product Dealer Artikel About Us" at bounding box center [407, 106] width 621 height 120
drag, startPoint x: 405, startPoint y: 52, endPoint x: 412, endPoint y: 46, distance: 9.3
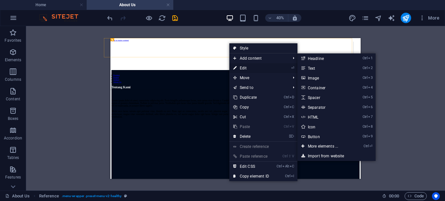
click at [246, 69] on link "⏎ Edit" at bounding box center [252, 68] width 44 height 10
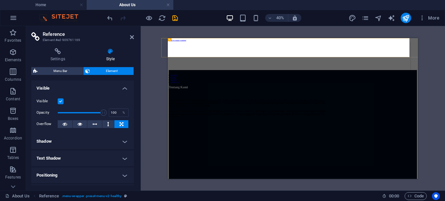
scroll to position [30, 0]
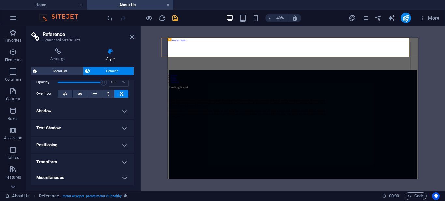
click at [80, 143] on h4 "Positioning" at bounding box center [82, 145] width 103 height 16
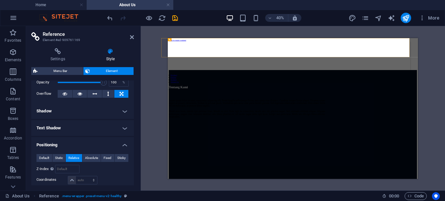
scroll to position [90, 0]
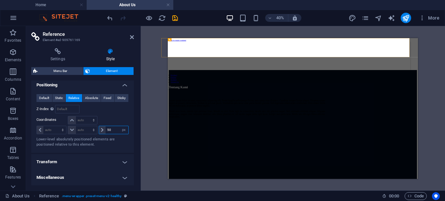
click at [114, 129] on input "50" at bounding box center [117, 130] width 23 height 8
type input "5"
type input "0"
click at [88, 86] on h4 "Positioning" at bounding box center [82, 83] width 103 height 12
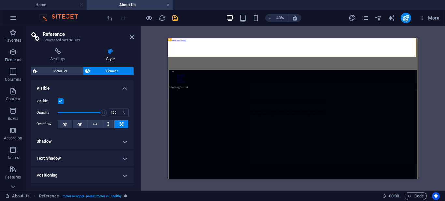
scroll to position [30, 0]
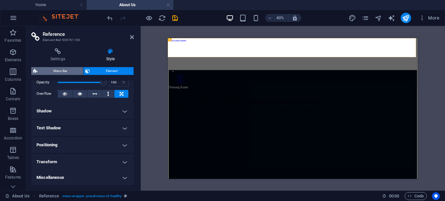
click at [56, 72] on span "Menu Bar" at bounding box center [60, 71] width 42 height 8
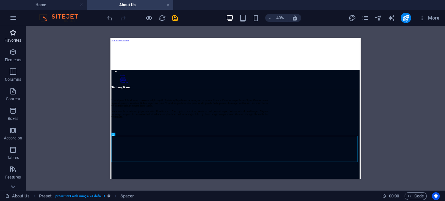
click at [9, 40] on p "Favorites" at bounding box center [13, 40] width 17 height 5
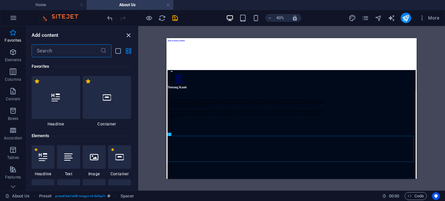
click at [131, 35] on icon "close panel" at bounding box center [129, 36] width 8 height 8
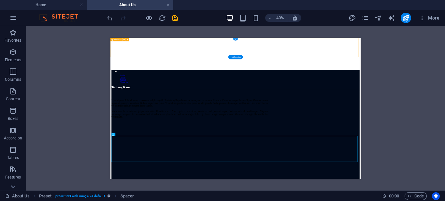
click at [445, 70] on div "Product Dealer Artikel About Us" at bounding box center [423, 106] width 621 height 120
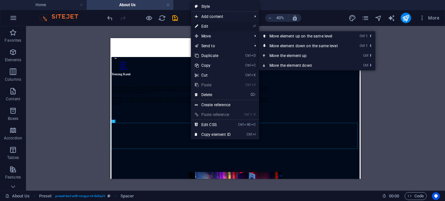
click at [212, 27] on link "⏎ Edit" at bounding box center [213, 27] width 44 height 10
select select "px"
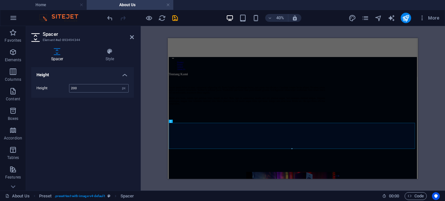
click at [84, 89] on input "200" at bounding box center [98, 88] width 59 height 8
drag, startPoint x: 86, startPoint y: 88, endPoint x: 66, endPoint y: 89, distance: 19.6
click at [66, 89] on div "Height 200 px rem vh vw" at bounding box center [83, 88] width 92 height 8
type input "100"
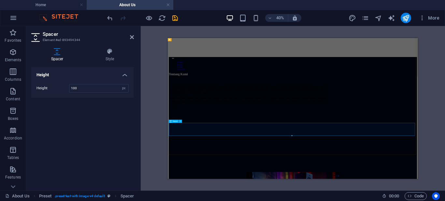
click at [152, 128] on div "Spacer Preset Container Text H2 Spacer Reference Container Image Container Cont…" at bounding box center [293, 108] width 305 height 165
click at [132, 36] on icon at bounding box center [132, 37] width 4 height 5
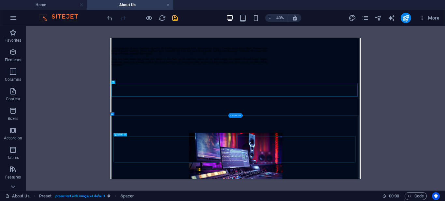
scroll to position [228, 0]
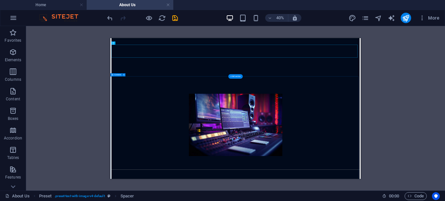
click at [372, 108] on div "Tentang Kami Lorem ipsum dolor sit amet, consectetur adipiscing elit. Proin fri…" at bounding box center [423, 127] width 621 height 477
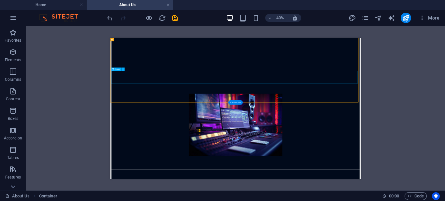
scroll to position [163, 0]
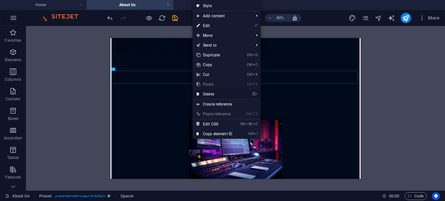
click at [213, 94] on link "⌦ Delete" at bounding box center [215, 94] width 44 height 10
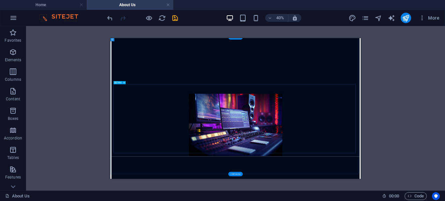
scroll to position [294, 0]
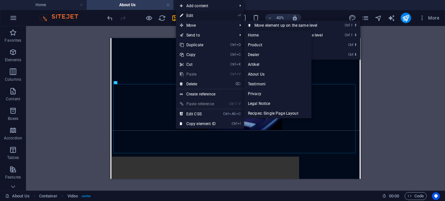
click at [208, 19] on link "⏎ Edit" at bounding box center [198, 16] width 44 height 10
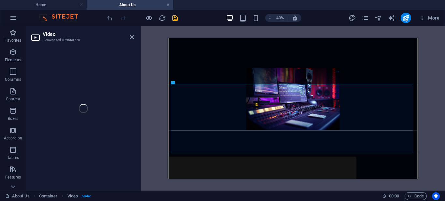
select select "px"
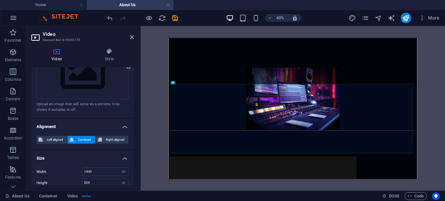
scroll to position [186, 0]
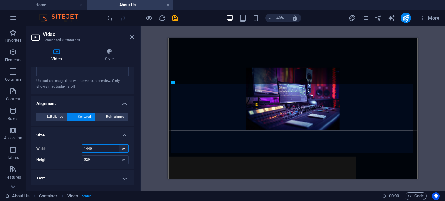
click at [122, 149] on select "auto px %" at bounding box center [123, 149] width 9 height 8
select select "%"
click at [119, 145] on select "auto px %" at bounding box center [123, 149] width 9 height 8
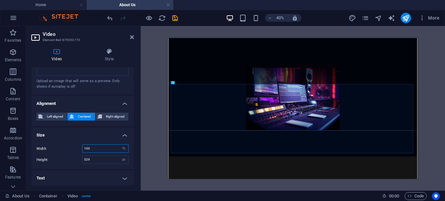
type input "2"
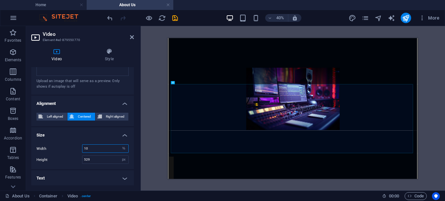
type input "100"
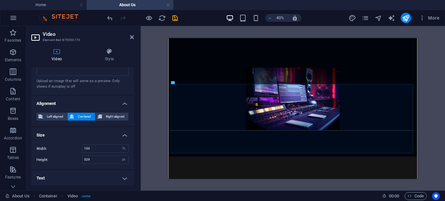
click at [157, 83] on div "Spacer Preset Container Text H2 Spacer Reference Container Image Container Cont…" at bounding box center [293, 108] width 305 height 165
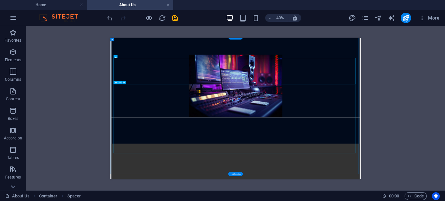
scroll to position [294, 0]
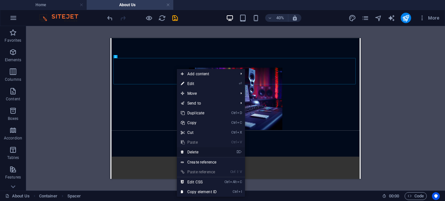
click at [198, 149] on link "⌦ Delete" at bounding box center [199, 152] width 44 height 10
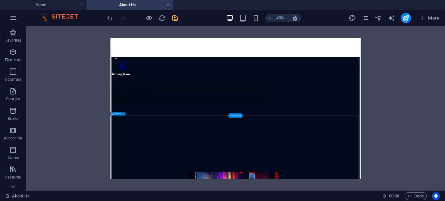
scroll to position [98, 0]
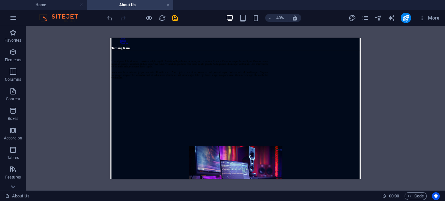
click at [386, 99] on div "Spacer Preset Container Text H2 Spacer Reference Container Image Container Cont…" at bounding box center [235, 108] width 419 height 165
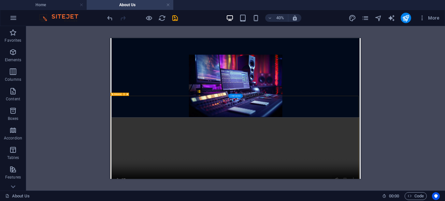
scroll to position [424, 0]
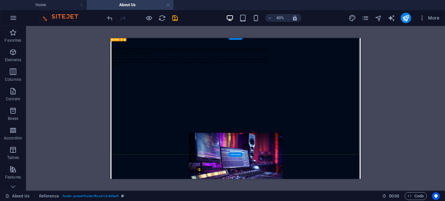
scroll to position [0, 0]
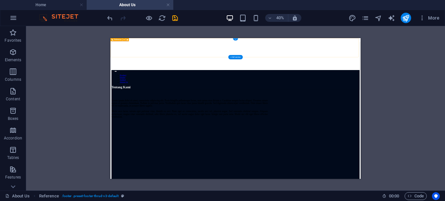
click at [445, 59] on div "Product Dealer Artikel About Us" at bounding box center [423, 106] width 621 height 120
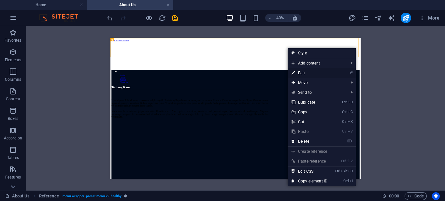
click at [312, 75] on link "⏎ Edit" at bounding box center [310, 73] width 44 height 10
select select "px"
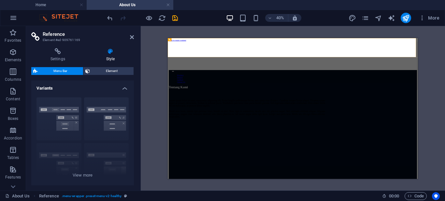
scroll to position [65, 0]
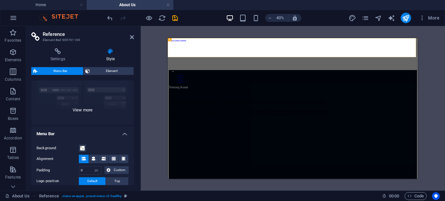
click at [76, 106] on div "Border Centered Default Fixed Loki Trigger Wide XXL" at bounding box center [82, 76] width 103 height 98
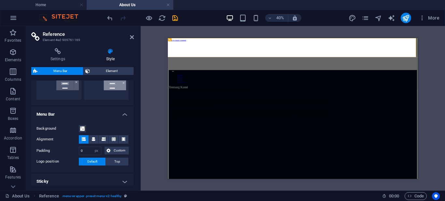
scroll to position [210, 0]
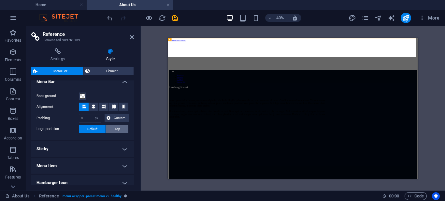
click at [109, 128] on button "Top" at bounding box center [117, 129] width 23 height 8
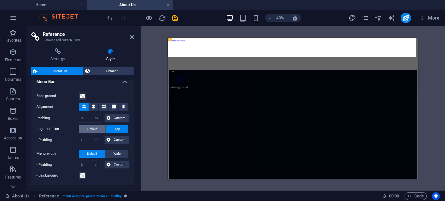
click at [94, 129] on span "Default" at bounding box center [92, 129] width 10 height 8
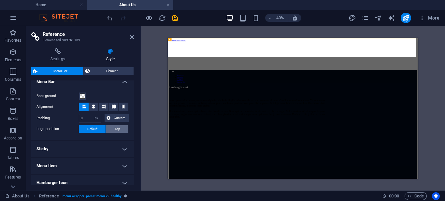
click at [112, 129] on button "Top" at bounding box center [117, 129] width 23 height 8
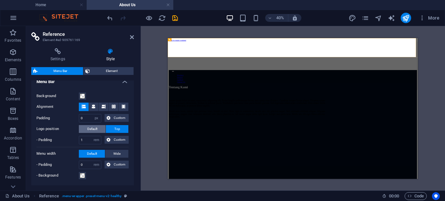
click at [97, 128] on span "Default" at bounding box center [92, 129] width 10 height 8
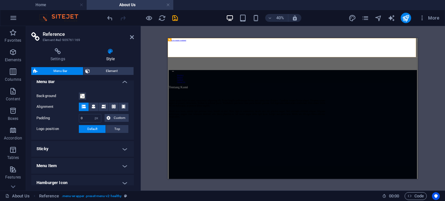
click at [87, 123] on div "Background Alignment Padding 0 px rem % vh vw Custom Custom 0 px rem % vh vw 0 …" at bounding box center [82, 113] width 105 height 54
click at [85, 119] on input "0" at bounding box center [90, 118] width 22 height 8
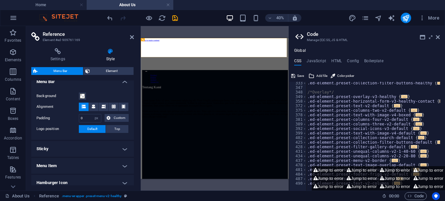
scroll to position [252, 0]
click at [438, 38] on icon at bounding box center [438, 37] width 4 height 5
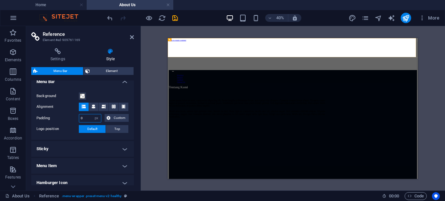
click at [89, 117] on input "0" at bounding box center [90, 118] width 22 height 8
type input "100"
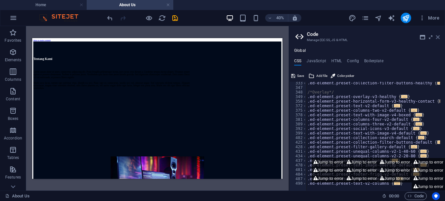
click at [440, 37] on icon at bounding box center [438, 37] width 4 height 5
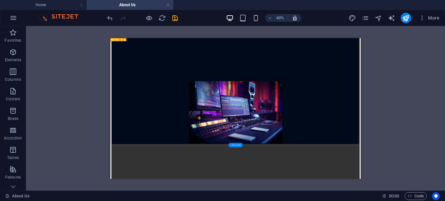
scroll to position [0, 0]
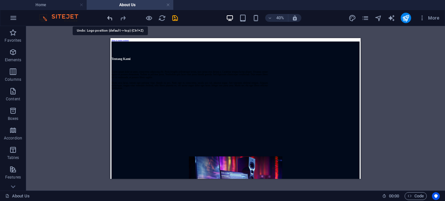
click at [112, 17] on icon "undo" at bounding box center [110, 18] width 8 height 8
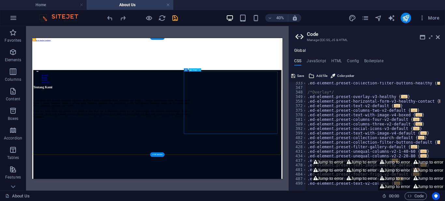
scroll to position [252, 0]
click at [438, 34] on h2 "Code" at bounding box center [373, 34] width 133 height 6
click at [440, 37] on icon at bounding box center [438, 37] width 4 height 5
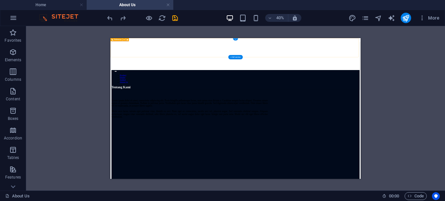
click at [315, 53] on div "Product Dealer Artikel About Us" at bounding box center [423, 106] width 621 height 120
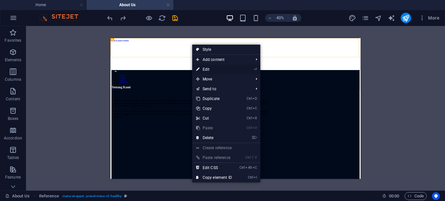
click at [225, 71] on link "⏎ Edit" at bounding box center [214, 70] width 44 height 10
select select "px"
select select "rem"
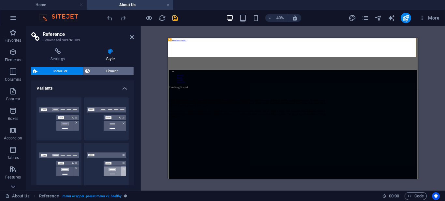
click at [98, 72] on span "Element" at bounding box center [112, 71] width 40 height 8
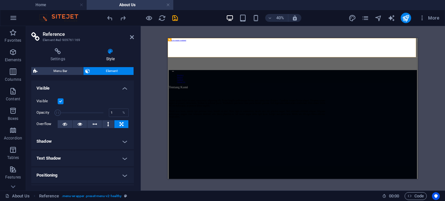
drag, startPoint x: 100, startPoint y: 112, endPoint x: 57, endPoint y: 118, distance: 43.9
click at [57, 118] on div "Visible Opacity 1 % Overflow" at bounding box center [82, 112] width 103 height 41
type input "100"
drag, startPoint x: 58, startPoint y: 111, endPoint x: 136, endPoint y: 113, distance: 78.3
click at [136, 113] on div "Settings Style Settings A reference is a copy of an element, which cannot be ed…" at bounding box center [82, 117] width 113 height 148
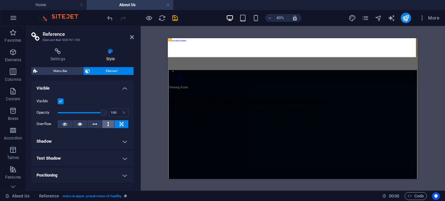
scroll to position [30, 0]
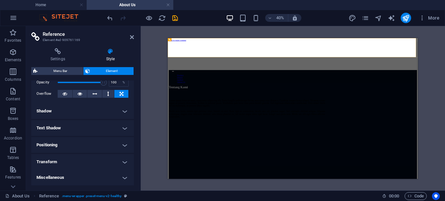
click at [100, 113] on h4 "Shadow" at bounding box center [82, 111] width 103 height 16
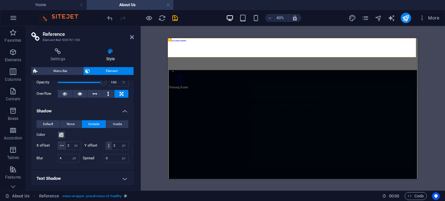
click at [100, 113] on h4 "Shadow" at bounding box center [82, 109] width 103 height 12
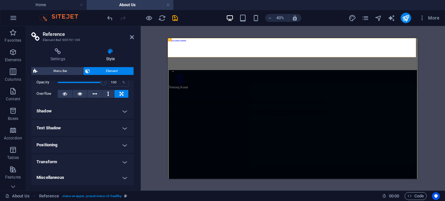
click at [106, 131] on h4 "Text Shadow" at bounding box center [82, 128] width 103 height 16
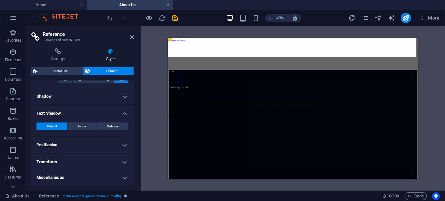
click at [103, 116] on h4 "Text Shadow" at bounding box center [82, 112] width 103 height 12
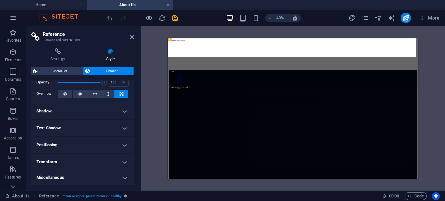
click at [100, 139] on h4 "Positioning" at bounding box center [82, 145] width 103 height 16
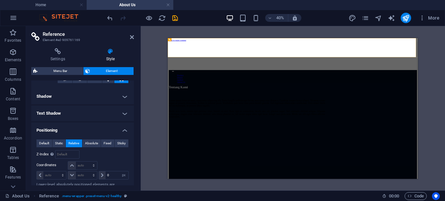
click at [101, 125] on h4 "Positioning" at bounding box center [82, 129] width 103 height 12
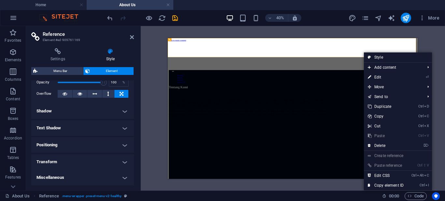
click at [80, 181] on h4 "Miscellaneous" at bounding box center [82, 178] width 103 height 16
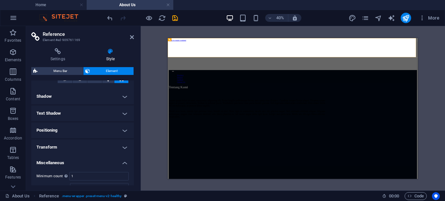
scroll to position [71, 0]
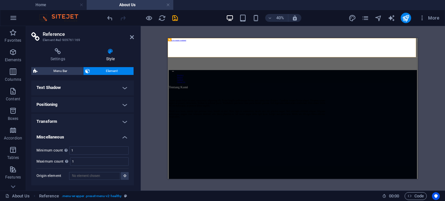
click at [89, 120] on h4 "Transform" at bounding box center [82, 122] width 103 height 16
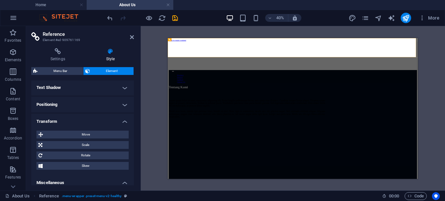
click at [89, 120] on h4 "Transform" at bounding box center [82, 120] width 103 height 12
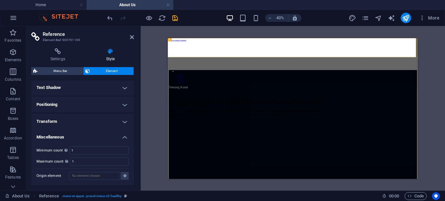
click at [86, 106] on h4 "Positioning" at bounding box center [82, 105] width 103 height 16
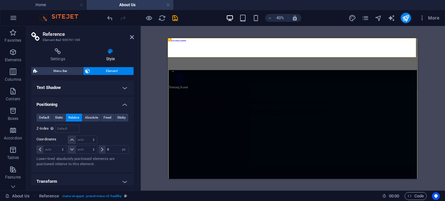
click at [89, 101] on h4 "Positioning" at bounding box center [82, 103] width 103 height 12
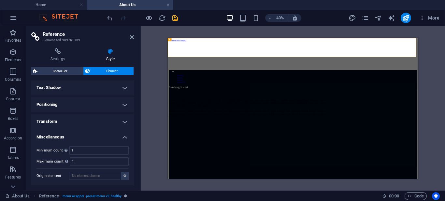
scroll to position [0, 0]
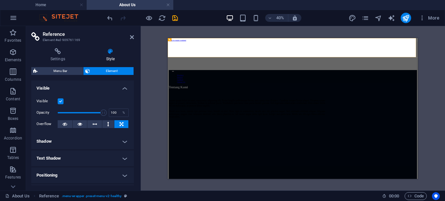
click at [77, 92] on h4 "Visible" at bounding box center [82, 87] width 103 height 12
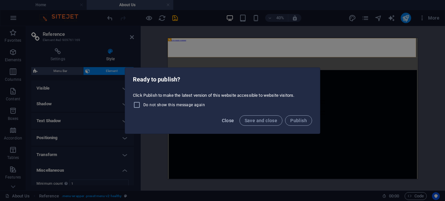
click at [231, 124] on button "Close" at bounding box center [228, 120] width 18 height 10
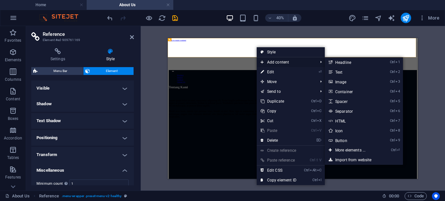
click at [277, 66] on span "Add content" at bounding box center [286, 62] width 58 height 10
click at [347, 72] on link "Ctrl 2 Text" at bounding box center [352, 72] width 54 height 10
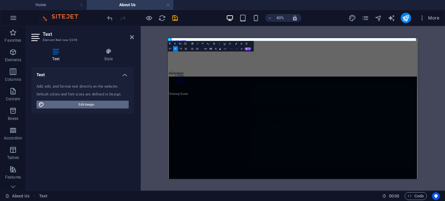
click at [78, 105] on span "Edit design" at bounding box center [86, 105] width 81 height 8
select select "px"
select select "400"
select select "px"
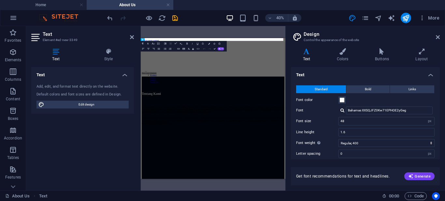
click at [440, 35] on aside "Design Control the appearance of the website Variants Text Colors Buttons Layou…" at bounding box center [366, 108] width 160 height 165
click at [438, 36] on icon at bounding box center [438, 37] width 4 height 5
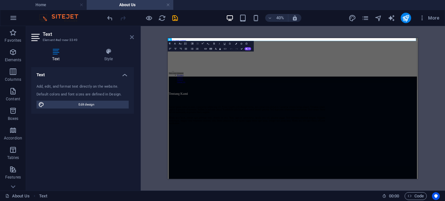
click at [129, 39] on header "Text Element #ed-new-3349" at bounding box center [82, 34] width 103 height 17
click at [137, 34] on aside "Text Element #ed-new-3349 Text Style Text Add, edit, and format text directly o…" at bounding box center [83, 108] width 115 height 165
click at [131, 36] on icon at bounding box center [132, 37] width 4 height 5
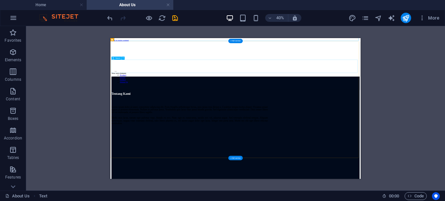
click at [445, 134] on div at bounding box center [423, 150] width 621 height 33
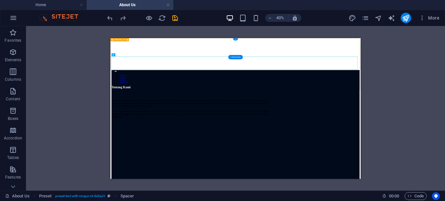
click at [332, 58] on div "Product Dealer Artikel About Us" at bounding box center [423, 106] width 621 height 120
click at [7, 18] on button "button" at bounding box center [14, 18] width 16 height 16
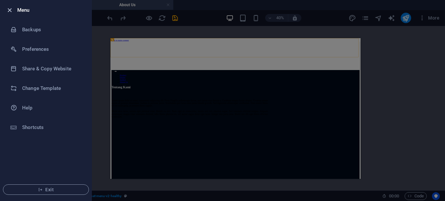
click at [10, 8] on icon "button" at bounding box center [10, 11] width 8 height 8
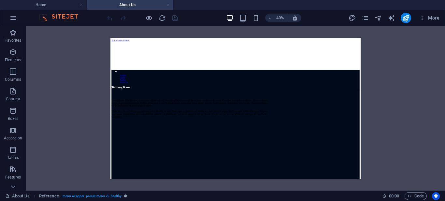
click at [168, 5] on link at bounding box center [168, 5] width 4 height 6
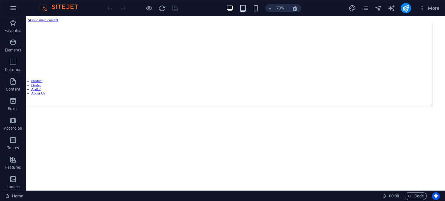
scroll to position [1588, 0]
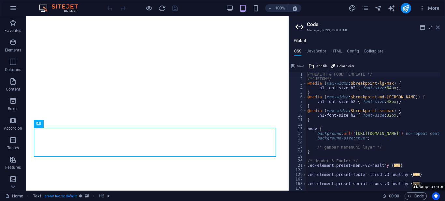
click at [438, 26] on icon at bounding box center [438, 27] width 4 height 5
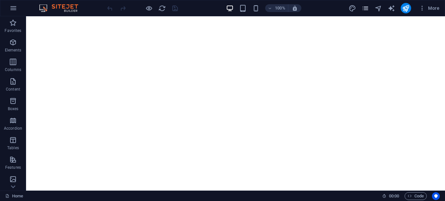
click at [367, 8] on icon "pages" at bounding box center [366, 9] width 8 height 8
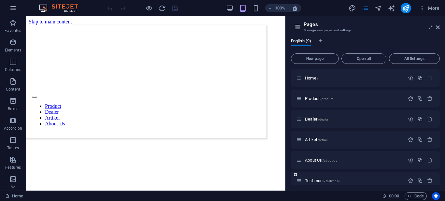
scroll to position [33, 0]
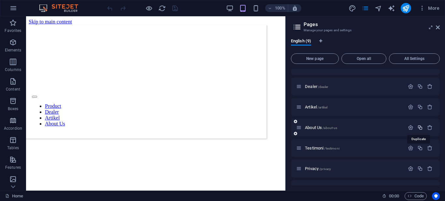
click at [421, 127] on icon "button" at bounding box center [421, 128] width 6 height 6
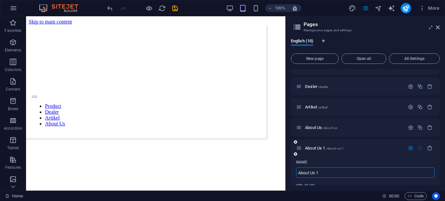
scroll to position [98, 0]
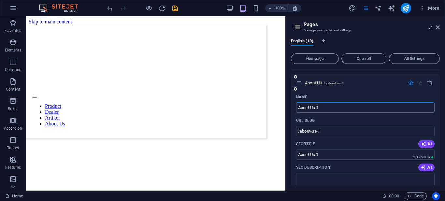
click at [333, 108] on input "About Us 1" at bounding box center [365, 107] width 139 height 10
type input "About Us test"
type input "/about-us-test"
type input "About Us test"
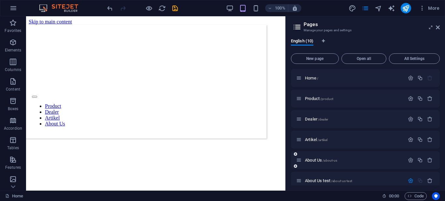
scroll to position [33, 0]
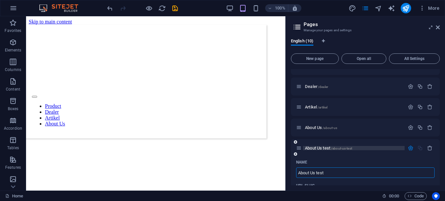
click at [313, 147] on span "About Us test /about-us-test" at bounding box center [328, 148] width 47 height 5
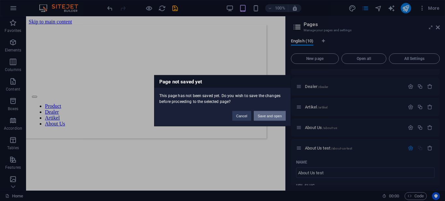
click at [263, 115] on button "Save and open" at bounding box center [270, 116] width 32 height 10
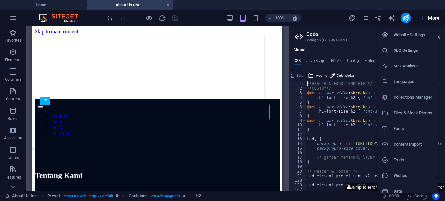
scroll to position [0, 0]
click at [422, 19] on div at bounding box center [222, 100] width 445 height 201
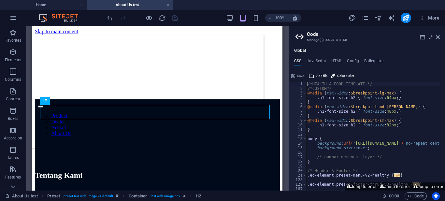
click at [441, 38] on aside "Code Manage (S)CSS, JS & HTML Global CSS JavaScript HTML Config Boilerplate /*H…" at bounding box center [367, 108] width 157 height 165
click at [439, 36] on icon at bounding box center [438, 37] width 4 height 5
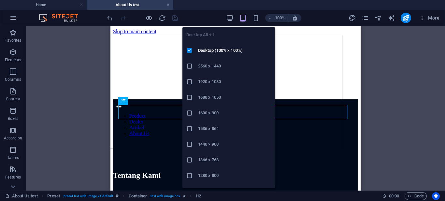
click at [215, 65] on h6 "2560 x 1440" at bounding box center [234, 66] width 73 height 8
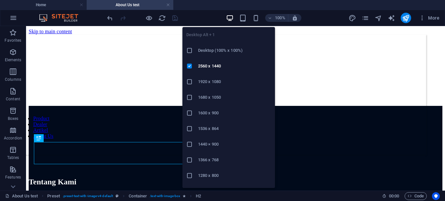
drag, startPoint x: 219, startPoint y: 78, endPoint x: 231, endPoint y: 49, distance: 31.9
click at [219, 78] on h6 "1920 x 1080" at bounding box center [234, 82] width 73 height 8
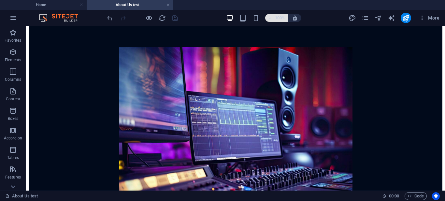
scroll to position [130, 0]
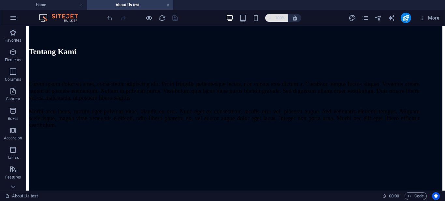
click at [278, 16] on h6 "100%" at bounding box center [280, 18] width 10 height 8
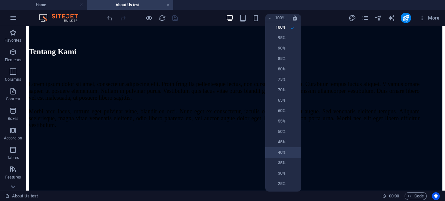
click at [285, 154] on h6 "40%" at bounding box center [277, 153] width 17 height 8
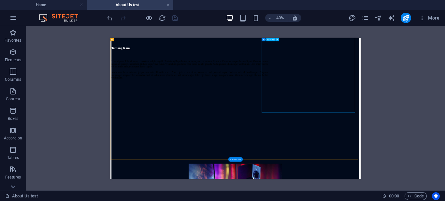
scroll to position [0, 0]
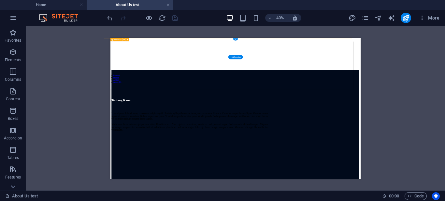
click at [445, 62] on div "Product Dealer Artikel About Us" at bounding box center [407, 106] width 621 height 120
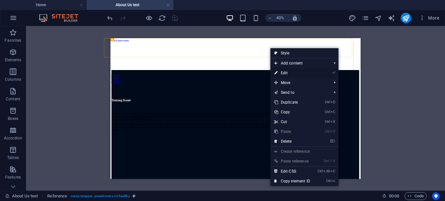
drag, startPoint x: 289, startPoint y: 73, endPoint x: 488, endPoint y: 17, distance: 207.0
click at [289, 73] on link "⏎ Edit" at bounding box center [293, 73] width 44 height 10
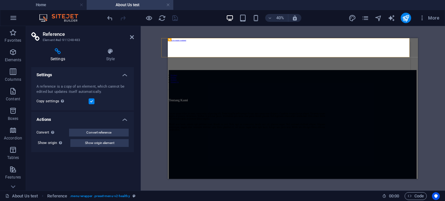
click at [129, 38] on header "Reference Element #ed-911248483" at bounding box center [82, 34] width 103 height 17
click at [130, 37] on icon at bounding box center [132, 37] width 4 height 5
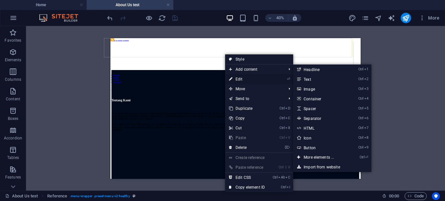
click at [256, 78] on link "⏎ Edit" at bounding box center [247, 79] width 44 height 10
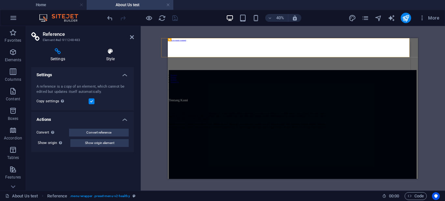
click at [111, 55] on h4 "Style" at bounding box center [110, 55] width 47 height 14
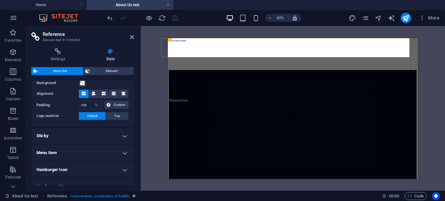
scroll to position [183, 0]
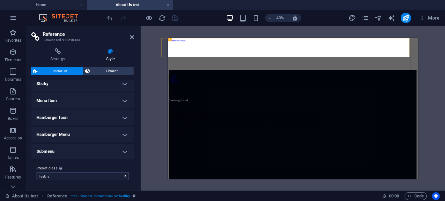
click at [81, 134] on h4 "Hamburger Menu" at bounding box center [82, 135] width 103 height 16
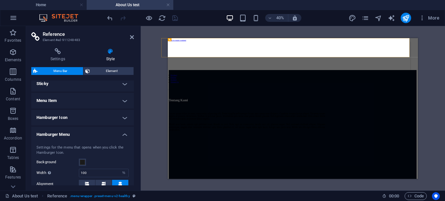
click at [81, 134] on h4 "Hamburger Menu" at bounding box center [82, 133] width 103 height 12
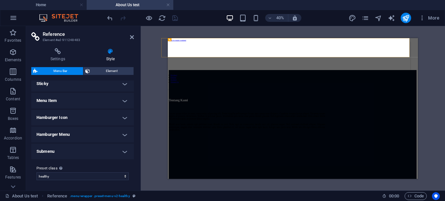
click at [83, 104] on h4 "Menu Item" at bounding box center [82, 101] width 103 height 16
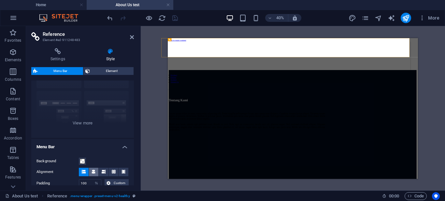
scroll to position [20, 0]
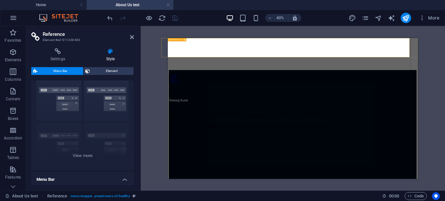
click at [170, 40] on icon at bounding box center [170, 39] width 2 height 3
click at [182, 39] on icon at bounding box center [181, 39] width 1 height 3
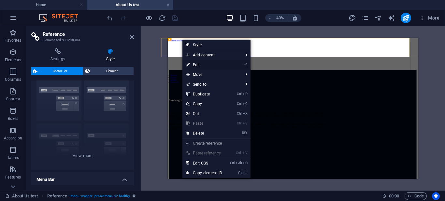
click at [244, 63] on li "⏎ Edit" at bounding box center [217, 65] width 68 height 10
click at [230, 64] on li "⏎ Edit" at bounding box center [217, 65] width 68 height 10
click at [202, 65] on link "⏎ Edit" at bounding box center [205, 65] width 44 height 10
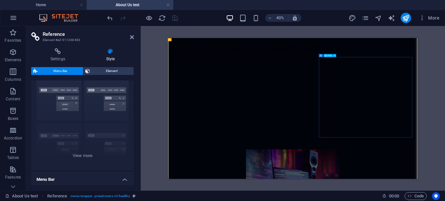
scroll to position [0, 0]
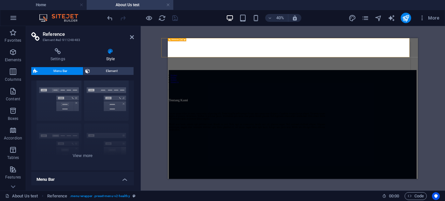
click at [181, 40] on icon at bounding box center [181, 39] width 1 height 3
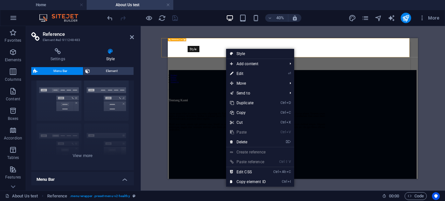
click at [185, 39] on icon at bounding box center [184, 39] width 1 height 3
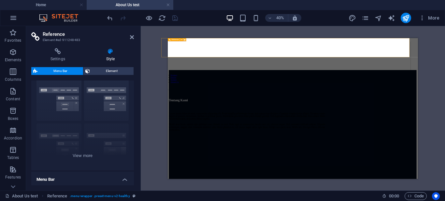
click at [185, 39] on icon at bounding box center [184, 39] width 1 height 3
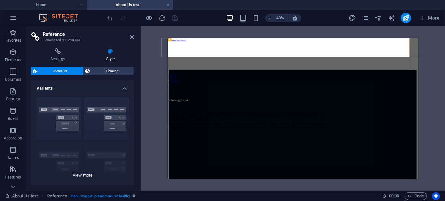
scroll to position [33, 0]
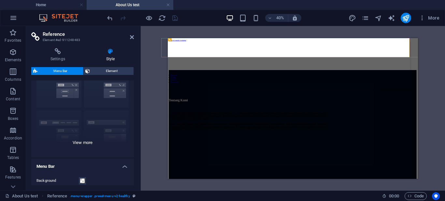
click at [83, 147] on div "Border Centered Default Fixed Loki Trigger Wide XXL" at bounding box center [82, 109] width 103 height 98
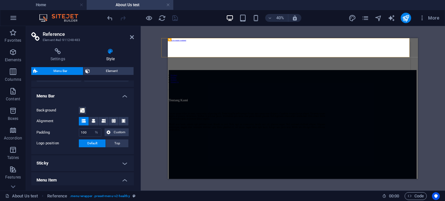
scroll to position [130, 0]
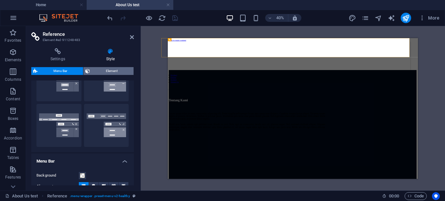
click at [105, 71] on span "Element" at bounding box center [112, 71] width 40 height 8
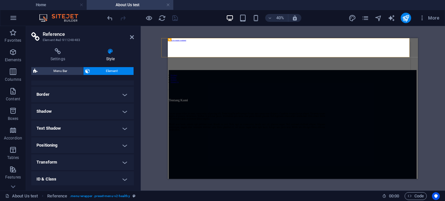
scroll to position [33, 0]
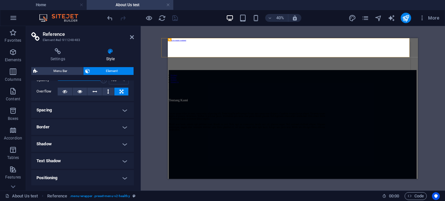
click at [76, 110] on h4 "Spacing" at bounding box center [82, 110] width 103 height 16
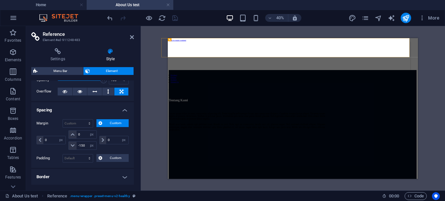
click at [76, 110] on h4 "Spacing" at bounding box center [82, 108] width 103 height 12
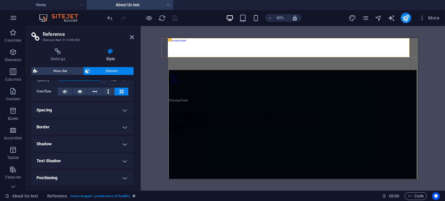
click at [69, 115] on h4 "Spacing" at bounding box center [82, 110] width 103 height 16
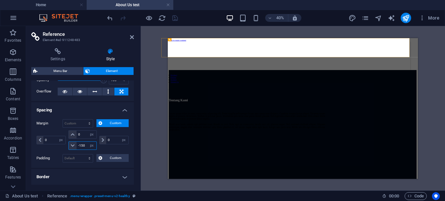
click at [86, 146] on input "-150" at bounding box center [87, 146] width 20 height 8
drag, startPoint x: 86, startPoint y: 146, endPoint x: 59, endPoint y: 149, distance: 26.9
click at [59, 150] on div "0 auto px % rem vw vh 0 auto px % rem vw vh -150 auto px % rem vw vh 0 auto px …" at bounding box center [83, 140] width 92 height 21
type input "0"
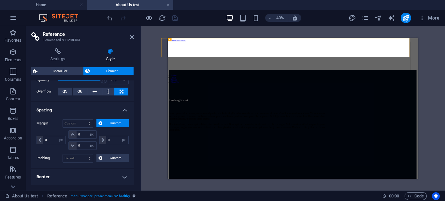
select select "px"
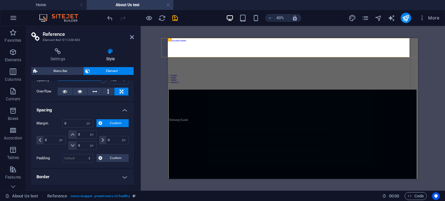
select select "DISABLED_OPTION_VALUE"
type input "-150"
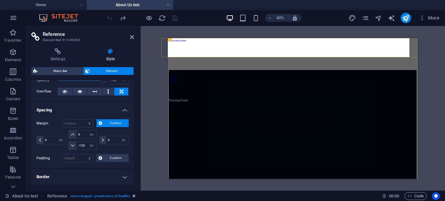
scroll to position [0, 0]
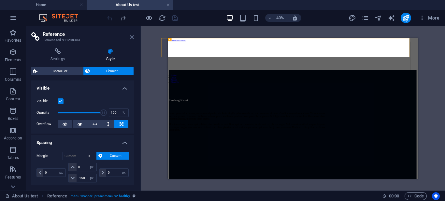
click at [130, 37] on icon at bounding box center [132, 37] width 4 height 5
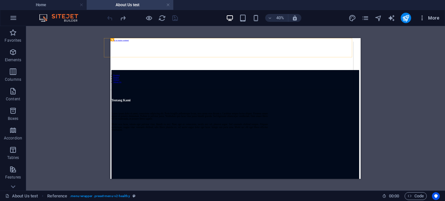
click at [424, 17] on icon "button" at bounding box center [422, 18] width 7 height 7
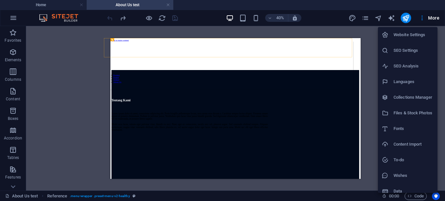
click at [395, 19] on div at bounding box center [222, 100] width 445 height 201
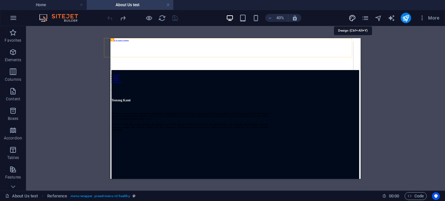
click at [355, 16] on icon "design" at bounding box center [353, 18] width 8 height 8
select select "px"
select select "400"
select select "px"
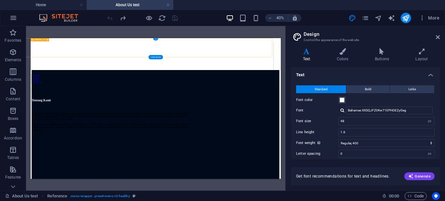
click at [88, 69] on div at bounding box center [359, 81] width 605 height 24
click at [349, 120] on input "48" at bounding box center [387, 121] width 96 height 8
type input "4"
click at [361, 123] on input "20" at bounding box center [387, 121] width 96 height 8
type input "48"
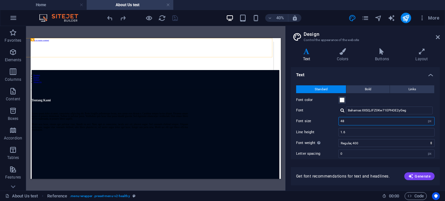
click at [348, 122] on input "48" at bounding box center [387, 121] width 96 height 8
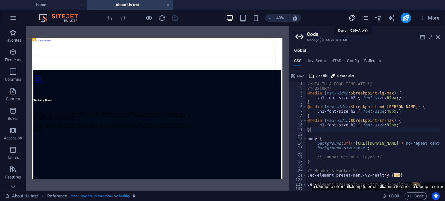
click at [354, 16] on icon "design" at bounding box center [353, 18] width 8 height 8
select select "px"
select select "400"
select select "px"
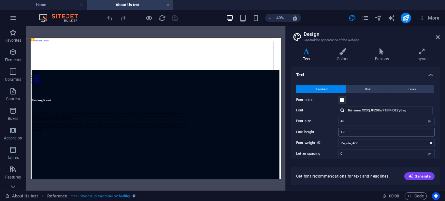
scroll to position [56, 0]
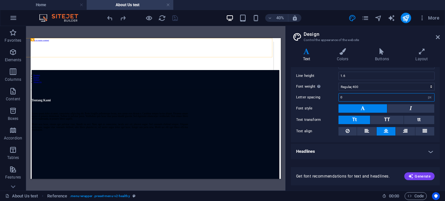
click at [369, 96] on input "0" at bounding box center [387, 98] width 96 height 8
click at [369, 85] on select "Thin, 100 Extra-light, 200 Light, 300 Regular, 400 Medium, 500 Semi-bold, 600 B…" at bounding box center [387, 87] width 96 height 8
select select "900"
click at [339, 83] on select "Thin, 100 Extra-light, 200 Light, 300 Regular, 400 Medium, 500 Semi-bold, 600 B…" at bounding box center [387, 87] width 96 height 8
click at [367, 85] on select "Thin, 100 Extra-light, 200 Light, 300 Regular, 400 Medium, 500 Semi-bold, 600 B…" at bounding box center [387, 87] width 96 height 8
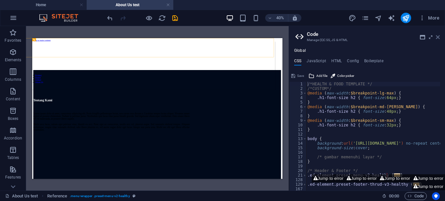
click at [438, 35] on icon at bounding box center [438, 37] width 4 height 5
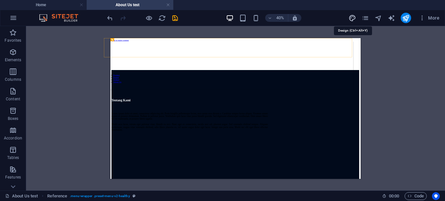
click at [355, 19] on icon "design" at bounding box center [353, 18] width 8 height 8
select select "px"
select select "900"
select select "px"
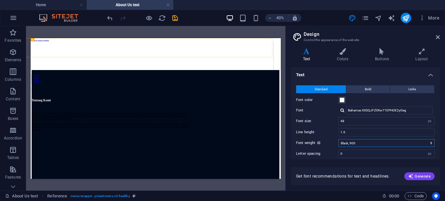
click at [359, 143] on select "Thin, 100 Extra-light, 200 Light, 300 Regular, 400 Medium, 500 Semi-bold, 600 B…" at bounding box center [387, 143] width 96 height 8
select select "400"
click at [339, 139] on select "Thin, 100 Extra-light, 200 Light, 300 Regular, 400 Medium, 500 Semi-bold, 600 B…" at bounding box center [387, 143] width 96 height 8
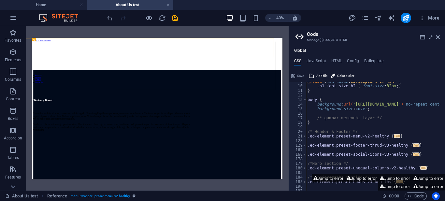
scroll to position [0, 0]
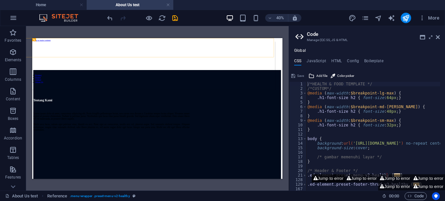
click at [323, 178] on button "Jump to error" at bounding box center [328, 178] width 33 height 8
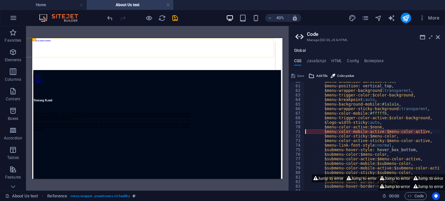
type textarea "$menu-color-mobile-active: $menu-color-active,"
click at [351, 179] on button "Jump to error" at bounding box center [361, 178] width 33 height 8
click at [383, 179] on button "Jump to error" at bounding box center [395, 178] width 33 height 8
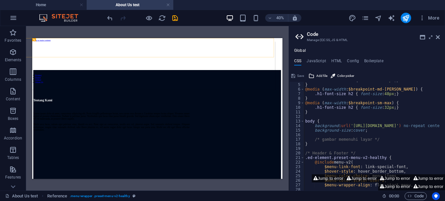
scroll to position [18, 0]
click at [423, 179] on button "Jump to error" at bounding box center [428, 178] width 33 height 8
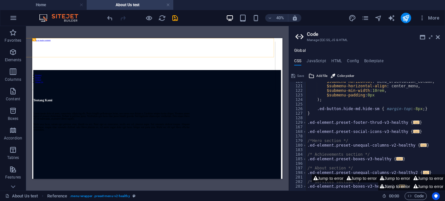
scroll to position [625, 0]
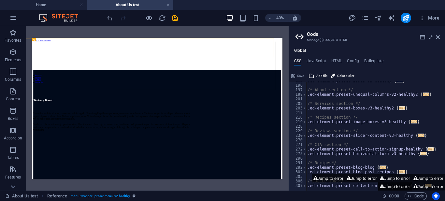
click at [391, 186] on button "Jump to error" at bounding box center [395, 187] width 33 height 8
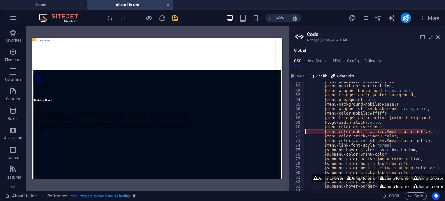
scroll to position [272, 0]
click at [410, 132] on div "$menu-animation-duration : 0.5s , $menu-position : vertical_top, $menu-wrapper-…" at bounding box center [405, 135] width 203 height 113
click at [426, 132] on div "$menu-animation-duration : 0.5s , $menu-position : vertical_top, $menu-wrapper-…" at bounding box center [405, 135] width 203 height 113
drag, startPoint x: 431, startPoint y: 133, endPoint x: 341, endPoint y: 134, distance: 90.0
click at [341, 134] on div "$menu-animation-duration : 0.5s , $menu-position : vertical_top, $menu-wrapper-…" at bounding box center [405, 135] width 203 height 113
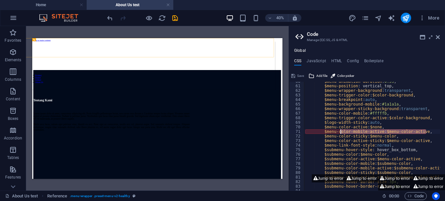
click at [422, 131] on div "$menu-animation-duration : 0.5s , $menu-position : vertical_top, $menu-wrapper-…" at bounding box center [372, 136] width 136 height 109
drag, startPoint x: 429, startPoint y: 131, endPoint x: 320, endPoint y: 130, distance: 109.3
click at [320, 130] on div "$menu-animation-duration : 0.5s , $menu-position : vertical_top, $menu-wrapper-…" at bounding box center [405, 135] width 203 height 113
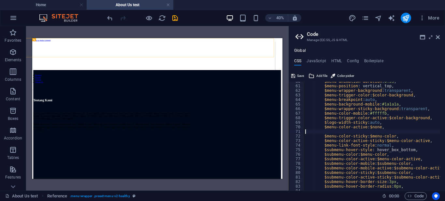
type textarea "$menu-color-active: $none,"
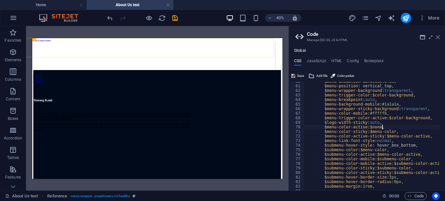
click at [438, 39] on icon at bounding box center [438, 37] width 4 height 5
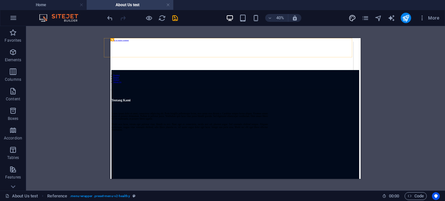
click at [351, 18] on icon "design" at bounding box center [353, 18] width 8 height 8
select select "px"
select select "400"
select select "px"
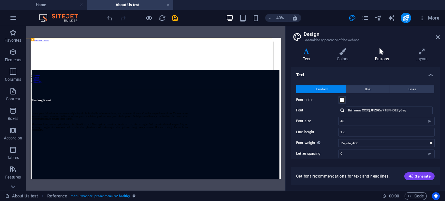
click at [384, 52] on icon at bounding box center [382, 51] width 38 height 7
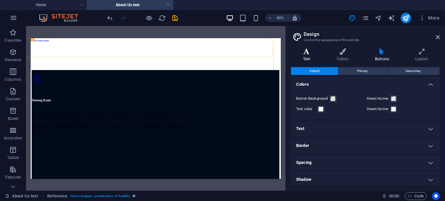
click at [312, 56] on h4 "Text" at bounding box center [308, 55] width 34 height 14
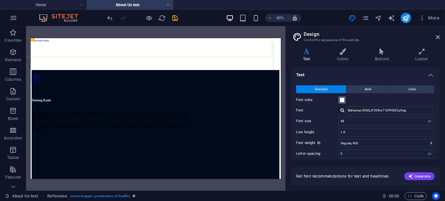
scroll to position [56, 0]
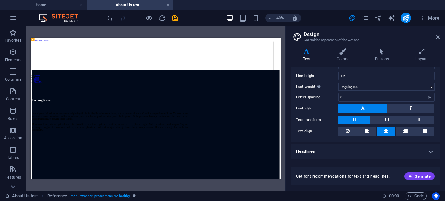
click at [354, 151] on h4 "Headlines" at bounding box center [365, 152] width 149 height 16
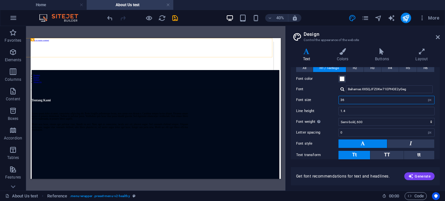
click at [356, 101] on input "36" at bounding box center [387, 100] width 96 height 8
drag, startPoint x: 356, startPoint y: 101, endPoint x: 326, endPoint y: 99, distance: 30.0
click at [326, 99] on div "Font size 36 rem px em %" at bounding box center [365, 100] width 139 height 8
type input "20"
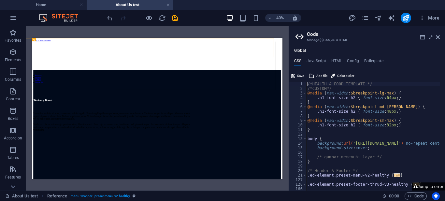
click at [420, 187] on button "Jump to error" at bounding box center [428, 187] width 33 height 8
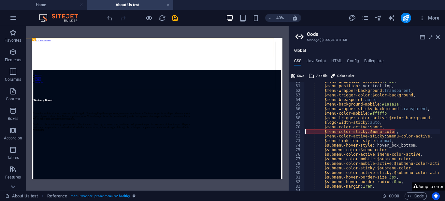
type textarea "$menu-color-sticky: $menu-color,"
click at [397, 132] on div "$menu-animation-duration : 0.5s , $menu-position : vertical_top, $menu-wrapper-…" at bounding box center [405, 135] width 203 height 113
click at [437, 37] on icon at bounding box center [438, 37] width 4 height 5
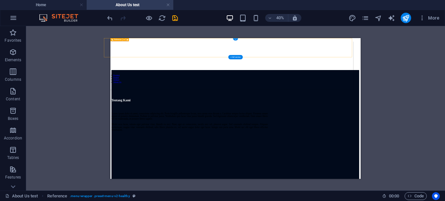
click at [445, 128] on nav "Product Dealer Artikel About Us" at bounding box center [407, 139] width 605 height 23
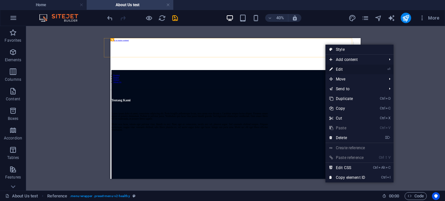
click at [353, 67] on link "⏎ Edit" at bounding box center [348, 70] width 44 height 10
select select "px"
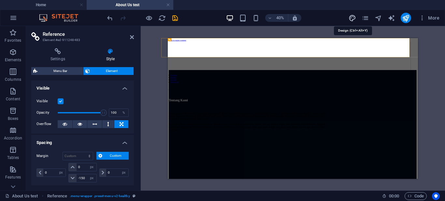
click at [351, 17] on icon "design" at bounding box center [353, 18] width 8 height 8
select select "px"
select select "400"
select select "px"
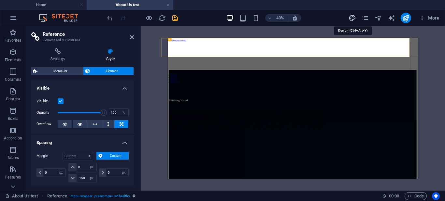
select select "600"
select select "px"
select select "rem"
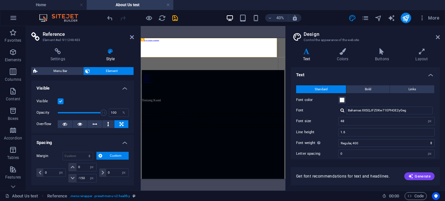
scroll to position [163, 0]
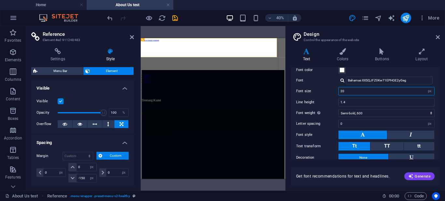
click at [355, 91] on input "20" at bounding box center [387, 91] width 96 height 8
drag, startPoint x: 353, startPoint y: 90, endPoint x: 333, endPoint y: 90, distance: 19.6
click at [333, 90] on div "Font size 20 rem px em %" at bounding box center [365, 91] width 139 height 8
type input "36"
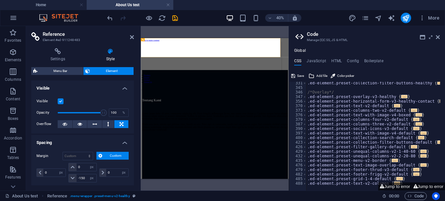
scroll to position [252, 0]
click at [399, 185] on button "Jump to error" at bounding box center [395, 187] width 33 height 8
type textarea "$menu-color-sticky: $menu-color,"
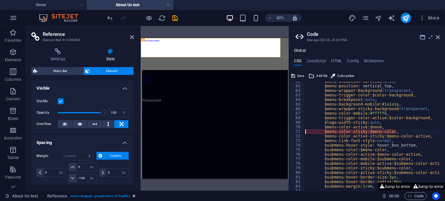
scroll to position [272, 0]
click at [422, 189] on button "Jump to error" at bounding box center [428, 187] width 33 height 8
click at [402, 188] on button "Jump to error" at bounding box center [395, 187] width 33 height 8
click at [400, 132] on div "$menu-animation-duration : 0.5s , $menu-position : vertical_top, $menu-wrapper-…" at bounding box center [405, 135] width 203 height 113
drag, startPoint x: 402, startPoint y: 132, endPoint x: 316, endPoint y: 131, distance: 86.4
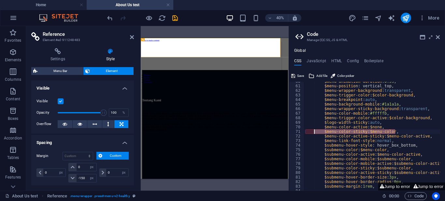
click at [316, 131] on div "$menu-animation-duration : 0.5s , $menu-position : vertical_top, $menu-wrapper-…" at bounding box center [405, 135] width 203 height 113
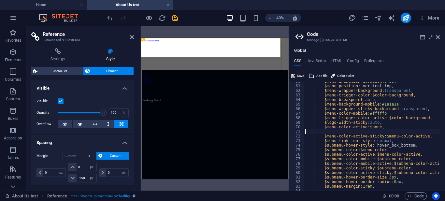
type textarea "$menu-color-active: $none,"
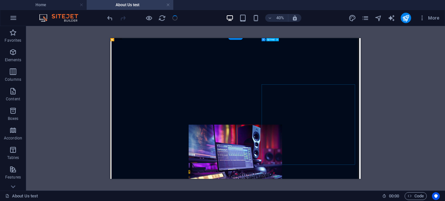
scroll to position [0, 0]
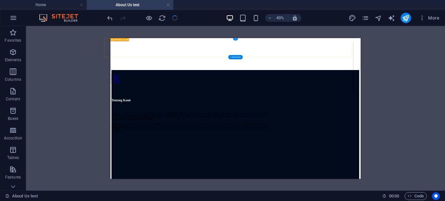
click at [445, 128] on nav "Product Dealer Artikel About Us" at bounding box center [407, 139] width 605 height 23
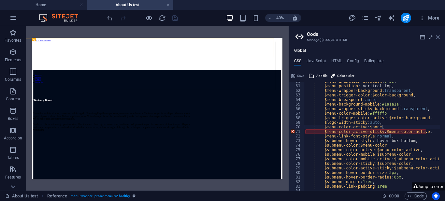
click at [439, 37] on icon at bounding box center [438, 37] width 4 height 5
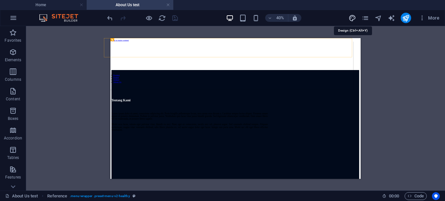
click at [354, 20] on icon "design" at bounding box center [353, 18] width 8 height 8
select select "px"
select select "400"
select select "px"
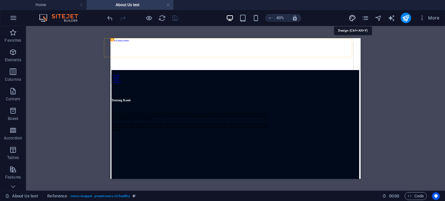
select select "600"
select select "px"
select select "rem"
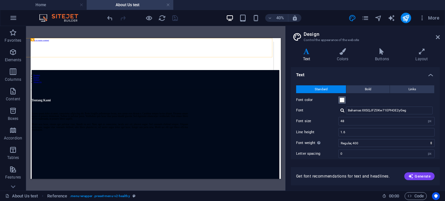
click at [342, 99] on span at bounding box center [342, 100] width 5 height 5
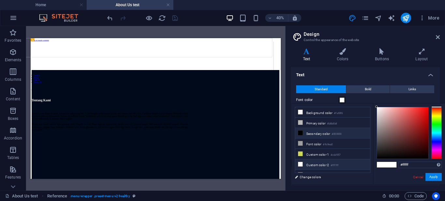
click at [318, 134] on li "Secondary color #000000" at bounding box center [332, 133] width 75 height 10
click at [326, 163] on li "Custom color 2 #ffffff" at bounding box center [332, 164] width 75 height 10
click at [326, 131] on li "Secondary color #000000" at bounding box center [332, 133] width 75 height 10
type input "#000000"
click at [434, 176] on button "Apply" at bounding box center [434, 177] width 16 height 8
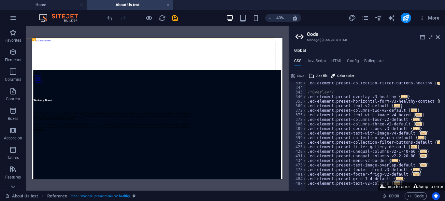
scroll to position [252, 0]
click at [393, 186] on button "Jump to error" at bounding box center [395, 187] width 33 height 8
type textarea "$menu-color-active-sticky: $menu-color-active,"
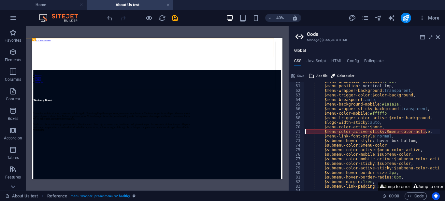
scroll to position [272, 0]
click at [438, 35] on icon at bounding box center [438, 37] width 4 height 5
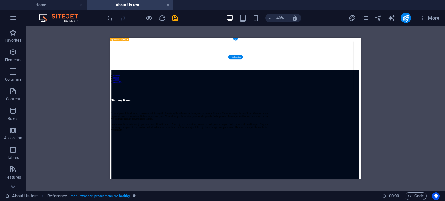
click at [445, 53] on div "Product Dealer Artikel About Us" at bounding box center [407, 106] width 621 height 120
click at [353, 17] on icon "design" at bounding box center [353, 18] width 8 height 8
select select "px"
select select "400"
select select "px"
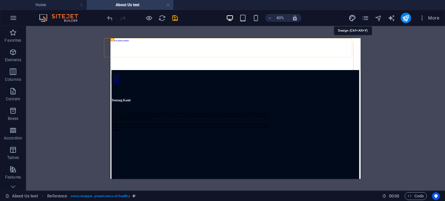
select select "px"
select select "600"
select select "px"
select select "rem"
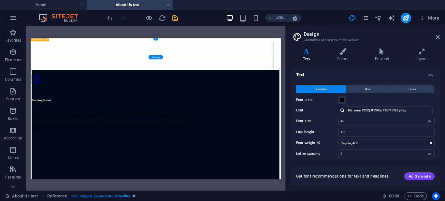
click at [445, 128] on nav "Product Dealer Artikel About Us" at bounding box center [327, 139] width 605 height 23
select select "px"
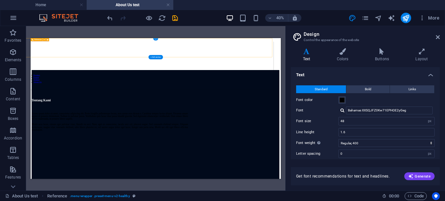
select select "px"
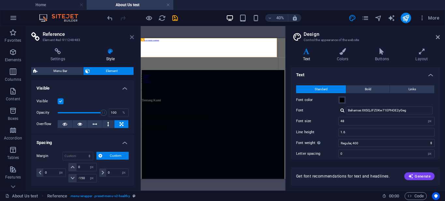
drag, startPoint x: 131, startPoint y: 35, endPoint x: 457, endPoint y: 38, distance: 325.8
click at [131, 35] on icon at bounding box center [132, 37] width 4 height 5
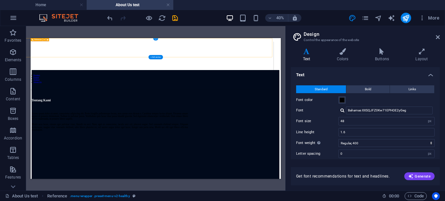
click at [445, 128] on nav "Product Dealer Artikel About Us" at bounding box center [327, 139] width 605 height 23
click at [219, 128] on nav "Product Dealer Artikel About Us" at bounding box center [327, 139] width 605 height 23
select select "px"
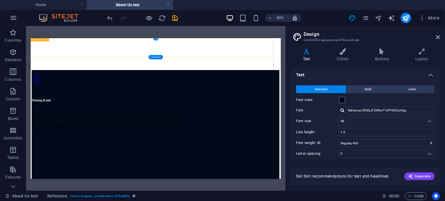
select select "px"
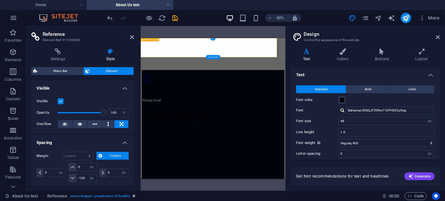
click at [341, 128] on nav "Product Dealer Artikel About Us" at bounding box center [305, 139] width 341 height 23
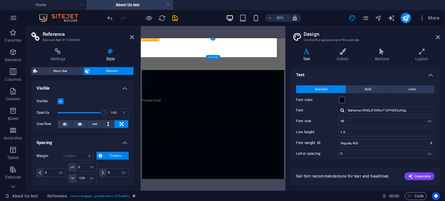
click at [342, 128] on nav "Product Dealer Artikel About Us" at bounding box center [305, 139] width 341 height 23
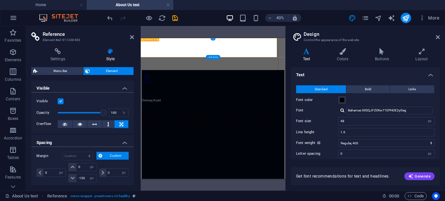
click at [342, 128] on nav "Product Dealer Artikel About Us" at bounding box center [305, 139] width 341 height 23
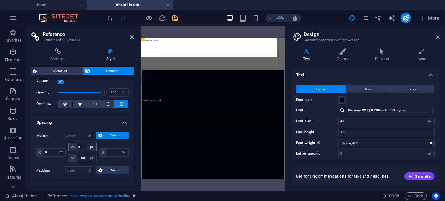
scroll to position [85, 0]
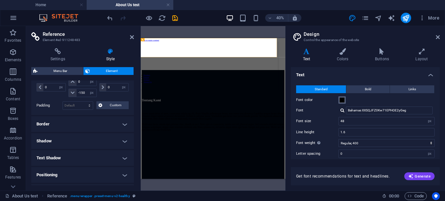
click at [344, 101] on span at bounding box center [342, 100] width 5 height 5
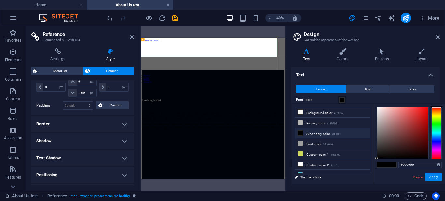
click at [345, 100] on span at bounding box center [342, 100] width 5 height 5
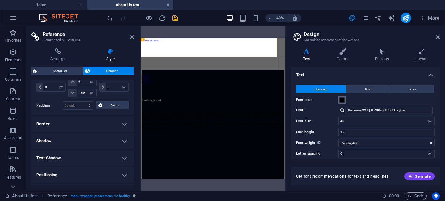
click at [344, 99] on span at bounding box center [342, 100] width 5 height 5
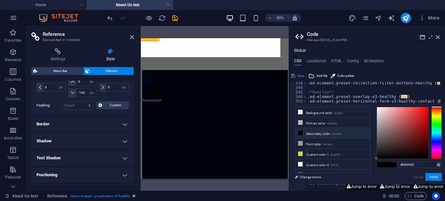
scroll to position [252, 0]
click at [110, 53] on icon at bounding box center [110, 51] width 47 height 7
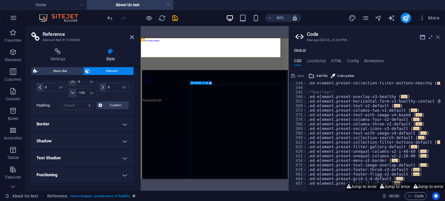
click at [439, 37] on icon at bounding box center [438, 37] width 4 height 5
click at [441, 36] on aside "Code Manage (S)CSS, JS & HTML Global CSS JavaScript HTML Config Boilerplate /*H…" at bounding box center [367, 108] width 157 height 165
click at [439, 36] on icon at bounding box center [438, 37] width 4 height 5
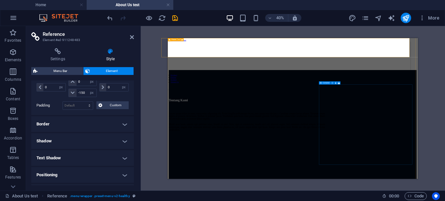
click at [354, 19] on icon "design" at bounding box center [353, 18] width 8 height 8
select select "px"
select select "400"
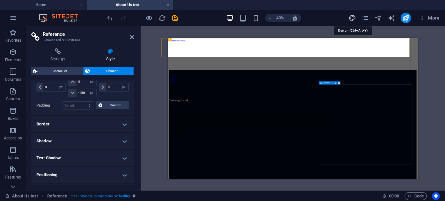
select select "px"
select select "600"
select select "px"
select select "rem"
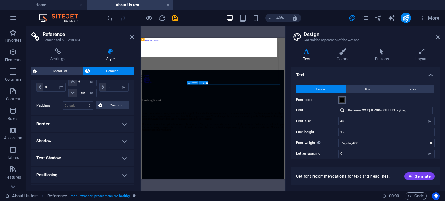
click at [343, 101] on span at bounding box center [342, 100] width 5 height 5
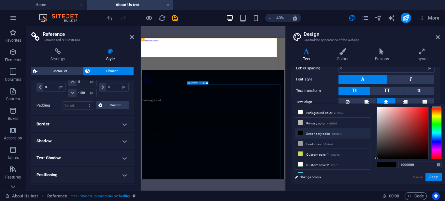
scroll to position [83, 0]
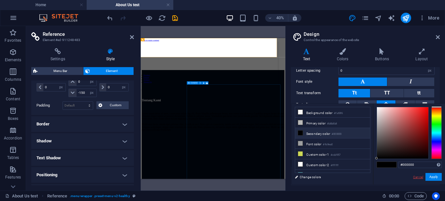
click at [415, 176] on link "Cancel" at bounding box center [418, 177] width 11 height 5
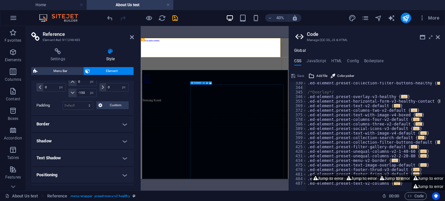
scroll to position [252, 0]
click at [319, 178] on button "Jump to error" at bounding box center [328, 178] width 33 height 8
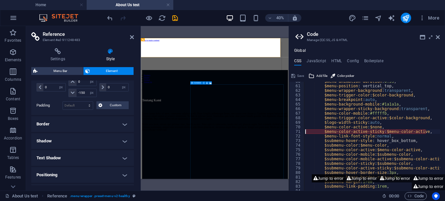
type textarea "$menu-color-active-sticky: $menu-color-active,"
click at [439, 37] on icon at bounding box center [438, 37] width 4 height 5
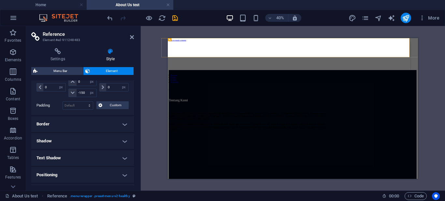
click at [357, 20] on div "More" at bounding box center [396, 18] width 94 height 10
click at [354, 17] on icon "design" at bounding box center [353, 18] width 8 height 8
select select "px"
select select "400"
select select "px"
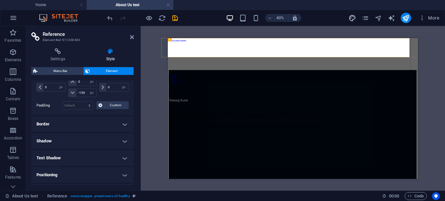
select select "px"
select select "600"
select select "px"
select select "rem"
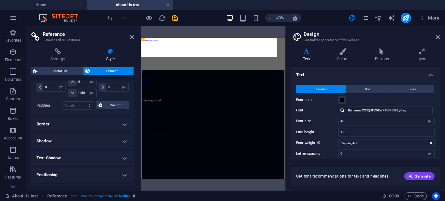
scroll to position [130, 0]
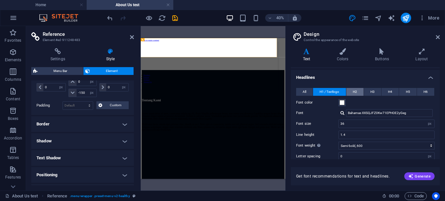
click at [355, 92] on span "H2" at bounding box center [355, 92] width 4 height 8
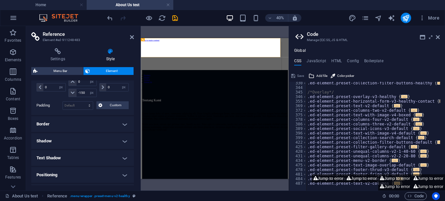
scroll to position [252, 0]
click at [321, 179] on button "Jump to error" at bounding box center [328, 178] width 33 height 8
type textarea "$menu-color-active-sticky: $menu-color-active,"
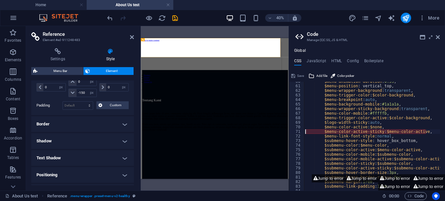
click at [427, 132] on div "$menu-animation-duration : 0.5s , $menu-position : vertical_top, $menu-wrapper-…" at bounding box center [405, 135] width 203 height 113
click at [429, 131] on div "$menu-animation-duration : 0.5s , $menu-position : vertical_top, $menu-wrapper-…" at bounding box center [405, 135] width 203 height 113
click at [390, 131] on div "$menu-animation-duration : 0.5s , $menu-position : vertical_top, $menu-wrapper-…" at bounding box center [405, 135] width 203 height 113
click at [370, 134] on div "$menu-animation-duration : 0.5s , $menu-position : vertical_top, $menu-wrapper-…" at bounding box center [405, 135] width 203 height 113
click at [361, 133] on div "$menu-animation-duration : 0.5s , $menu-position : vertical_top, $menu-wrapper-…" at bounding box center [405, 135] width 203 height 113
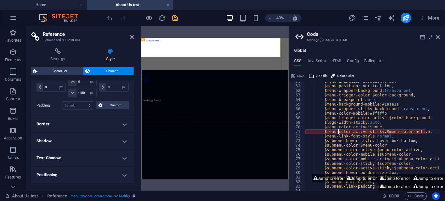
click at [339, 133] on div "$menu-animation-duration : 0.5s , $menu-position : vertical_top, $menu-wrapper-…" at bounding box center [405, 135] width 203 height 113
click at [325, 132] on div "$menu-animation-duration : 0.5s , $menu-position : vertical_top, $menu-wrapper-…" at bounding box center [405, 135] width 203 height 113
click at [324, 133] on div "$menu-animation-duration : 0.5s , $menu-position : vertical_top, $menu-wrapper-…" at bounding box center [405, 135] width 203 height 113
click at [428, 131] on div "$menu-animation-duration : 0.5s , $menu-position : vertical_top, $menu-wrapper-…" at bounding box center [405, 135] width 203 height 113
click at [422, 131] on div "$menu-animation-duration : 0.5s , $menu-position : vertical_top, $menu-wrapper-…" at bounding box center [405, 135] width 203 height 113
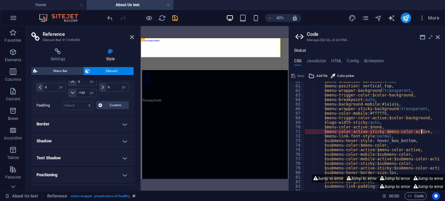
click at [426, 132] on div "$menu-animation-duration : 0.5s , $menu-position : vertical_top, $menu-wrapper-…" at bounding box center [405, 135] width 203 height 113
click at [425, 131] on div "$menu-animation-duration : 0.5s , $menu-position : vertical_top, $menu-wrapper-…" at bounding box center [405, 135] width 203 height 113
click at [424, 131] on div "$menu-animation-duration : 0.5s , $menu-position : vertical_top, $menu-wrapper-…" at bounding box center [405, 135] width 203 height 113
click at [425, 131] on div "$menu-animation-duration : 0.5s , $menu-position : vertical_top, $menu-wrapper-…" at bounding box center [372, 136] width 136 height 109
click at [425, 132] on div "$menu-animation-duration : 0.5s , $menu-position : vertical_top, $menu-wrapper-…" at bounding box center [405, 135] width 203 height 113
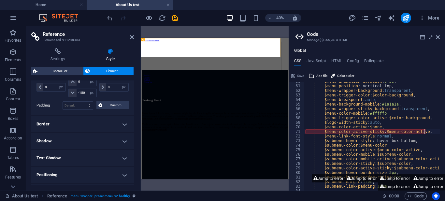
click at [431, 130] on div "$menu-animation-duration : 0.5s , $menu-position : vertical_top, $menu-wrapper-…" at bounding box center [405, 135] width 203 height 113
drag, startPoint x: 429, startPoint y: 133, endPoint x: 316, endPoint y: 131, distance: 113.5
click at [316, 131] on div "$menu-animation-duration : 0.5s , $menu-position : vertical_top, $menu-wrapper-…" at bounding box center [405, 135] width 203 height 113
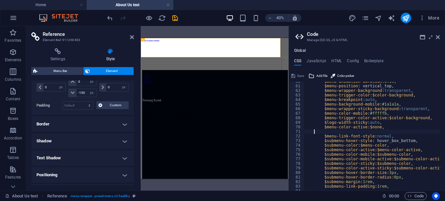
type textarea "$menu-color-active: $none,"
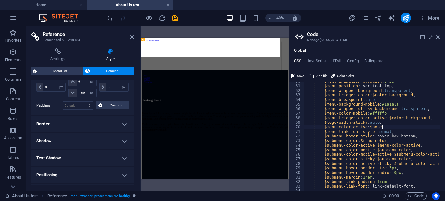
click at [440, 35] on aside "Code Manage (S)CSS, JS & HTML Global CSS JavaScript HTML Config Boilerplate $me…" at bounding box center [367, 108] width 157 height 165
click at [438, 37] on icon at bounding box center [438, 37] width 4 height 5
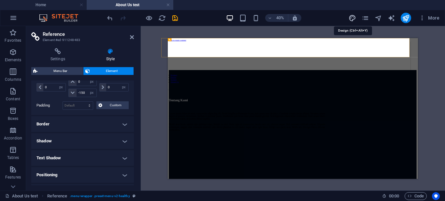
click at [353, 18] on icon "design" at bounding box center [353, 18] width 8 height 8
select select "px"
select select "400"
select select "px"
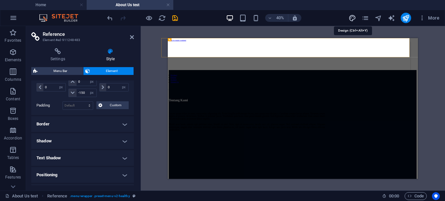
select select "600"
select select "px"
select select "rem"
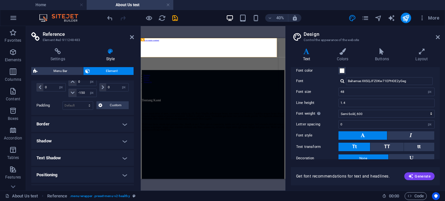
scroll to position [130, 0]
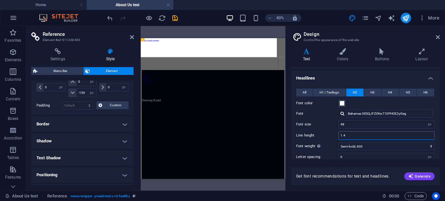
click at [361, 137] on input "1.4" at bounding box center [387, 136] width 96 height 8
click at [325, 132] on div "Line height 1.4" at bounding box center [365, 135] width 139 height 8
click at [355, 127] on input "48" at bounding box center [387, 125] width 96 height 8
click at [326, 126] on label "Font size" at bounding box center [317, 125] width 42 height 4
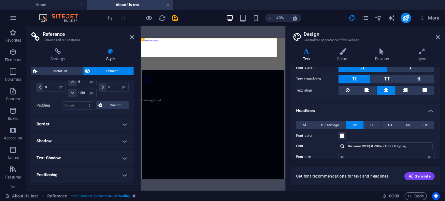
scroll to position [162, 0]
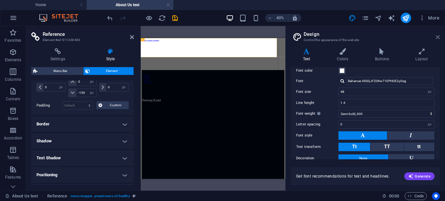
click at [438, 39] on icon at bounding box center [438, 37] width 4 height 5
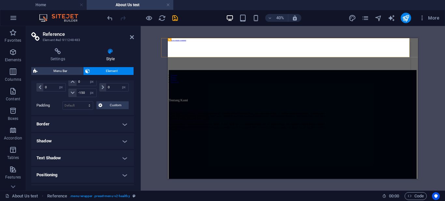
click at [134, 35] on aside "Reference Element #ed-911248483 Settings Style Settings A reference is a copy o…" at bounding box center [83, 108] width 115 height 165
click at [132, 37] on icon at bounding box center [132, 37] width 4 height 5
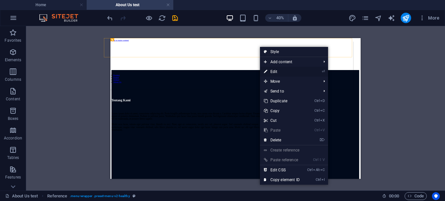
click at [291, 71] on link "⏎ Edit" at bounding box center [282, 72] width 44 height 10
select select "px"
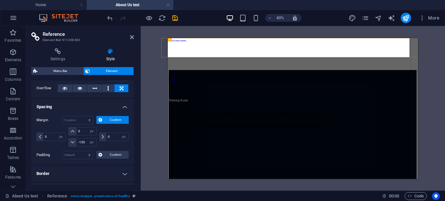
scroll to position [0, 0]
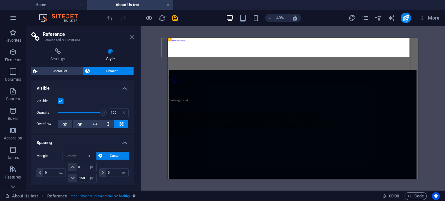
click at [131, 37] on icon at bounding box center [132, 37] width 4 height 5
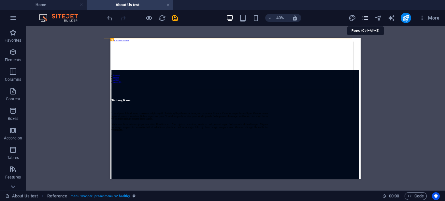
click at [366, 16] on icon "pages" at bounding box center [366, 18] width 8 height 8
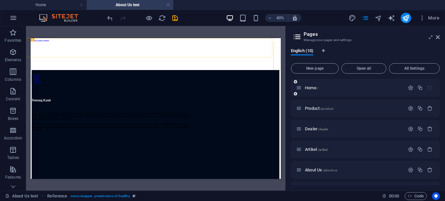
click at [343, 90] on div "Home /" at bounding box center [350, 88] width 109 height 8
click at [438, 38] on icon at bounding box center [438, 37] width 4 height 5
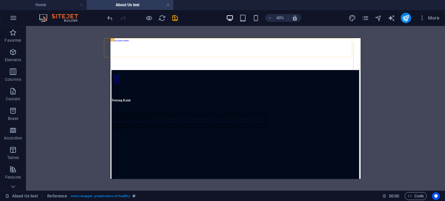
click at [396, 60] on div "Drag here to replace the existing content. Press “Ctrl” if you want to create a…" at bounding box center [235, 108] width 419 height 165
click at [350, 16] on icon "design" at bounding box center [353, 18] width 8 height 8
select select "px"
select select "400"
select select "px"
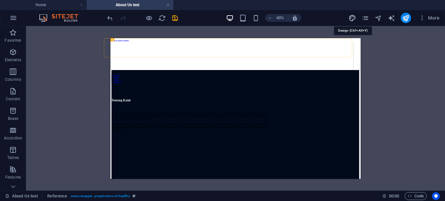
select select "px"
select select "600"
select select "px"
select select "rem"
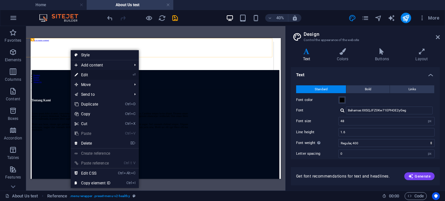
click at [131, 76] on li "⏎ Edit" at bounding box center [105, 75] width 68 height 10
click at [98, 74] on link "⏎ Edit" at bounding box center [93, 75] width 44 height 10
select select "px"
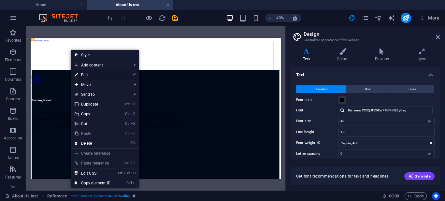
select select "px"
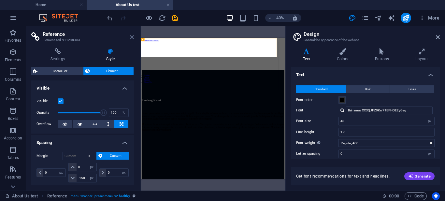
click at [132, 38] on icon at bounding box center [132, 37] width 4 height 5
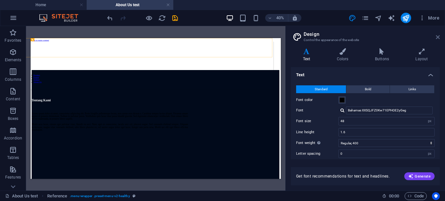
click at [436, 39] on icon at bounding box center [438, 37] width 4 height 5
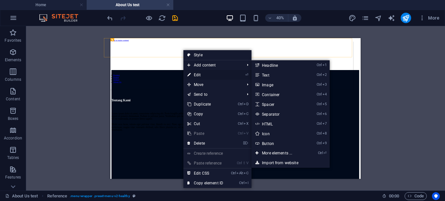
click at [202, 74] on link "⏎ Edit" at bounding box center [206, 75] width 44 height 10
select select "px"
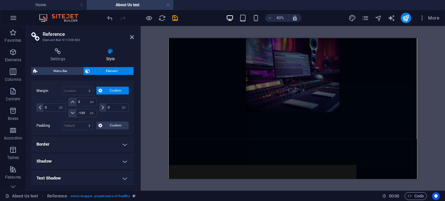
scroll to position [395, 0]
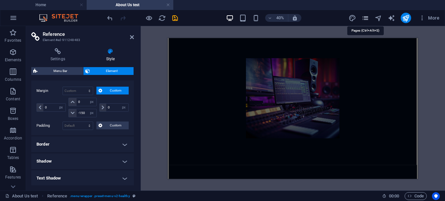
click at [367, 18] on icon "pages" at bounding box center [366, 18] width 8 height 8
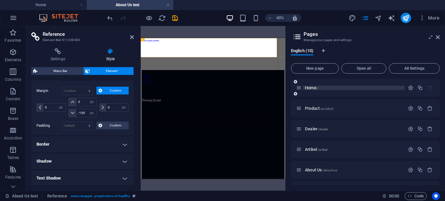
click at [316, 89] on span "Home /" at bounding box center [311, 87] width 13 height 5
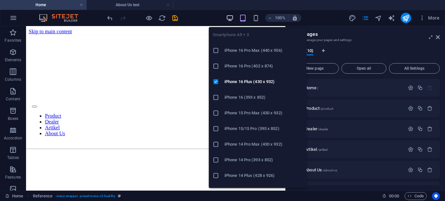
click at [229, 18] on icon "button" at bounding box center [230, 18] width 8 height 8
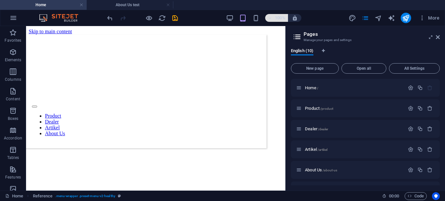
click at [283, 15] on h6 "100%" at bounding box center [280, 18] width 10 height 8
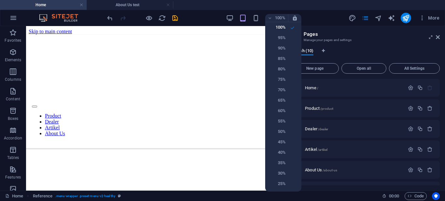
click at [295, 16] on div at bounding box center [222, 100] width 445 height 201
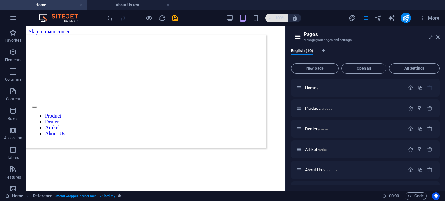
click at [278, 21] on h6 "100%" at bounding box center [280, 18] width 10 height 8
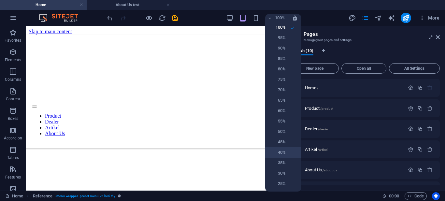
click at [282, 153] on h6 "40%" at bounding box center [277, 153] width 17 height 8
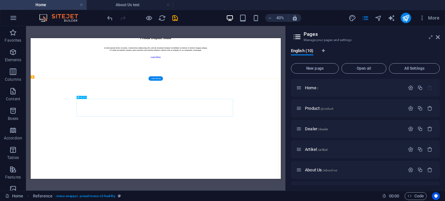
scroll to position [685, 0]
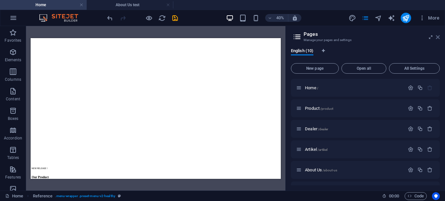
click at [439, 39] on icon at bounding box center [438, 37] width 4 height 5
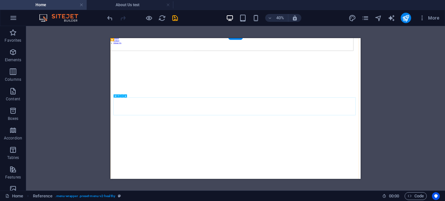
scroll to position [0, 0]
click at [363, 17] on icon "pages" at bounding box center [366, 18] width 8 height 8
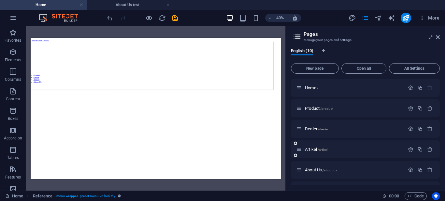
scroll to position [98, 0]
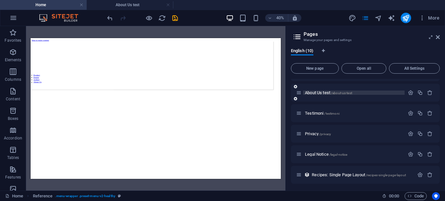
click at [317, 93] on span "About Us test /about-us-test" at bounding box center [328, 92] width 47 height 5
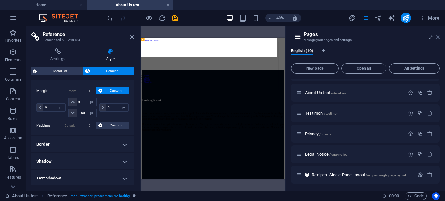
click at [438, 38] on icon at bounding box center [438, 37] width 4 height 5
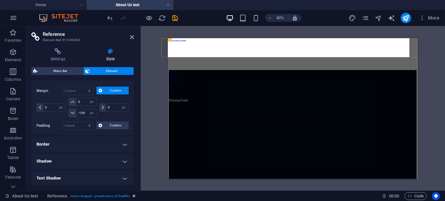
click at [129, 37] on header "Reference Element #ed-911248483" at bounding box center [82, 34] width 103 height 17
click at [131, 39] on icon at bounding box center [132, 37] width 4 height 5
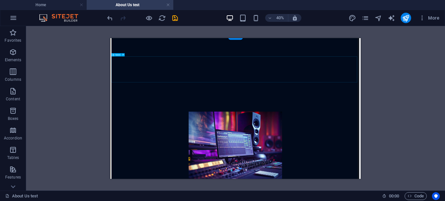
scroll to position [0, 0]
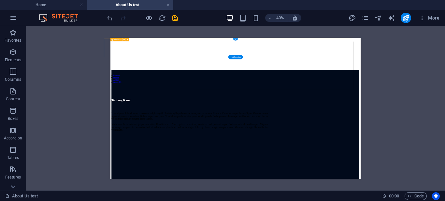
click at [445, 64] on div "Product Dealer Artikel About Us" at bounding box center [407, 106] width 621 height 120
click at [445, 128] on nav "Product Dealer Artikel About Us" at bounding box center [407, 139] width 605 height 23
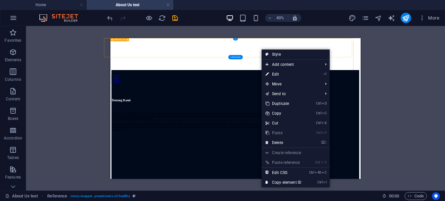
click at [443, 62] on div "Product Dealer Artikel About Us" at bounding box center [407, 106] width 621 height 120
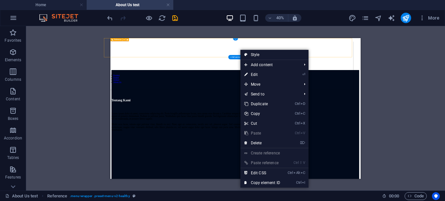
click at [406, 68] on div "Product Dealer Artikel About Us" at bounding box center [407, 106] width 621 height 120
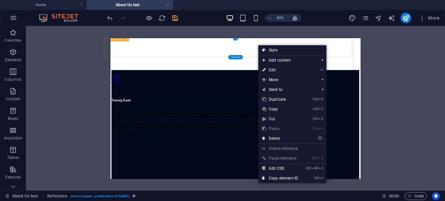
click at [445, 61] on div "Product Dealer Artikel About Us" at bounding box center [407, 106] width 621 height 120
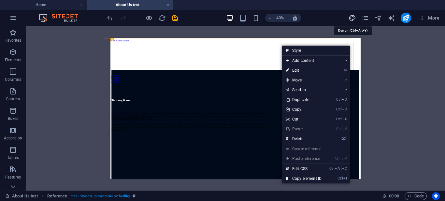
click at [354, 17] on icon "design" at bounding box center [353, 18] width 8 height 8
select select "px"
select select "400"
select select "px"
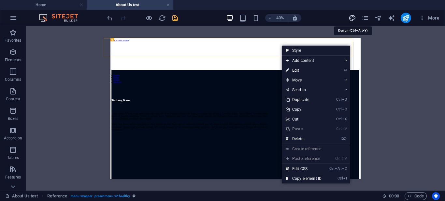
select select "600"
select select "px"
select select "rem"
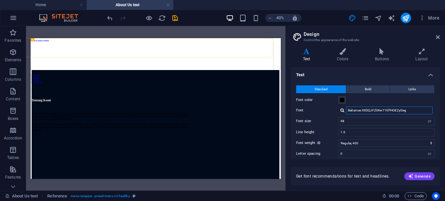
click at [411, 111] on input "Bahamas XXSQJFZ0Kw71EPHOE2yGeg" at bounding box center [389, 111] width 87 height 8
drag, startPoint x: 413, startPoint y: 110, endPoint x: 340, endPoint y: 109, distance: 73.1
click at [340, 109] on div "Bahamas XXSQJFZ0Kw71EPHOE2yGeg" at bounding box center [387, 111] width 96 height 8
click at [363, 117] on div "Roboto" at bounding box center [391, 119] width 86 height 7
type input "Roboto"
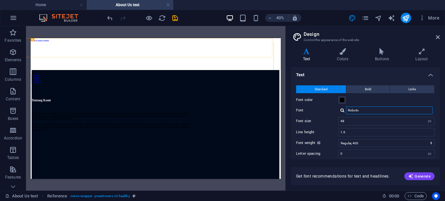
click at [370, 110] on input "Roboto" at bounding box center [389, 111] width 87 height 8
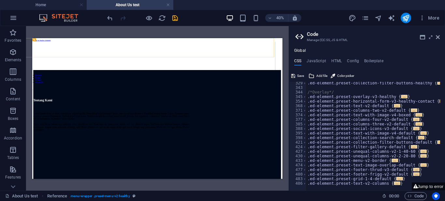
scroll to position [252, 0]
click at [424, 187] on button "Jump to error" at bounding box center [428, 187] width 33 height 8
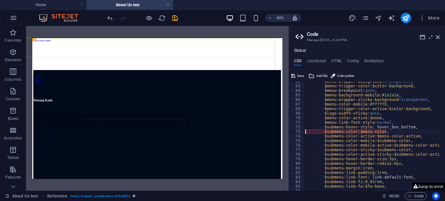
scroll to position [281, 0]
click at [392, 134] on div "$menu-wrapper-background : transparent , $menu-trigger-color : $color-backgroun…" at bounding box center [405, 135] width 203 height 113
click at [394, 131] on div "$menu-wrapper-background : transparent , $menu-trigger-color : $color-backgroun…" at bounding box center [405, 135] width 203 height 113
type textarea "$submenu-color: $menu-color,"
click at [438, 36] on icon at bounding box center [438, 37] width 4 height 5
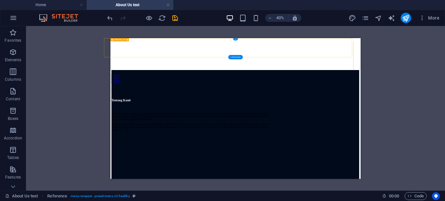
click at [445, 128] on nav "Product Dealer Artikel About Us" at bounding box center [407, 139] width 605 height 23
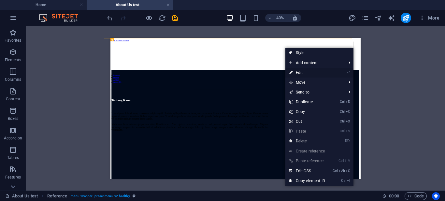
click at [308, 71] on link "⏎ Edit" at bounding box center [308, 73] width 44 height 10
select select "px"
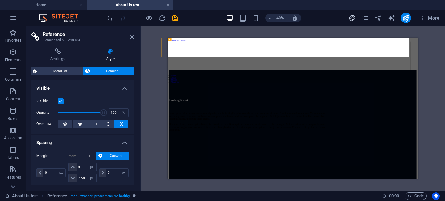
click at [352, 19] on icon "design" at bounding box center [353, 18] width 8 height 8
select select "px"
select select "400"
select select "px"
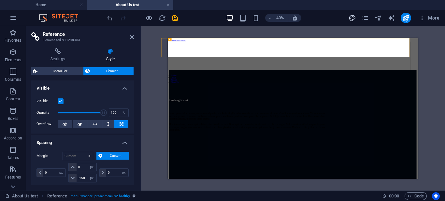
select select "600"
select select "px"
select select "rem"
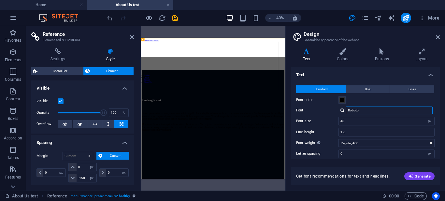
click at [369, 111] on input "Roboto" at bounding box center [389, 111] width 87 height 8
type input "robo"
click at [415, 109] on input "Bahamas XXSQJFZ0Kw71EPHOE2yGeg" at bounding box center [389, 111] width 87 height 8
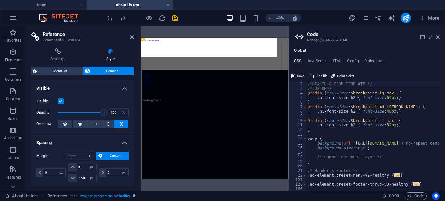
type textarea "/*HEALTH & FOOD TEMPLATE */"
click at [438, 36] on icon at bounding box center [438, 37] width 4 height 5
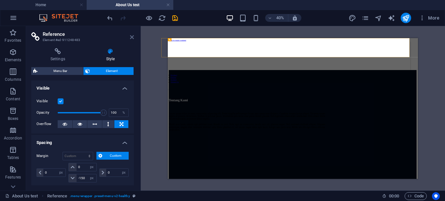
click at [131, 36] on icon at bounding box center [132, 37] width 4 height 5
